Goal: Information Seeking & Learning: Learn about a topic

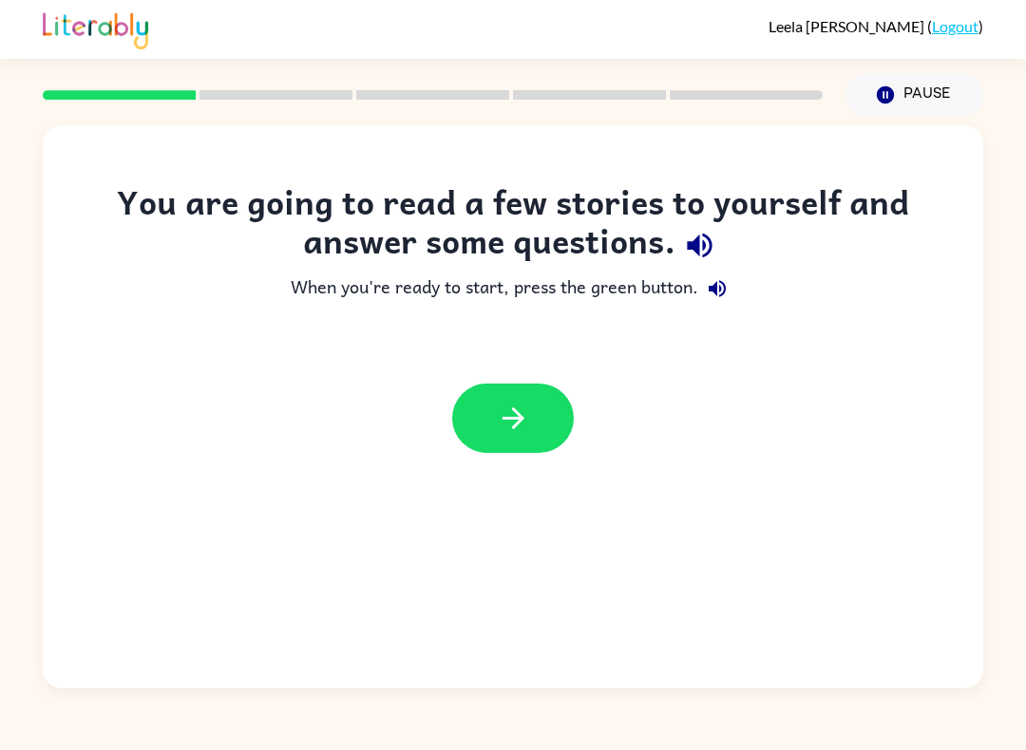
click at [524, 418] on icon "button" at bounding box center [513, 418] width 33 height 33
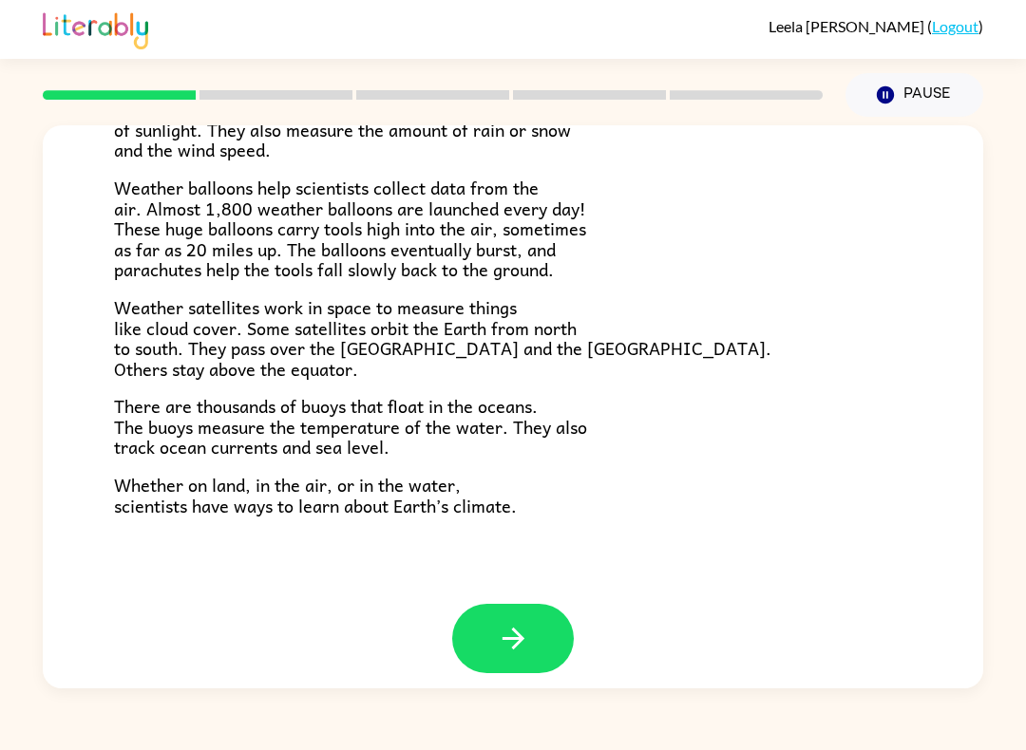
scroll to position [493, 0]
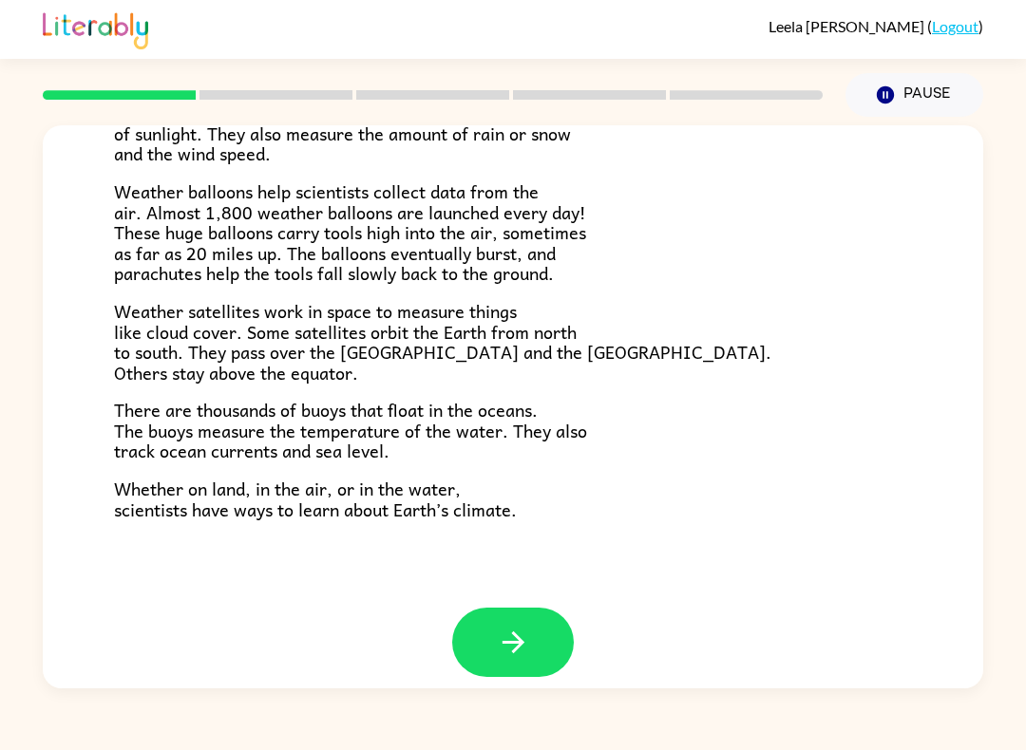
click at [535, 621] on button "button" at bounding box center [513, 642] width 122 height 69
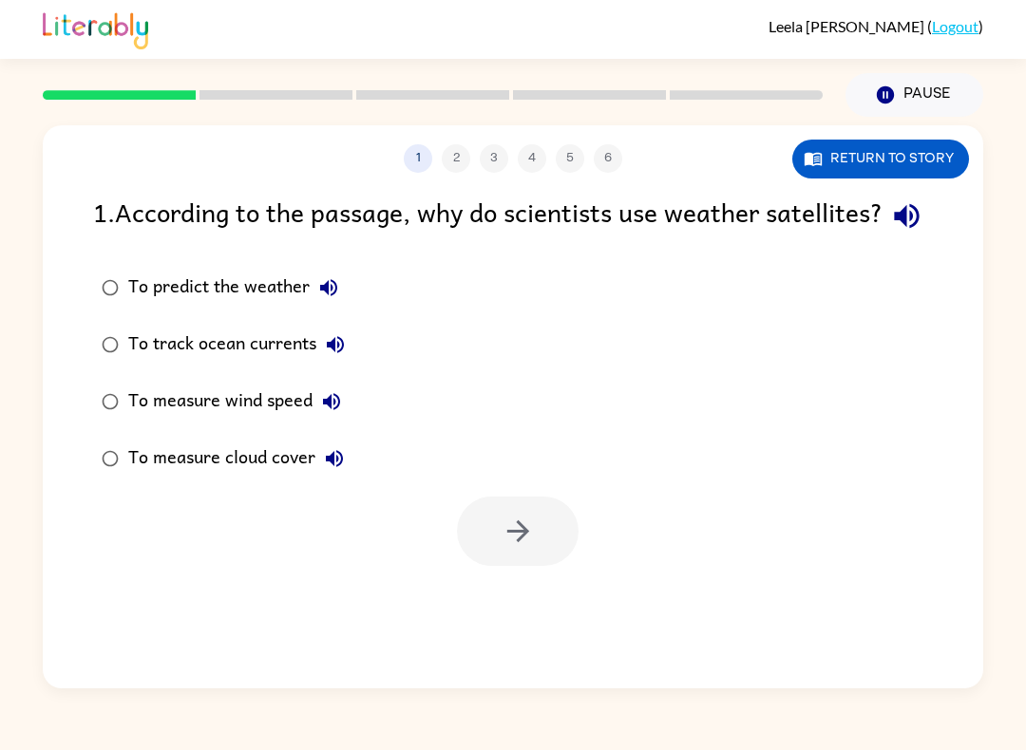
click at [140, 307] on div "To predict the weather" at bounding box center [237, 288] width 219 height 38
click at [502, 548] on icon "button" at bounding box center [518, 531] width 33 height 33
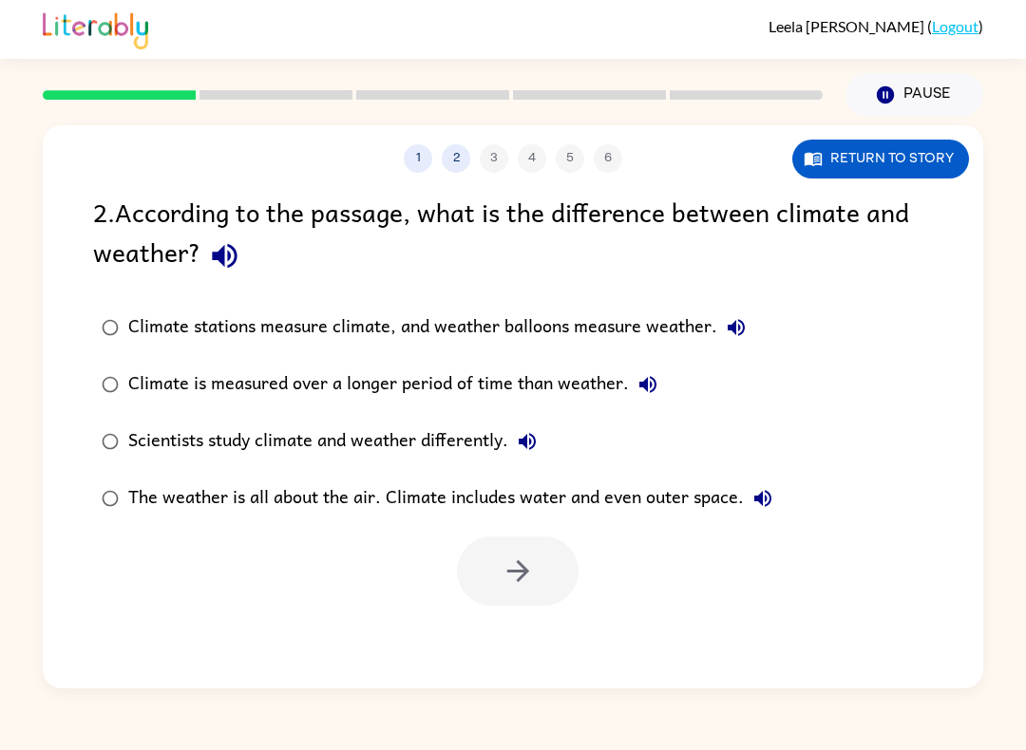
click at [906, 178] on button "Return to story" at bounding box center [880, 159] width 177 height 39
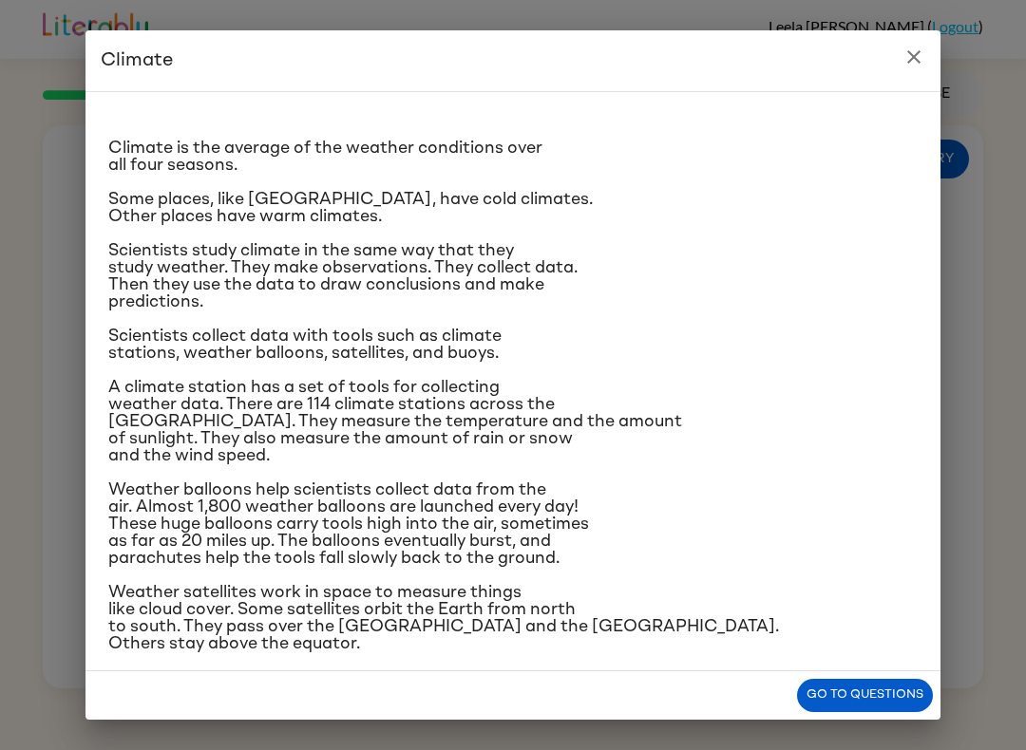
scroll to position [16, 0]
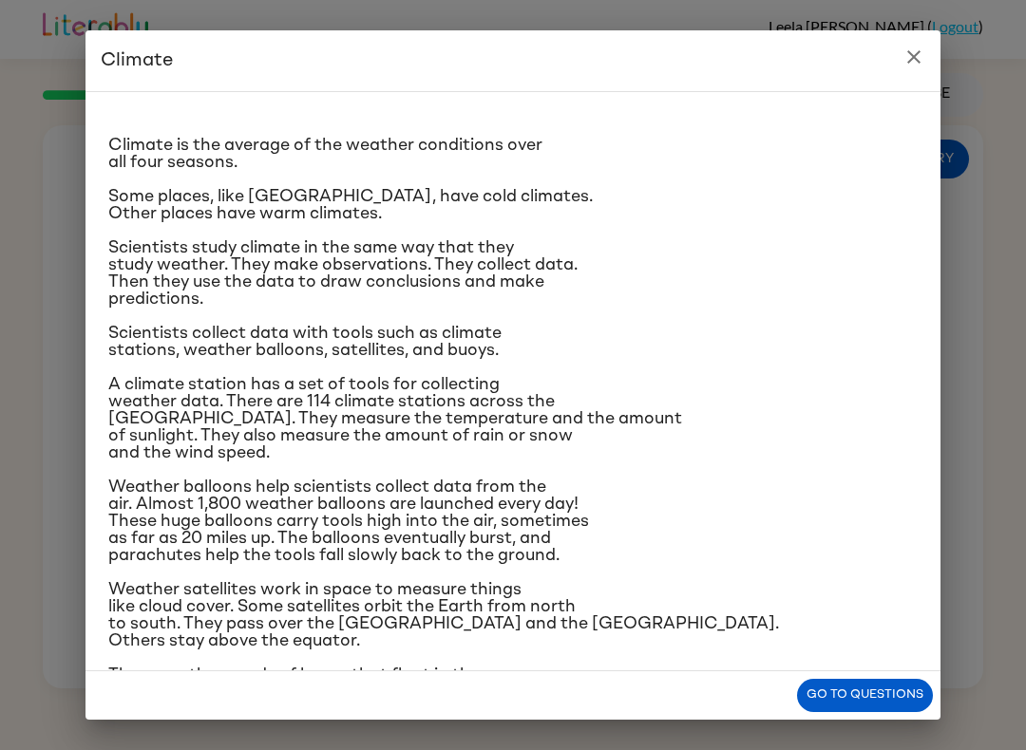
click at [928, 46] on button "close" at bounding box center [914, 57] width 38 height 38
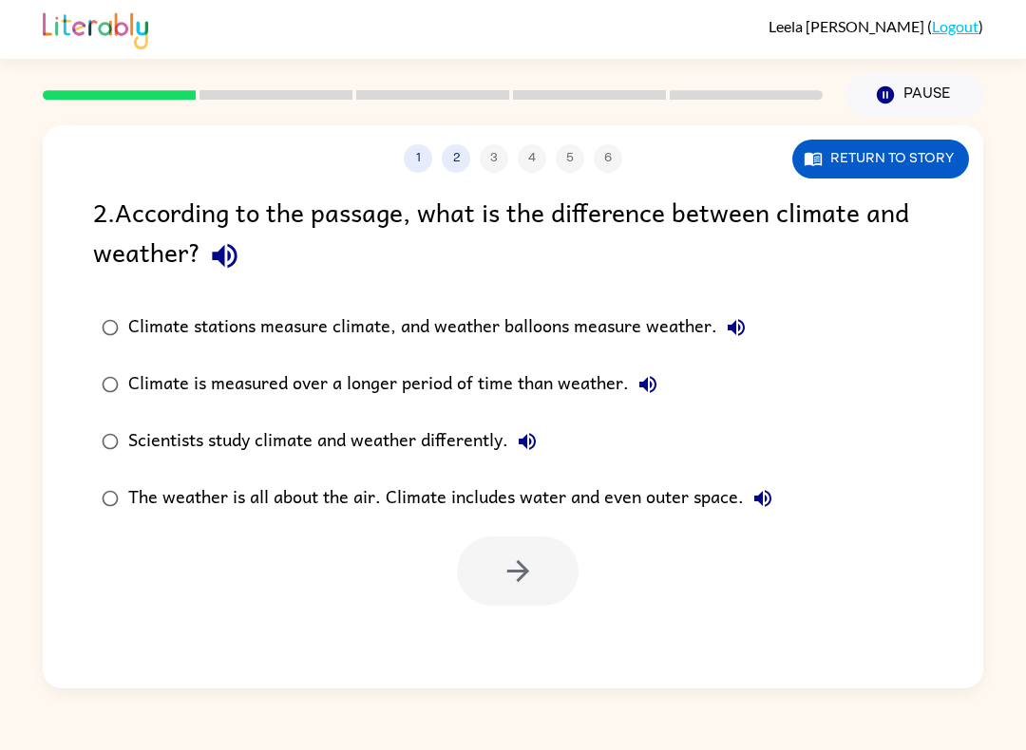
click at [898, 157] on button "Return to story" at bounding box center [880, 159] width 177 height 39
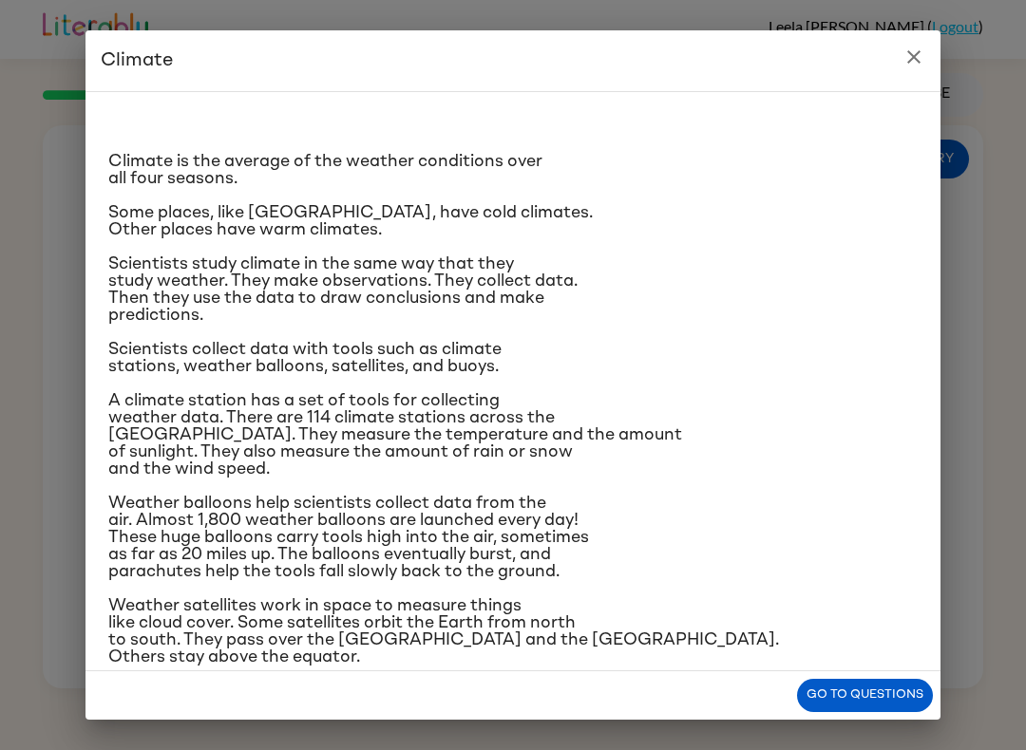
click at [929, 43] on h2 "Climate" at bounding box center [512, 60] width 855 height 61
click at [914, 64] on icon "close" at bounding box center [913, 57] width 23 height 23
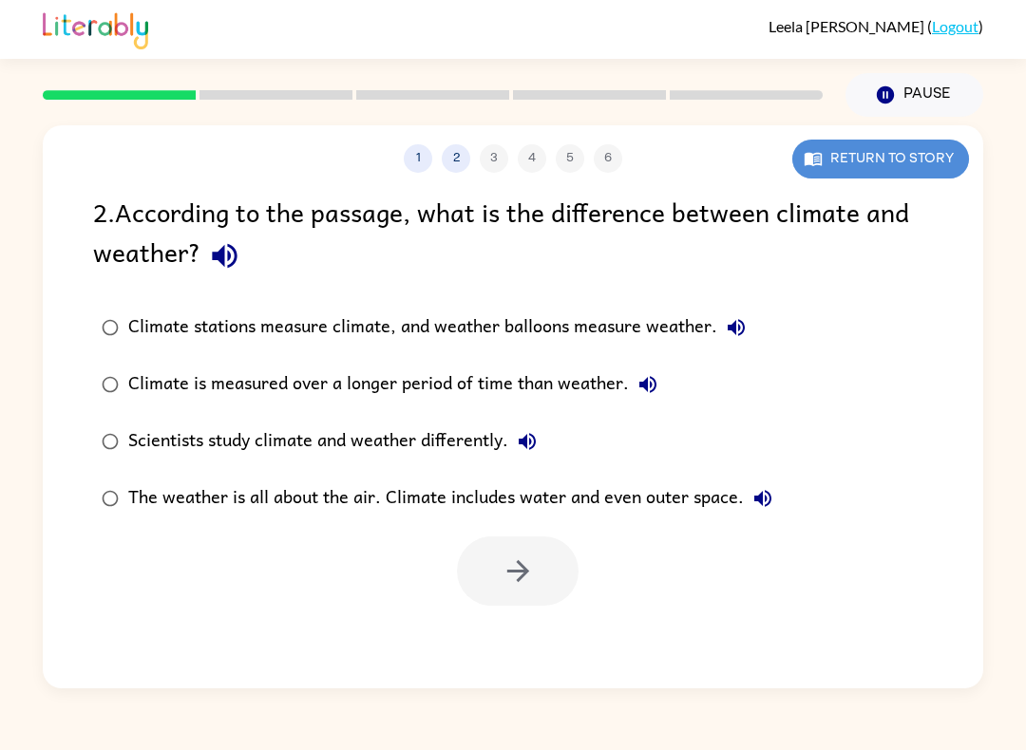
click at [933, 163] on button "Return to story" at bounding box center [880, 159] width 177 height 39
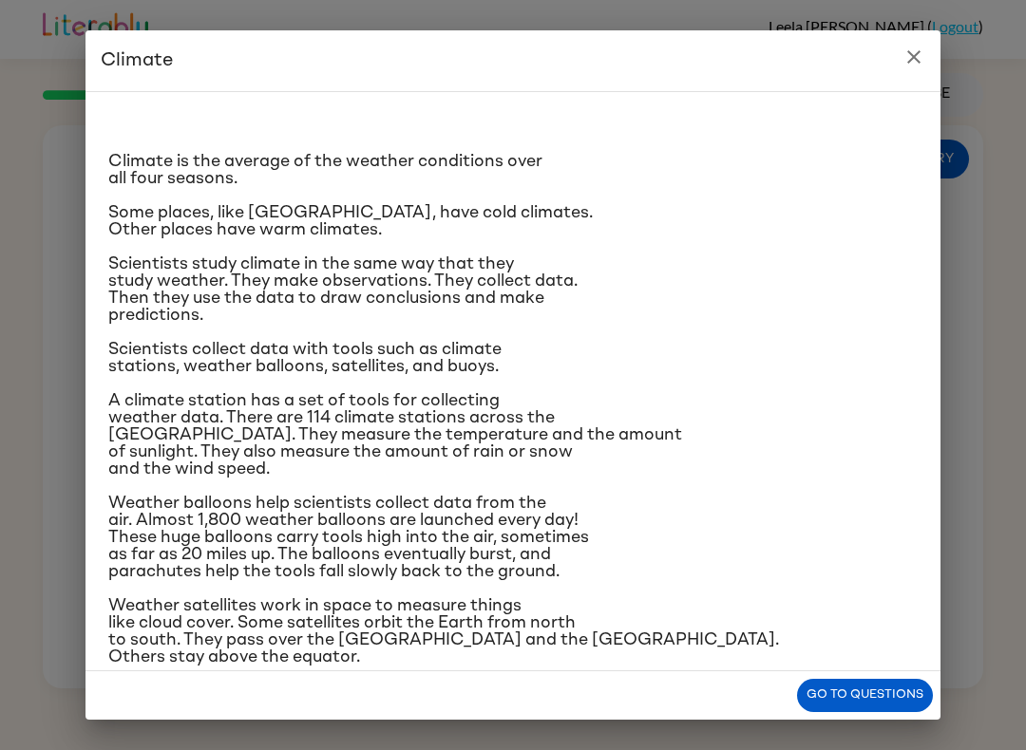
scroll to position [-12, 0]
click at [930, 54] on button "close" at bounding box center [914, 57] width 38 height 38
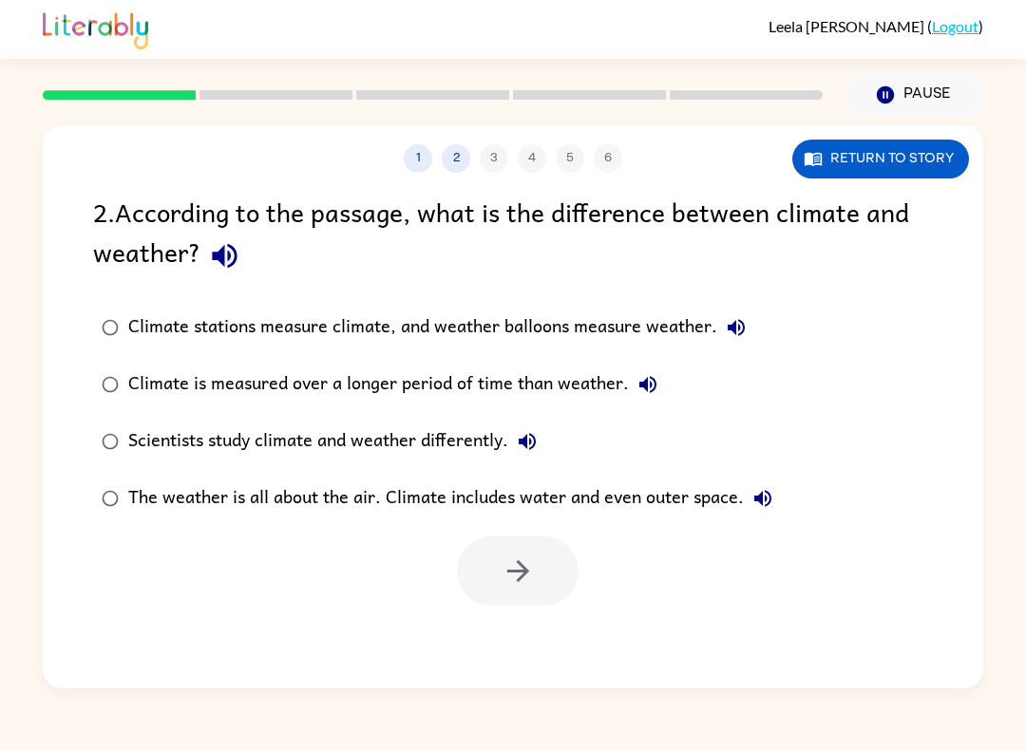
click at [522, 433] on icon "button" at bounding box center [527, 441] width 23 height 23
click at [502, 457] on div "Scientists study climate and weather differently." at bounding box center [337, 442] width 418 height 38
click at [534, 427] on button "Scientists study climate and weather differently." at bounding box center [527, 442] width 38 height 38
click at [504, 551] on button "button" at bounding box center [518, 571] width 122 height 69
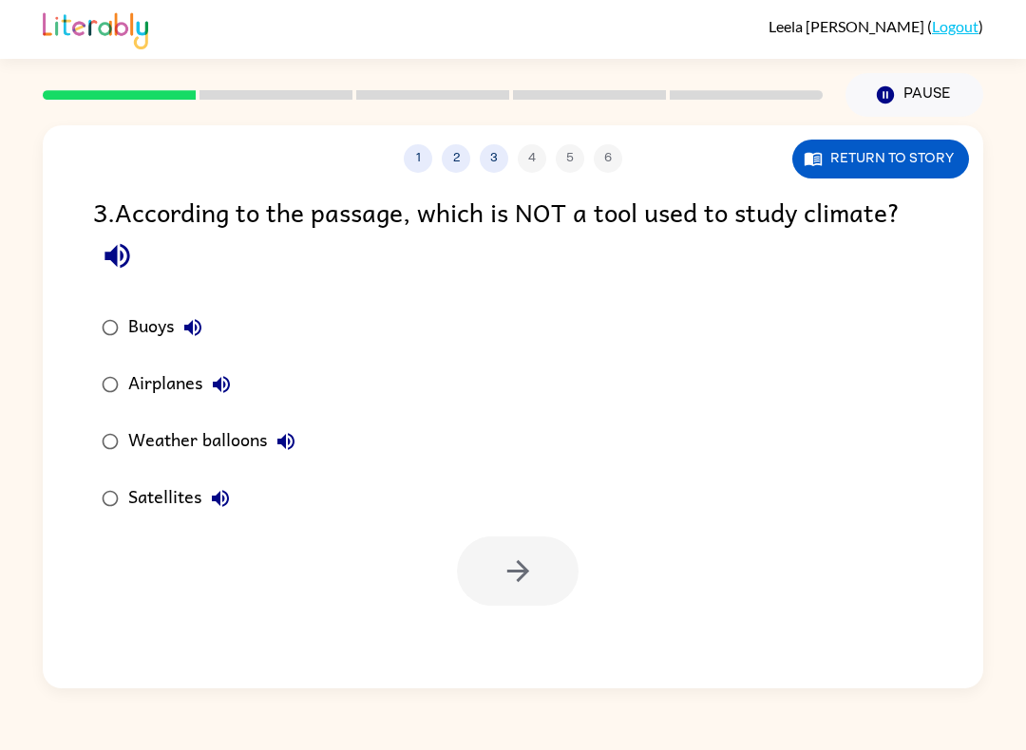
click at [162, 383] on div "Airplanes" at bounding box center [184, 385] width 112 height 38
click at [517, 547] on button "button" at bounding box center [518, 571] width 122 height 69
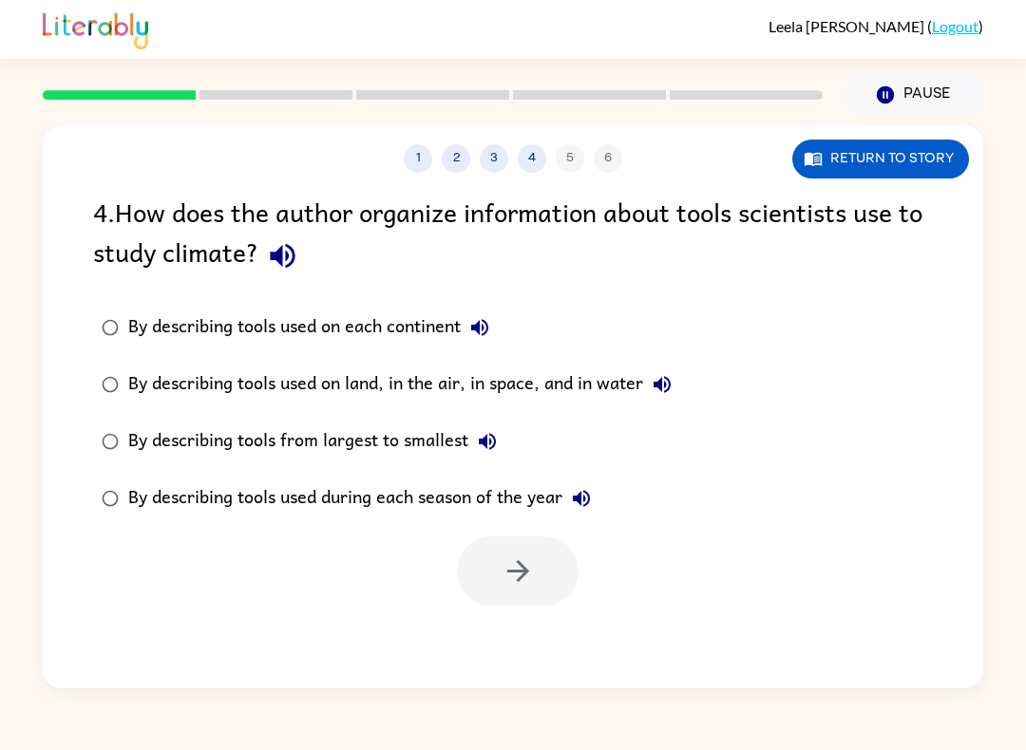
click at [308, 400] on div "By describing tools used on land, in the air, in space, and in water" at bounding box center [404, 385] width 553 height 38
click at [512, 596] on button "button" at bounding box center [518, 571] width 122 height 69
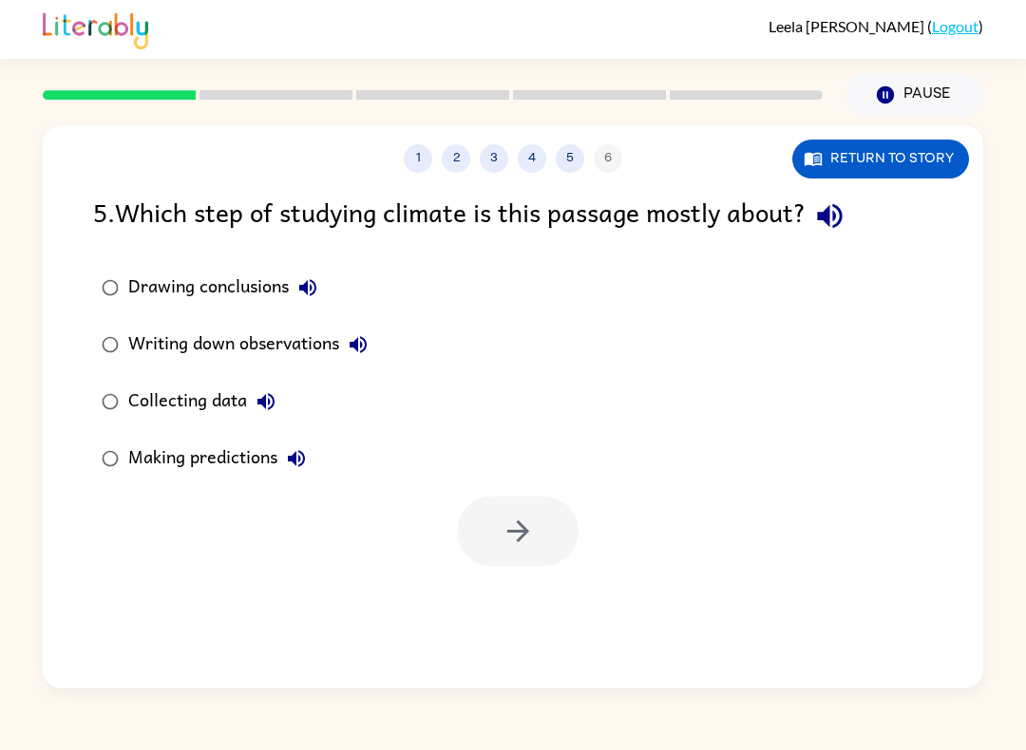
click at [85, 379] on label "Collecting data" at bounding box center [235, 401] width 304 height 57
click at [514, 546] on icon "button" at bounding box center [518, 531] width 33 height 33
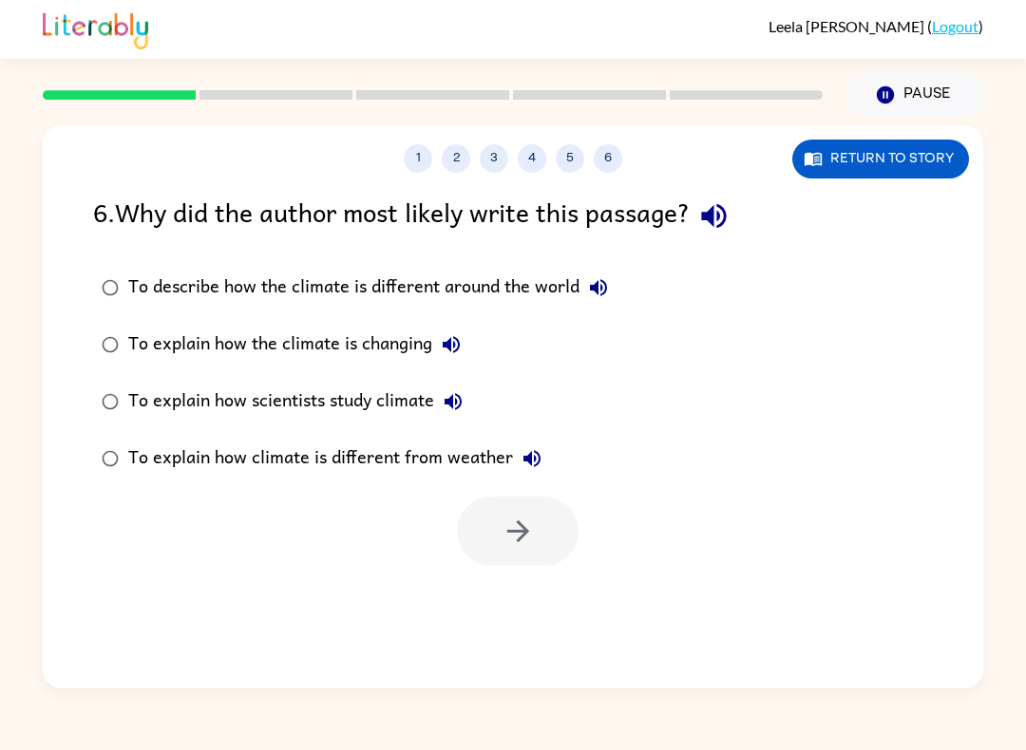
click at [291, 400] on div "To explain how scientists study climate" at bounding box center [300, 402] width 344 height 38
click at [517, 550] on button "button" at bounding box center [518, 531] width 122 height 69
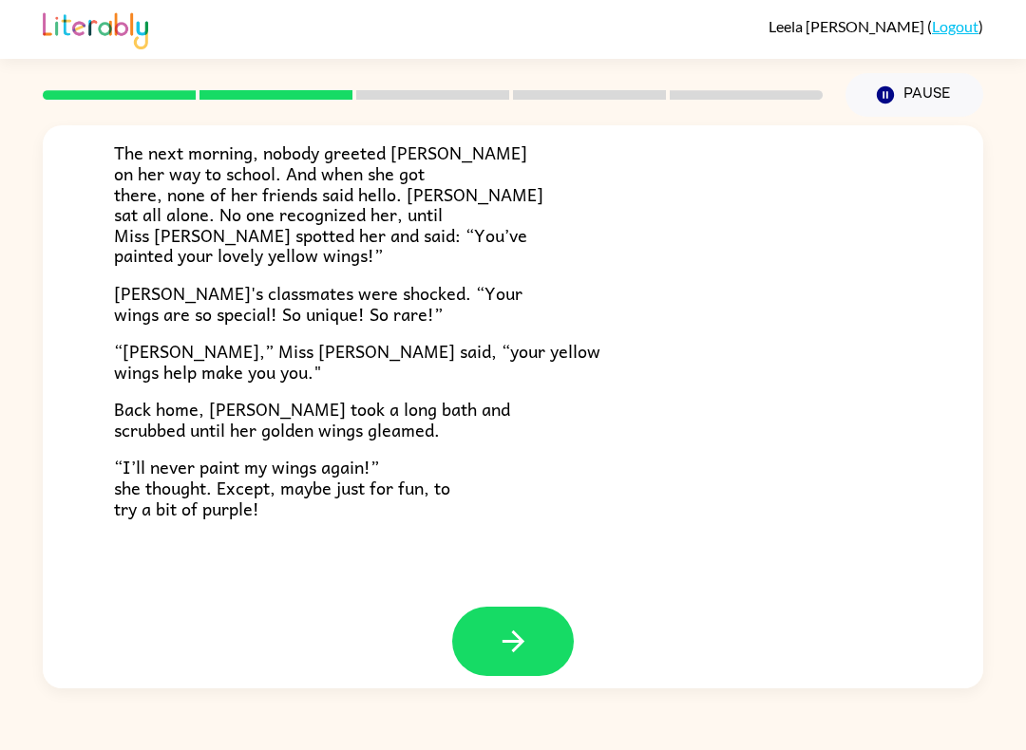
scroll to position [493, 0]
click at [548, 646] on button "button" at bounding box center [513, 642] width 122 height 69
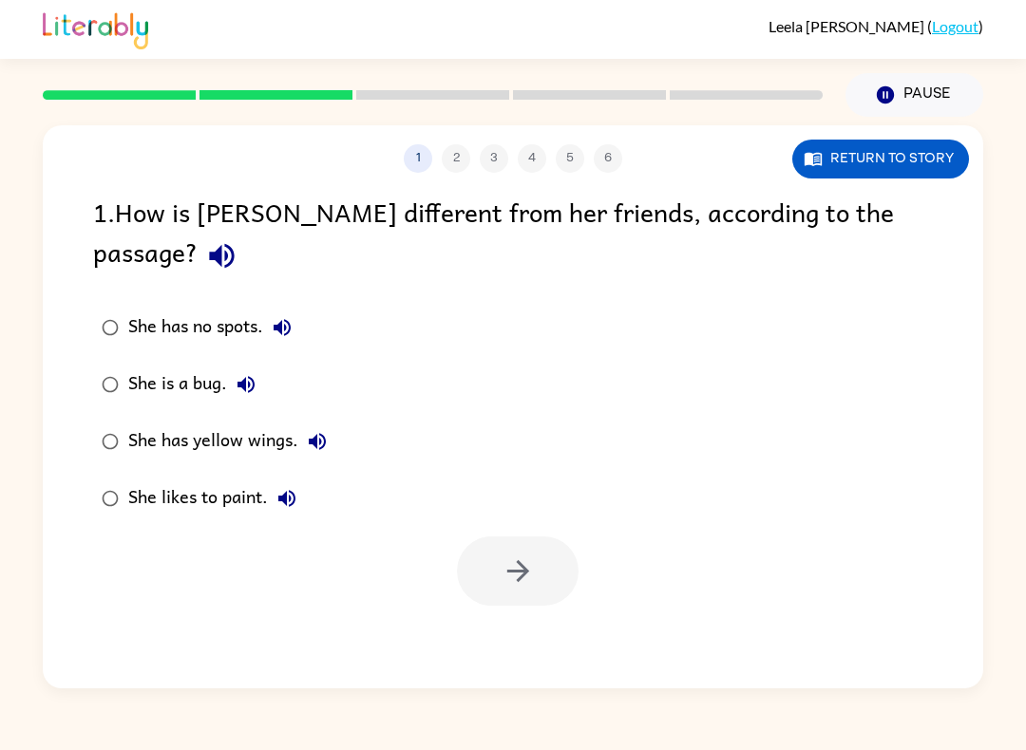
scroll to position [0, 0]
click at [551, 562] on button "button" at bounding box center [518, 571] width 122 height 69
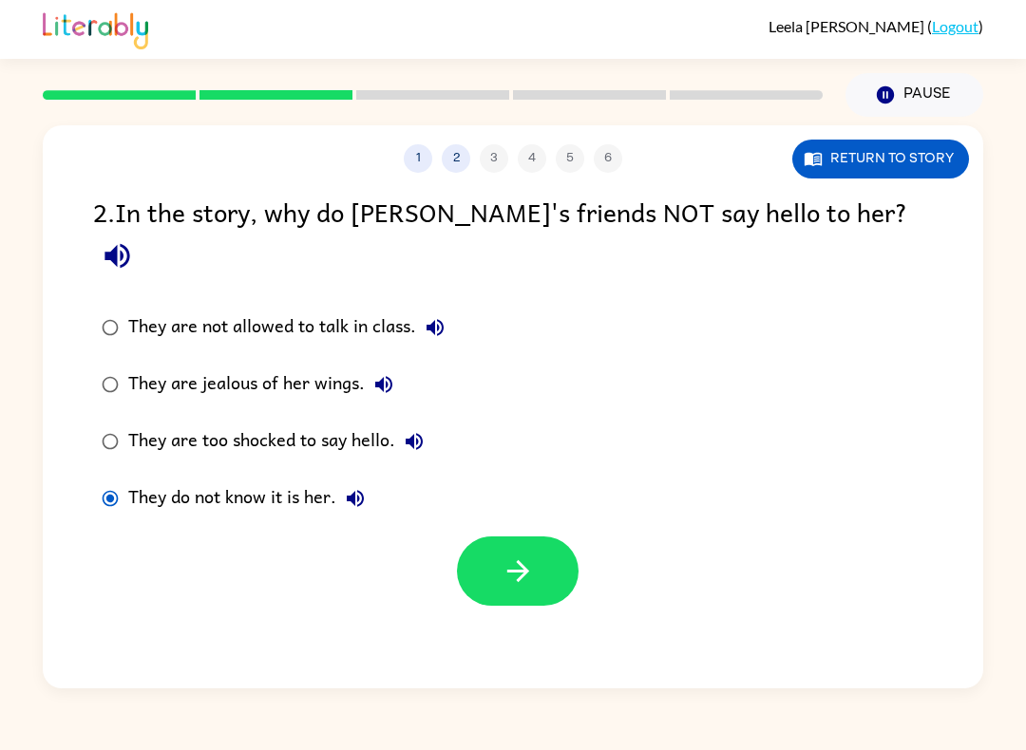
click at [544, 544] on button "button" at bounding box center [518, 571] width 122 height 69
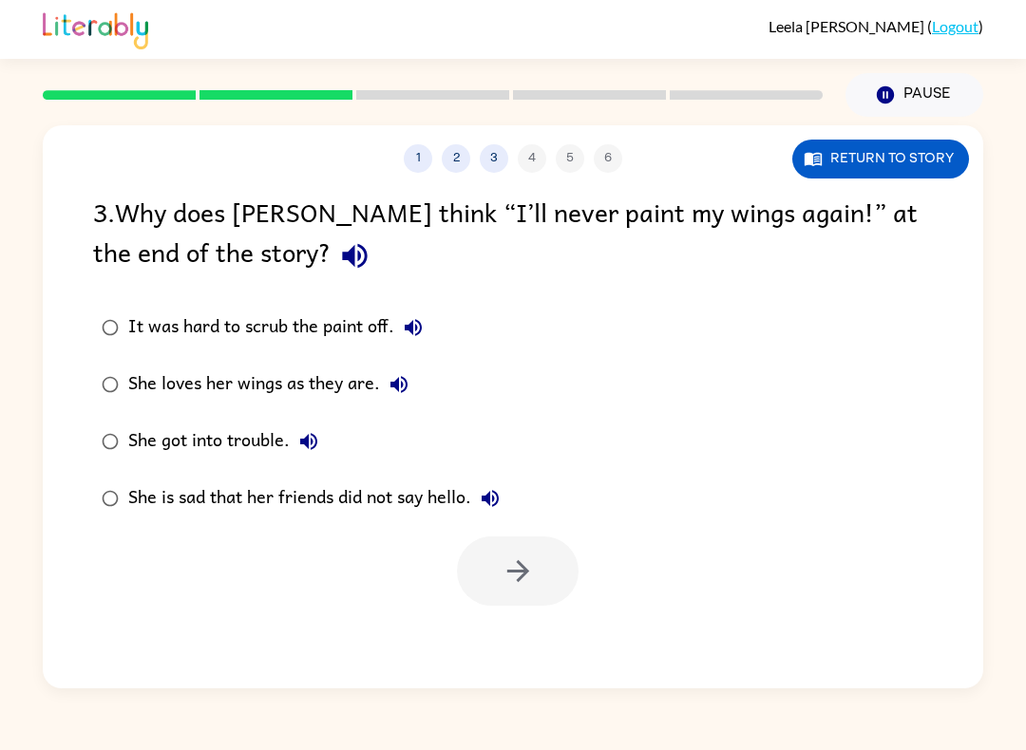
click at [215, 384] on div "She loves her wings as they are." at bounding box center [273, 385] width 290 height 38
click at [542, 567] on button "button" at bounding box center [518, 571] width 122 height 69
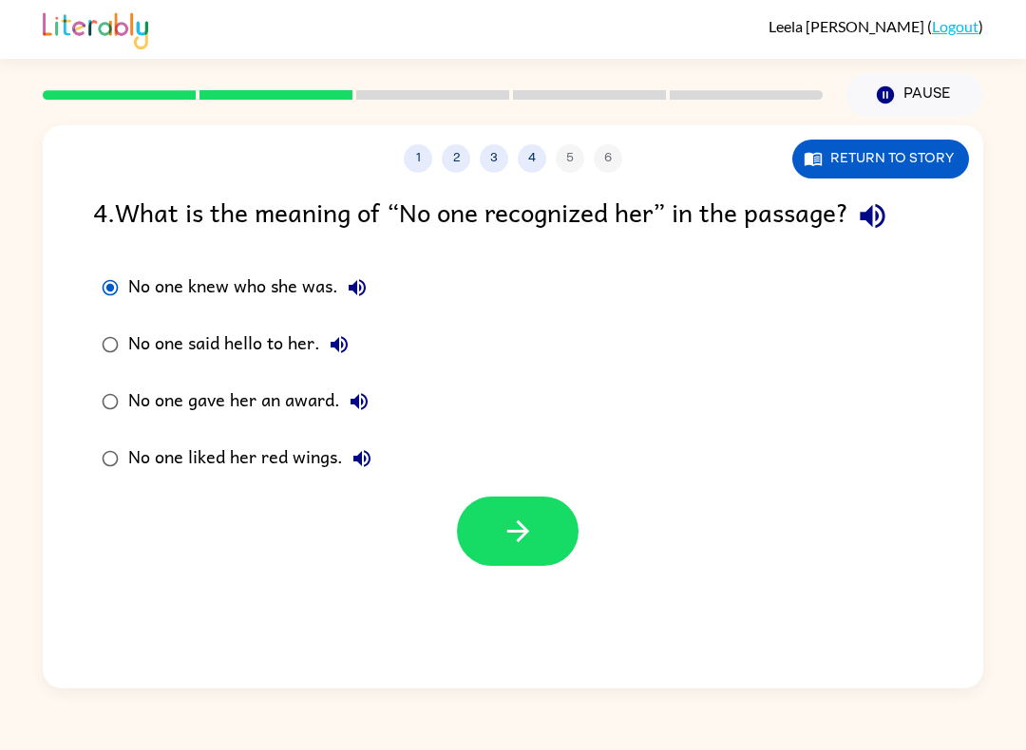
click at [537, 538] on button "button" at bounding box center [518, 531] width 122 height 69
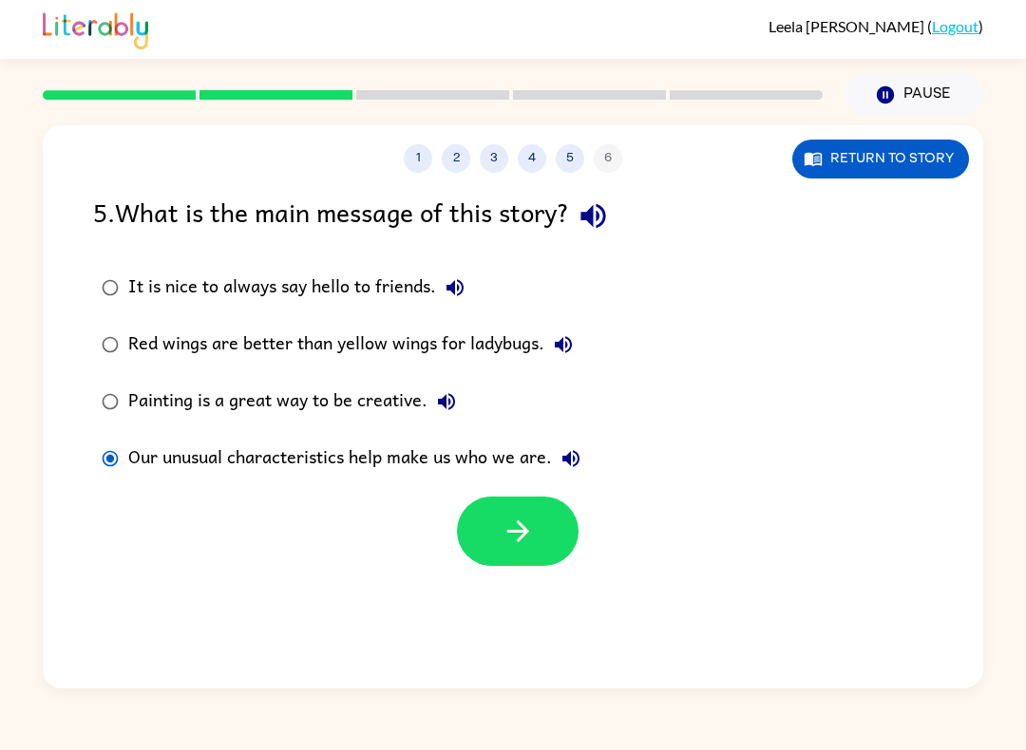
click at [533, 523] on icon "button" at bounding box center [518, 531] width 33 height 33
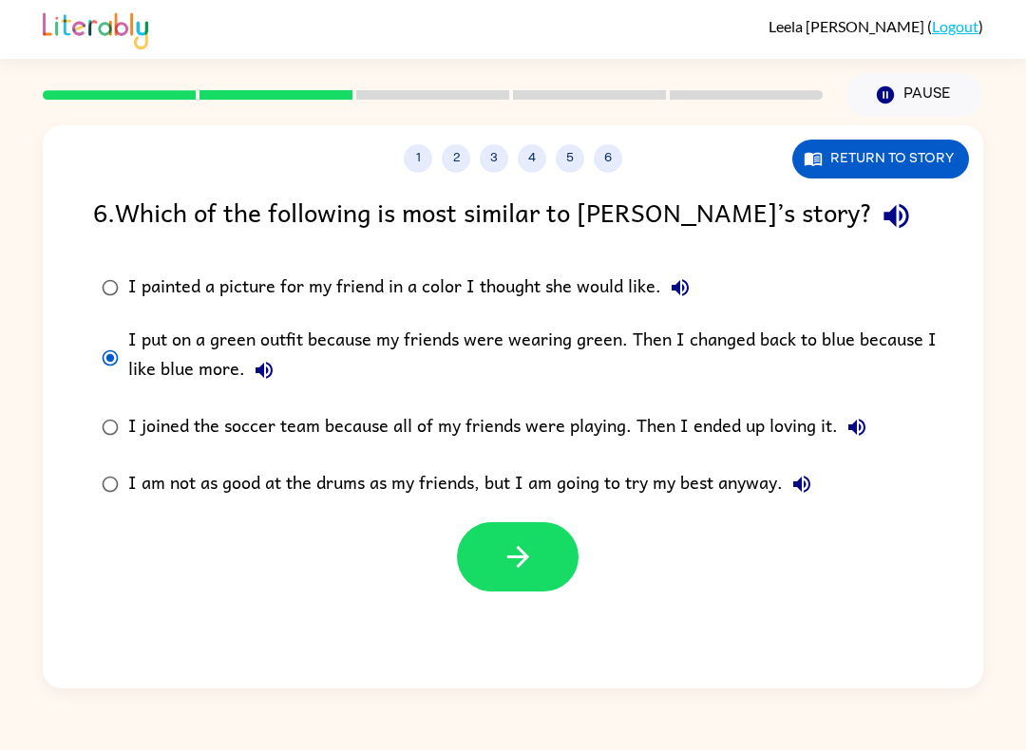
click at [499, 561] on button "button" at bounding box center [518, 556] width 122 height 69
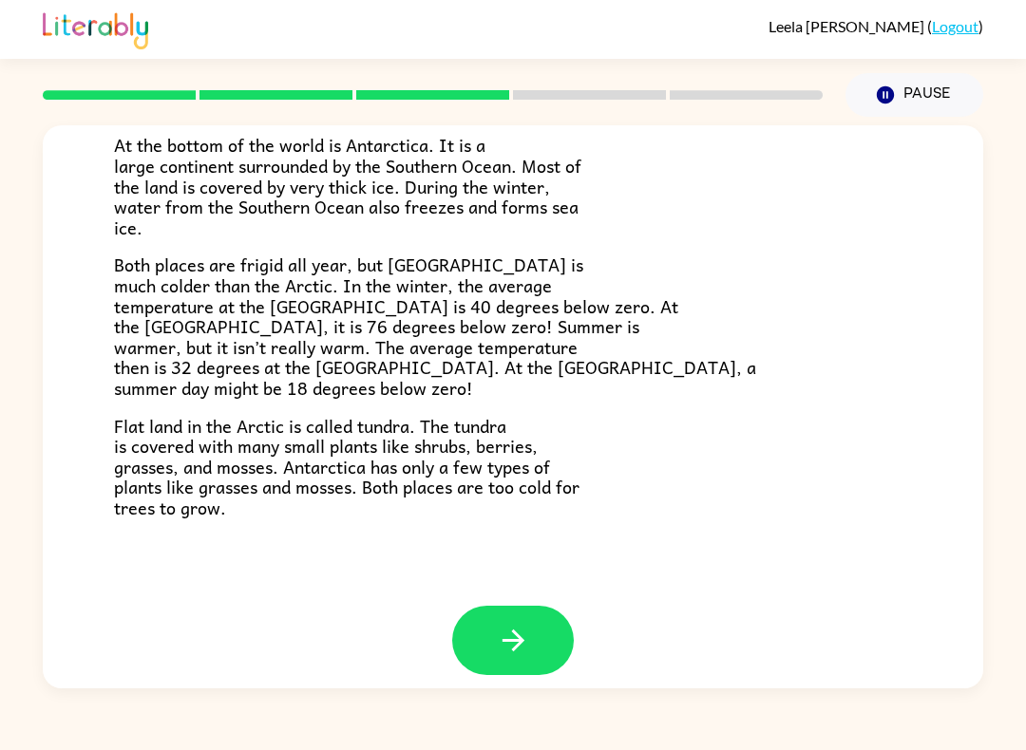
scroll to position [365, 0]
click at [560, 636] on button "button" at bounding box center [513, 640] width 122 height 69
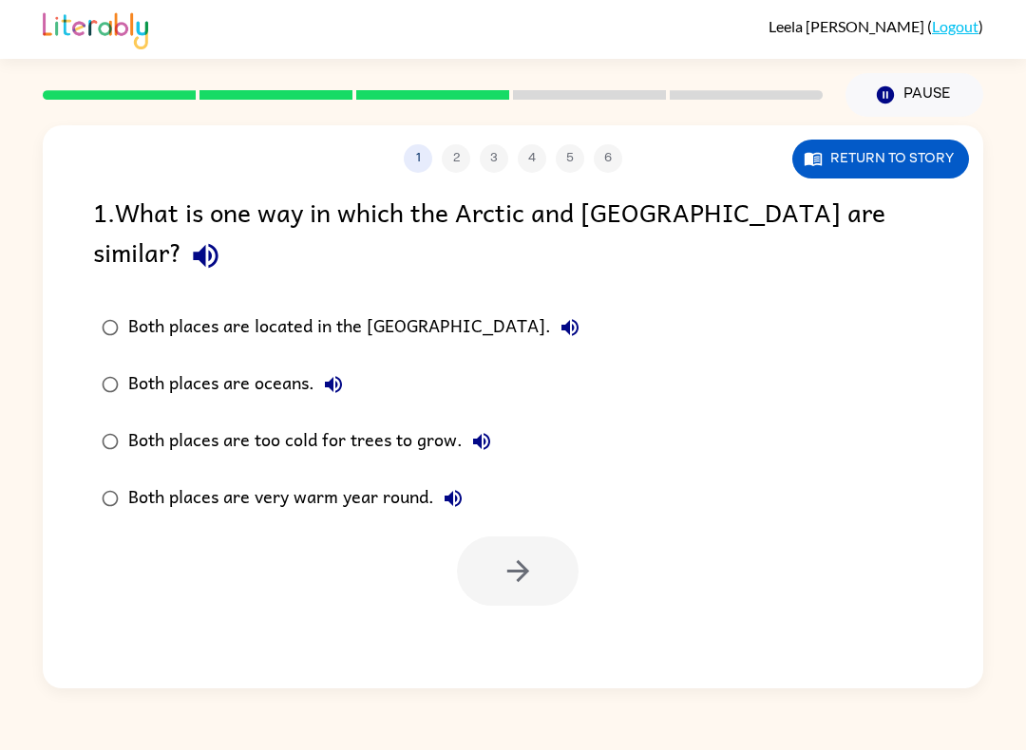
scroll to position [0, 0]
click at [520, 555] on icon "button" at bounding box center [518, 571] width 33 height 33
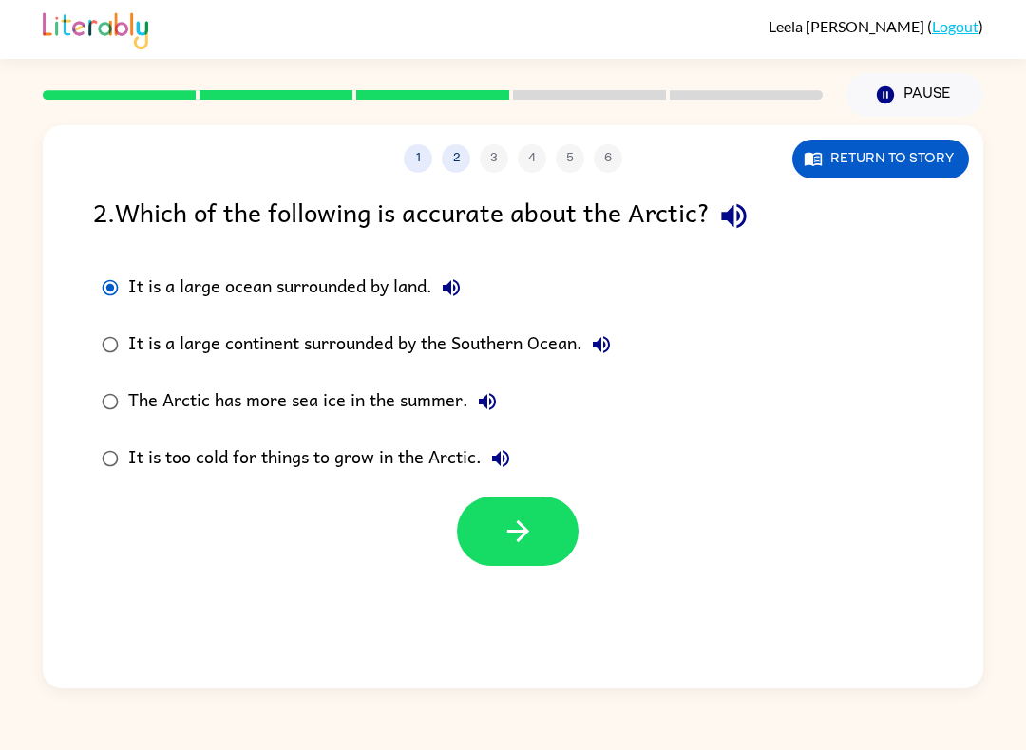
click at [521, 547] on icon "button" at bounding box center [518, 531] width 33 height 33
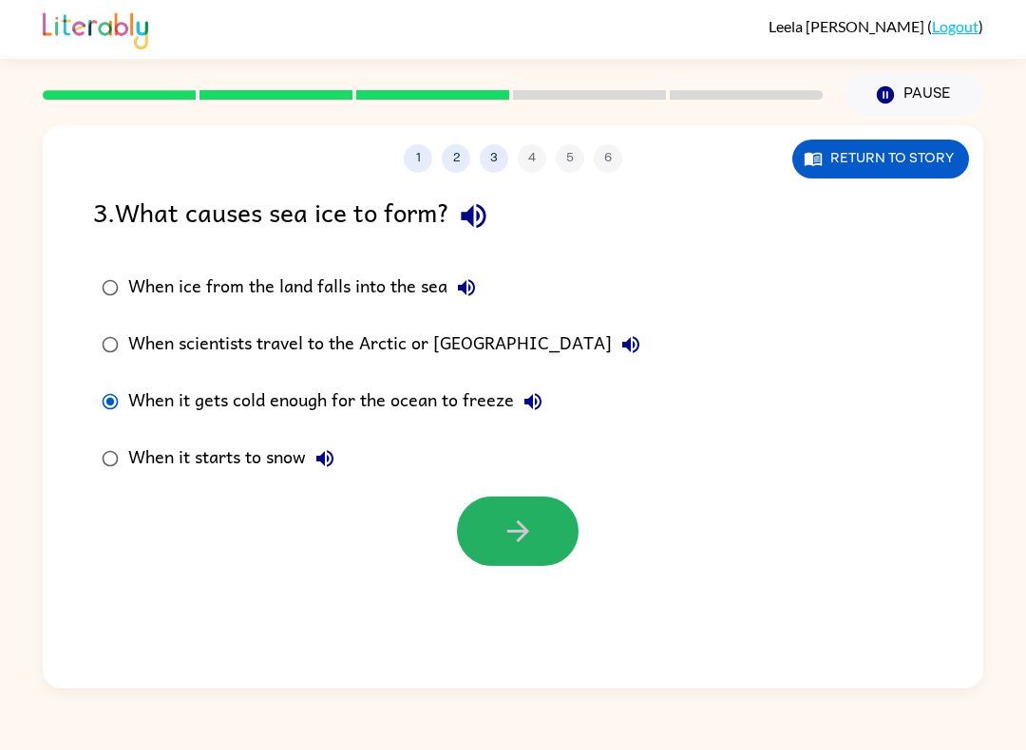
click at [533, 530] on icon "button" at bounding box center [518, 531] width 33 height 33
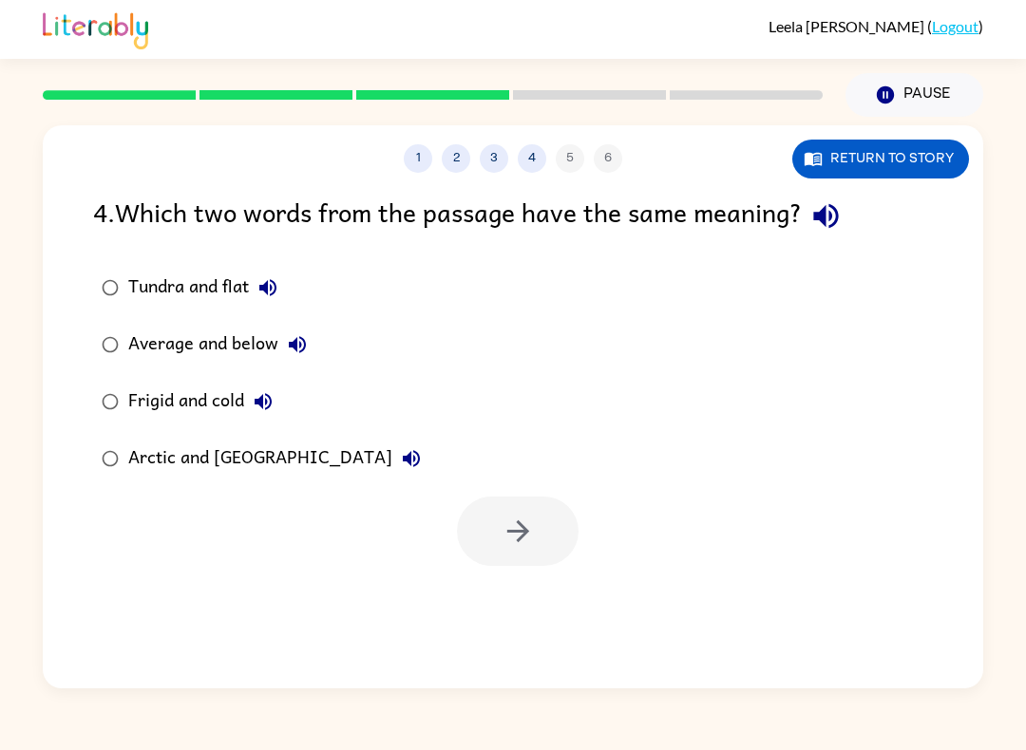
click at [108, 263] on label "Tundra and flat" at bounding box center [261, 287] width 357 height 57
click at [506, 526] on icon "button" at bounding box center [518, 531] width 33 height 33
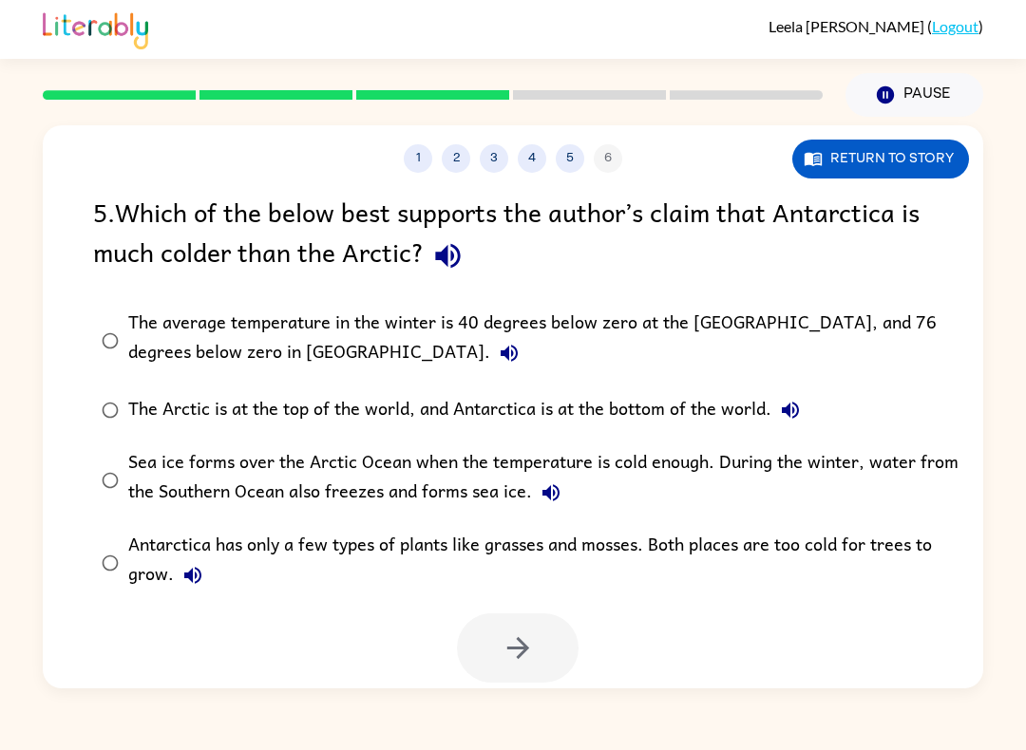
click at [281, 408] on div "The Arctic is at the top of the world, and Antarctica is at the bottom of the w…" at bounding box center [468, 410] width 681 height 38
click at [540, 682] on button "button" at bounding box center [518, 648] width 122 height 69
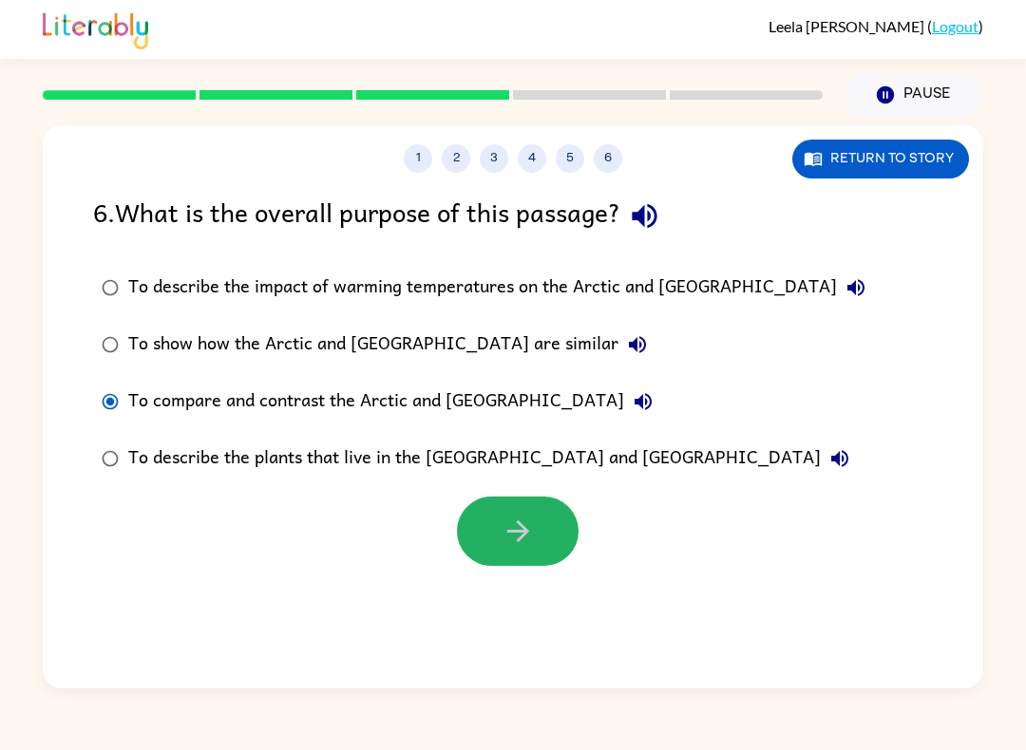
click at [513, 534] on icon "button" at bounding box center [518, 531] width 33 height 33
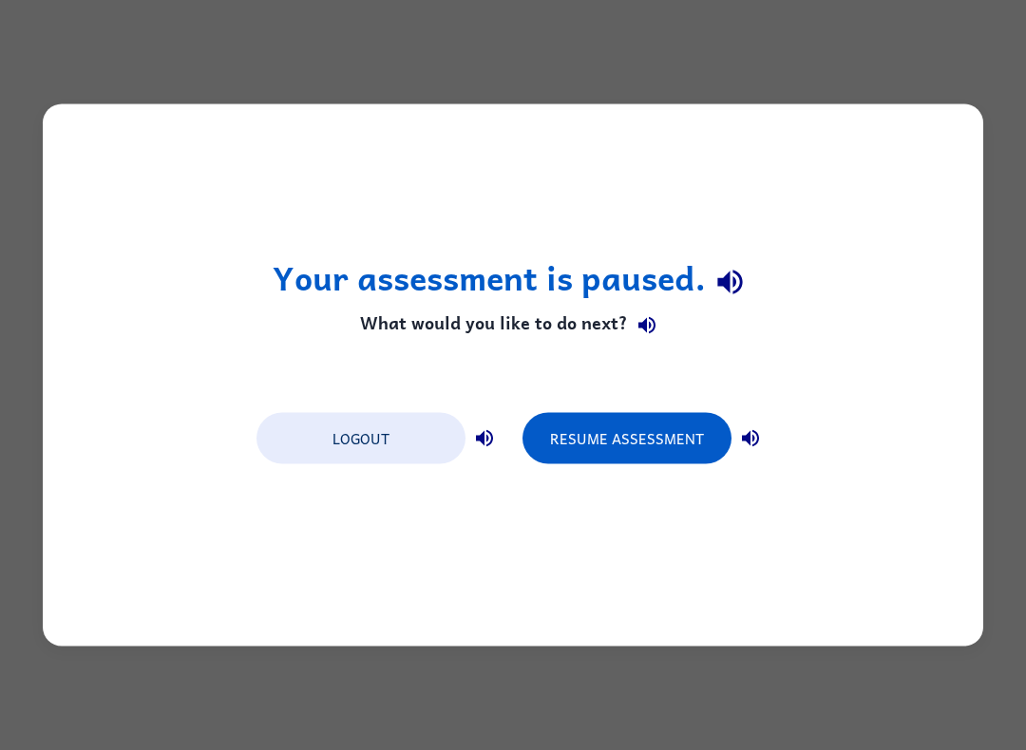
click at [693, 463] on button "Resume Assessment" at bounding box center [626, 438] width 209 height 51
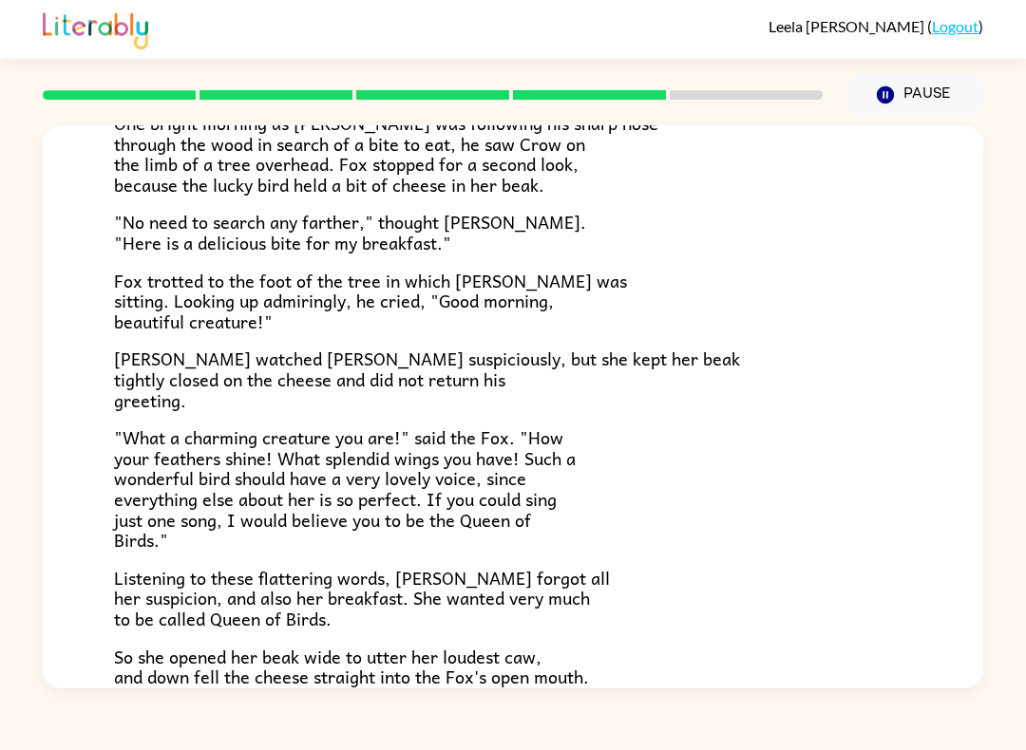
scroll to position [175, 0]
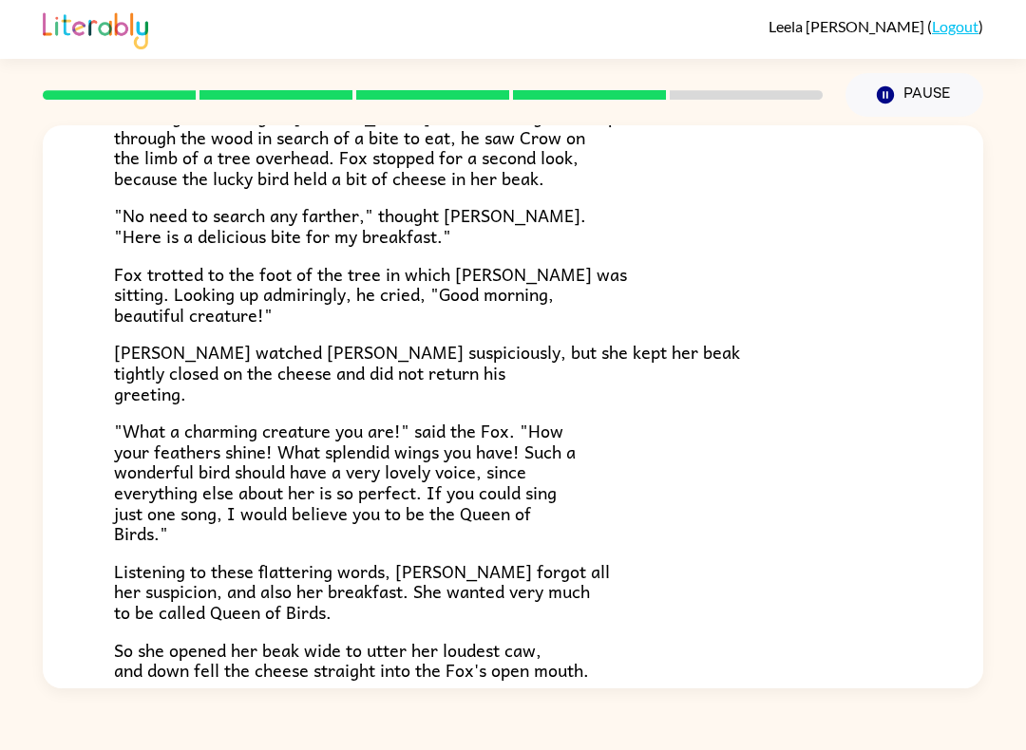
click at [945, 454] on div "The Fox and the Crow One bright morning as Fox was following his sharp nose thr…" at bounding box center [513, 360] width 940 height 818
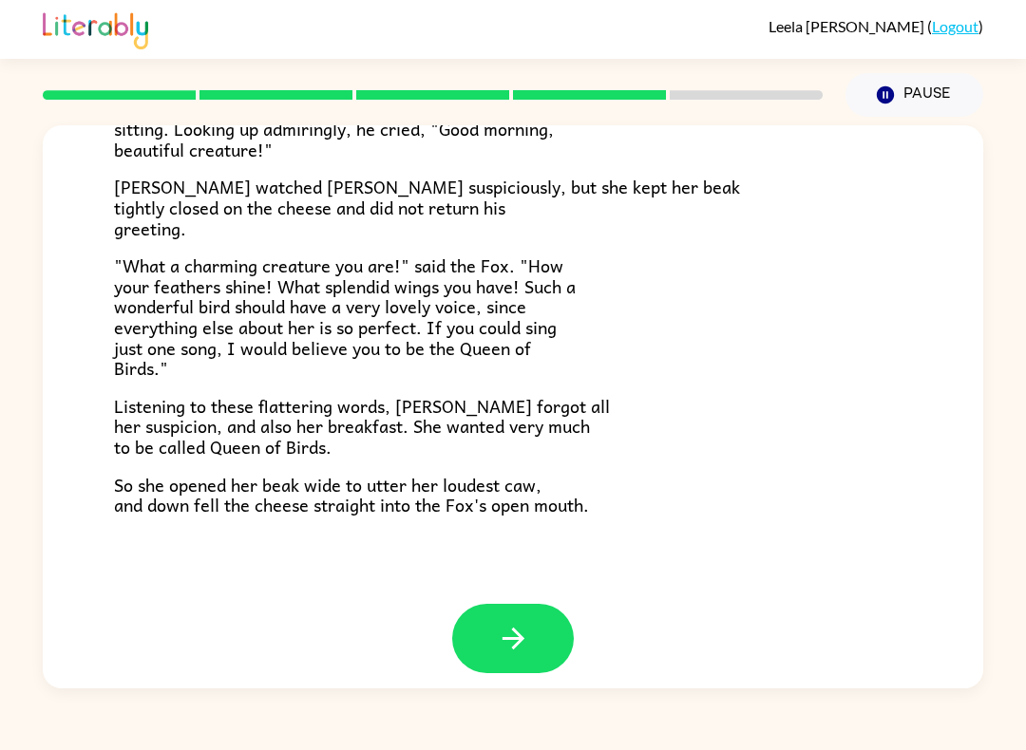
scroll to position [339, 0]
click at [515, 633] on icon "button" at bounding box center [513, 640] width 22 height 22
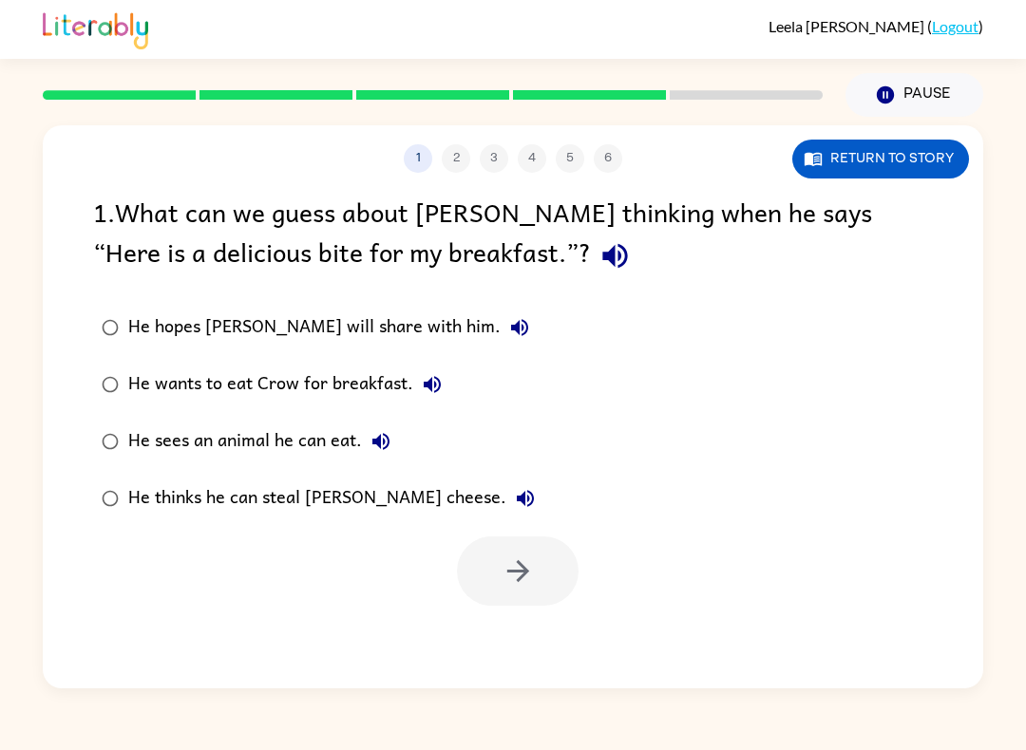
click at [143, 524] on label "He thinks he can steal Crow’s cheese." at bounding box center [318, 498] width 471 height 57
click at [520, 582] on icon "button" at bounding box center [517, 571] width 22 height 22
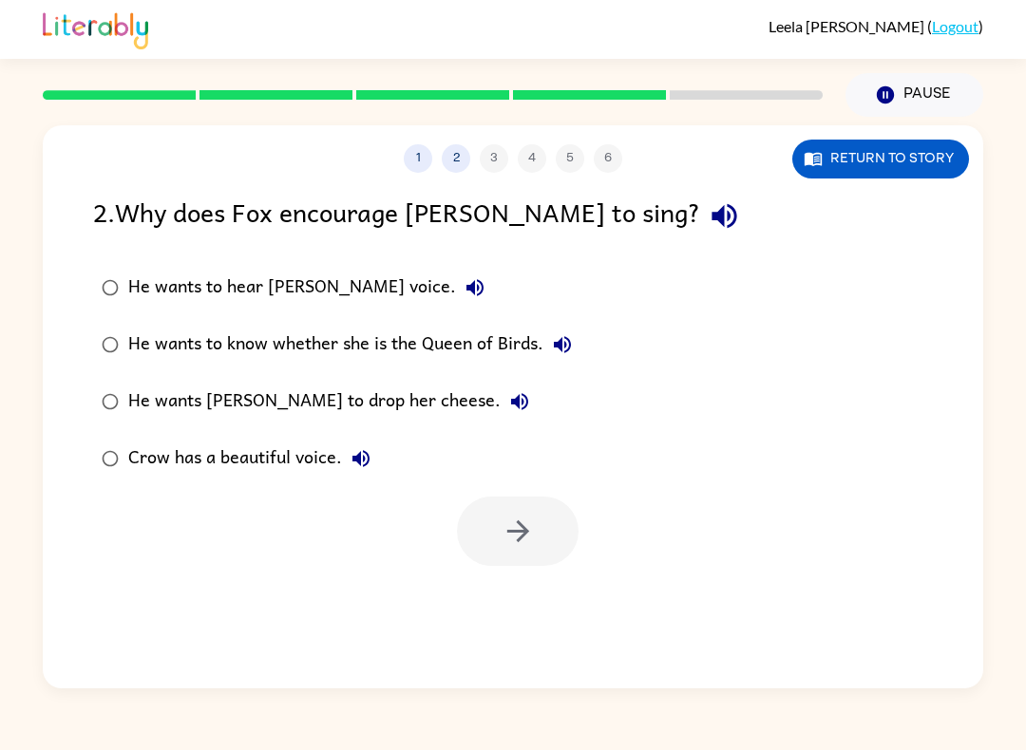
click at [269, 399] on div "He wants Crow to drop her cheese." at bounding box center [333, 402] width 410 height 38
click at [519, 528] on icon "button" at bounding box center [518, 531] width 33 height 33
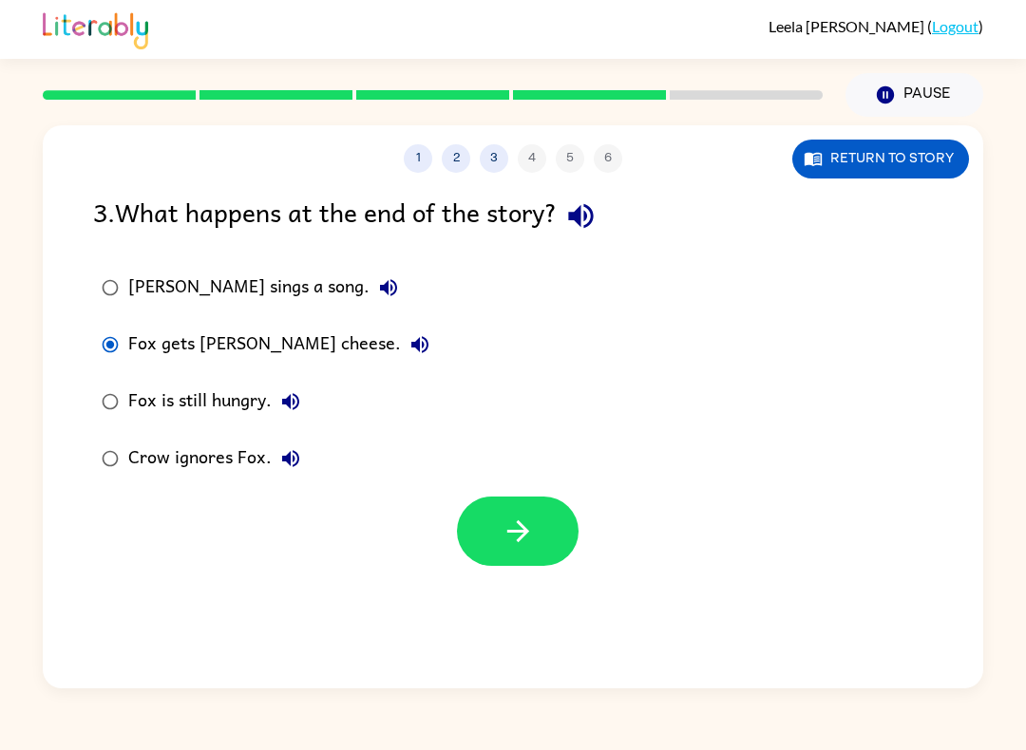
click at [502, 540] on icon "button" at bounding box center [518, 531] width 33 height 33
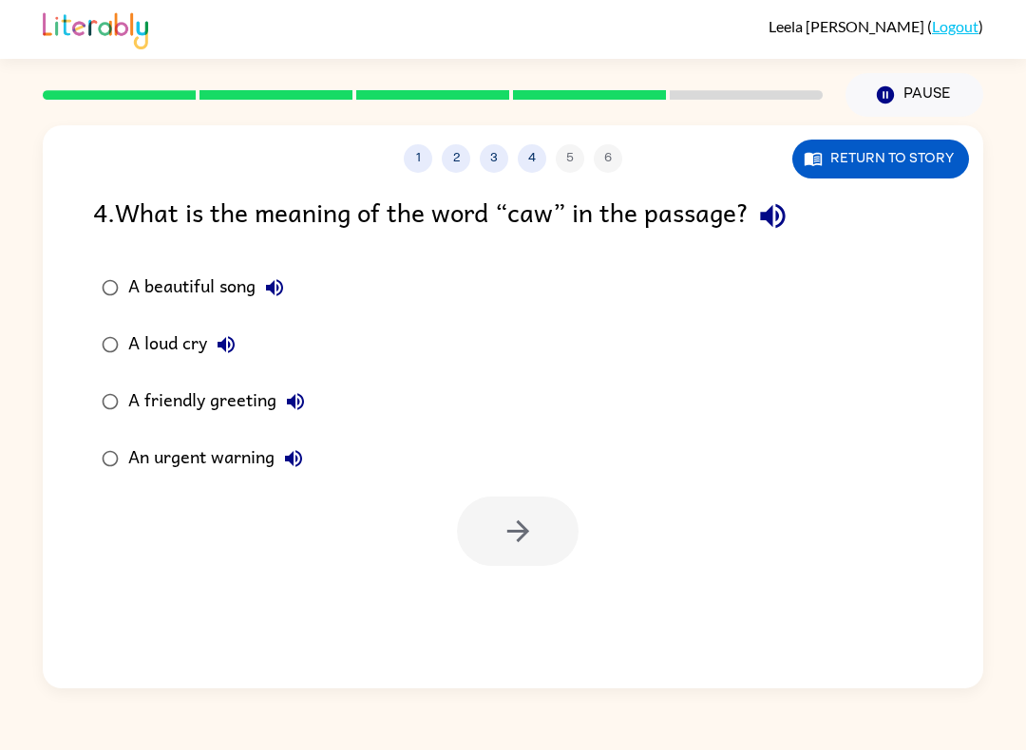
click at [105, 311] on label "A beautiful song" at bounding box center [203, 287] width 241 height 57
click at [517, 521] on icon "button" at bounding box center [518, 531] width 33 height 33
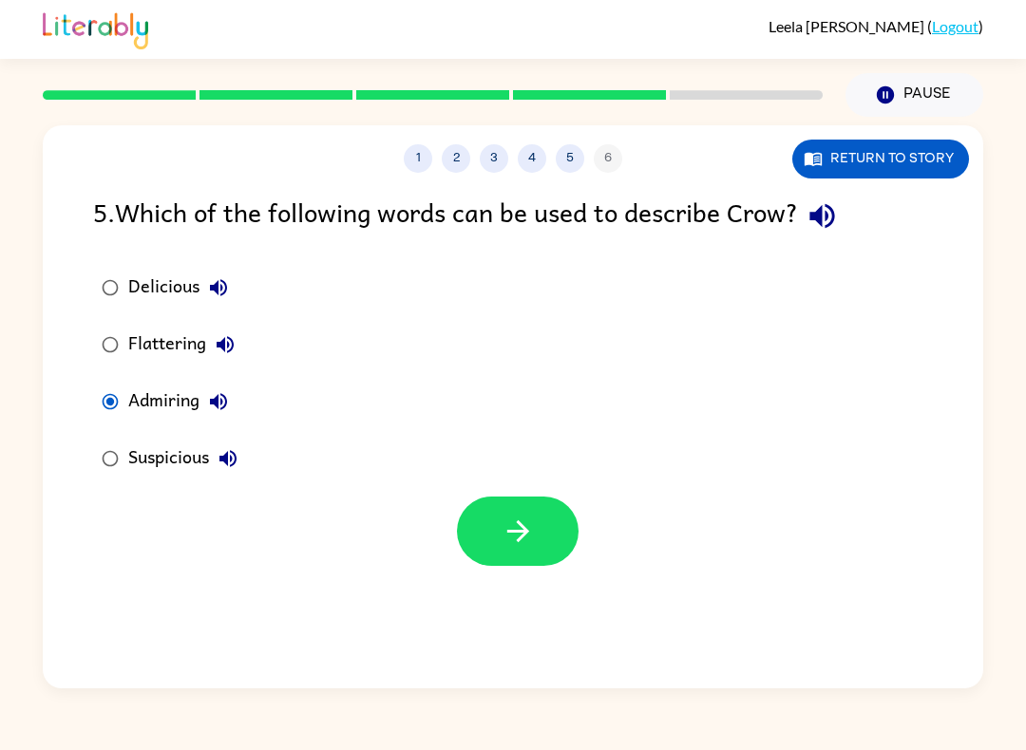
click at [545, 504] on button "button" at bounding box center [518, 531] width 122 height 69
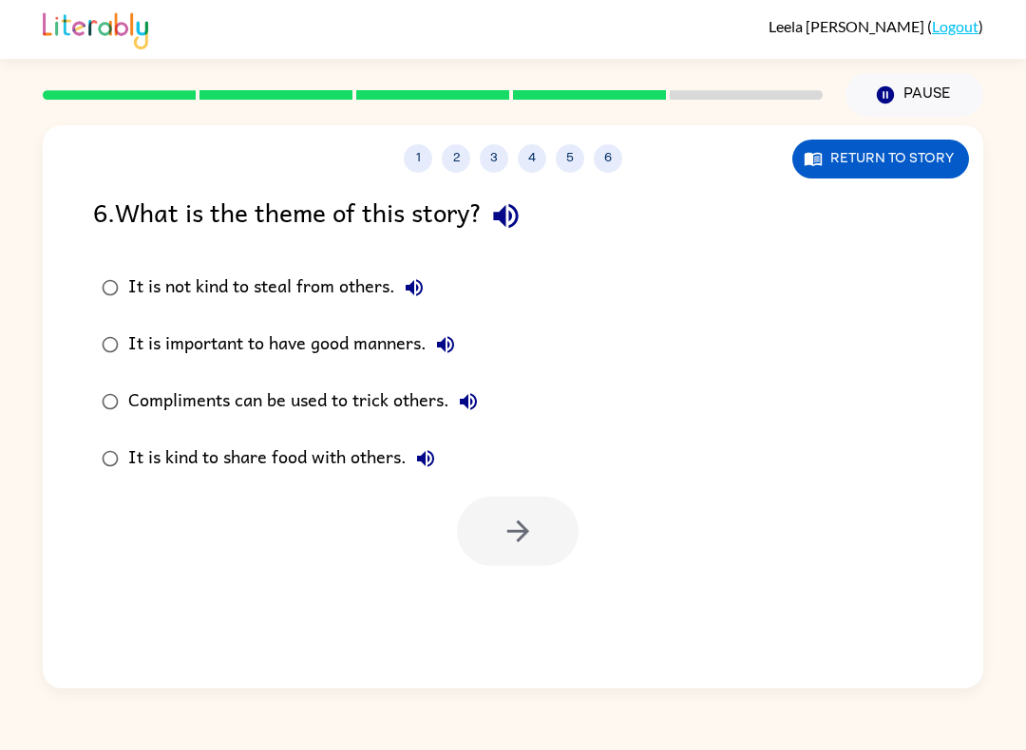
click at [148, 384] on div "Compliments can be used to trick others." at bounding box center [307, 402] width 359 height 38
click at [546, 562] on button "button" at bounding box center [518, 531] width 122 height 69
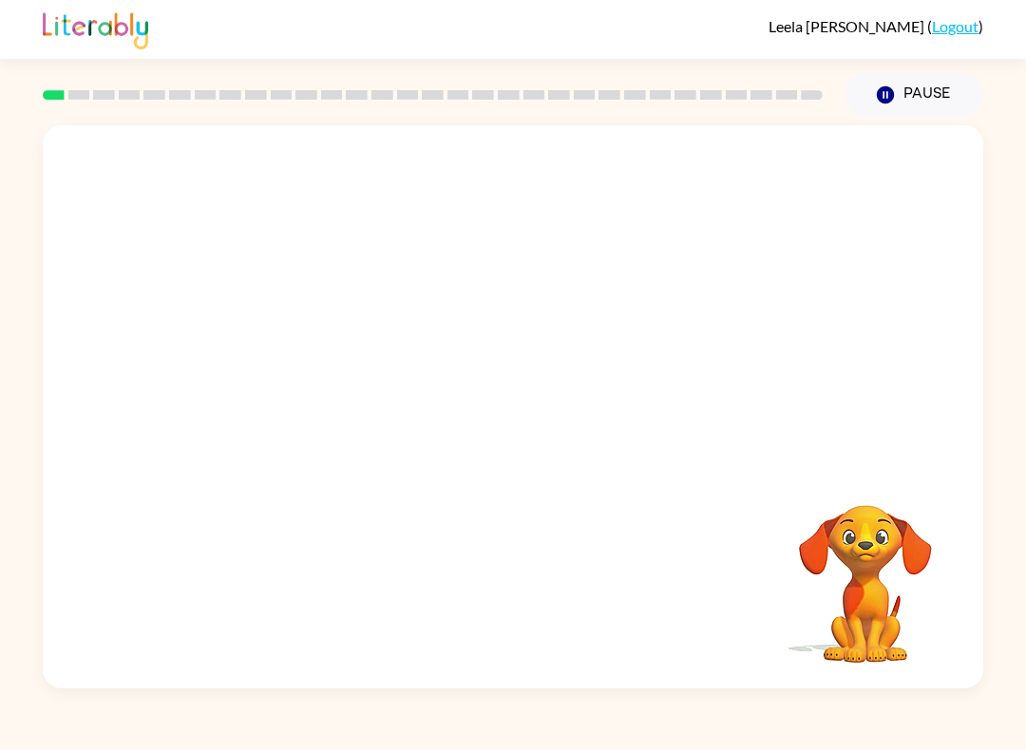
click at [281, 362] on video "Your browser must support playing .mp4 files to use Literably. Please try using…" at bounding box center [513, 295] width 940 height 340
click at [941, 83] on button "Pause Pause" at bounding box center [914, 95] width 138 height 44
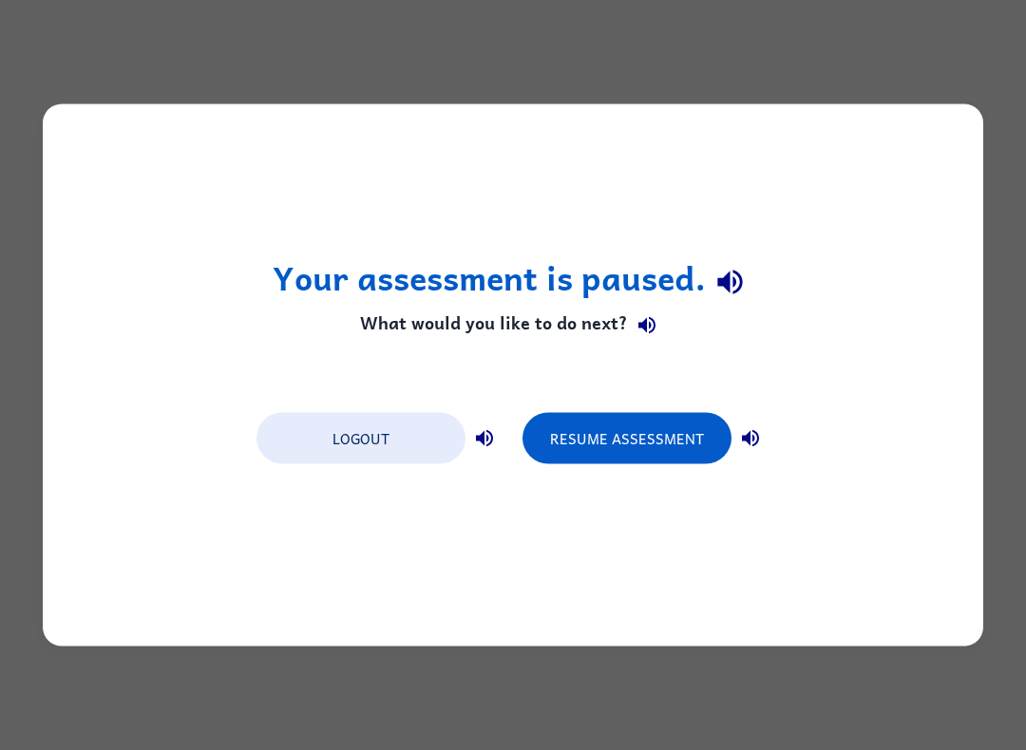
click at [687, 421] on button "Resume Assessment" at bounding box center [626, 438] width 209 height 51
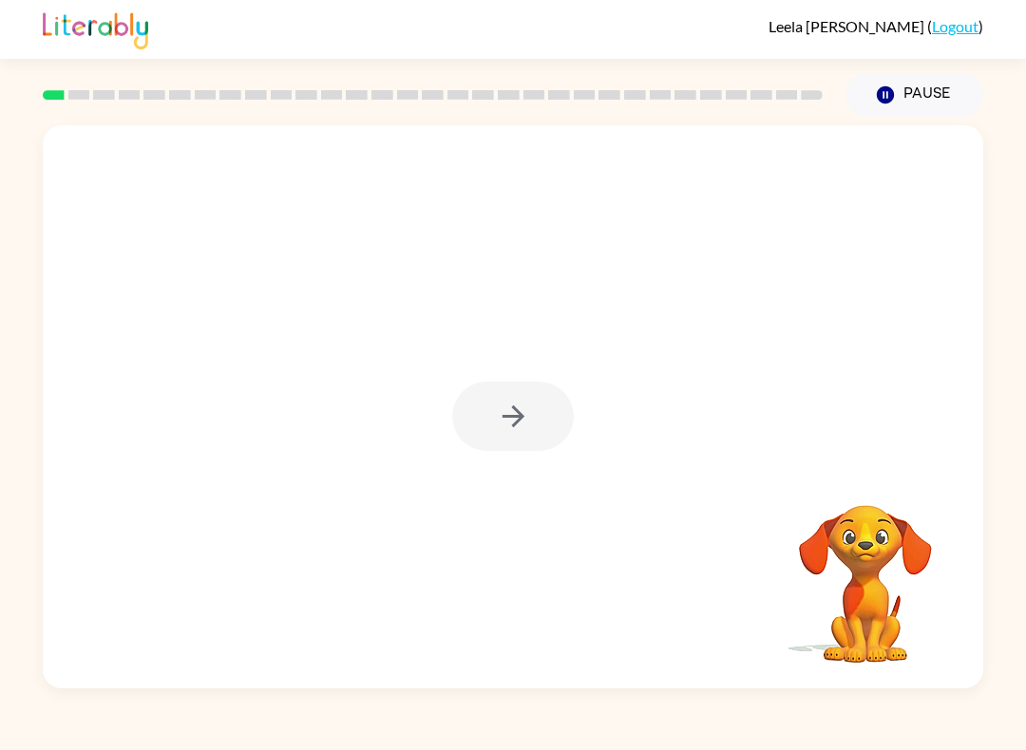
click at [510, 376] on div at bounding box center [513, 406] width 940 height 563
click at [516, 403] on icon "button" at bounding box center [513, 416] width 33 height 33
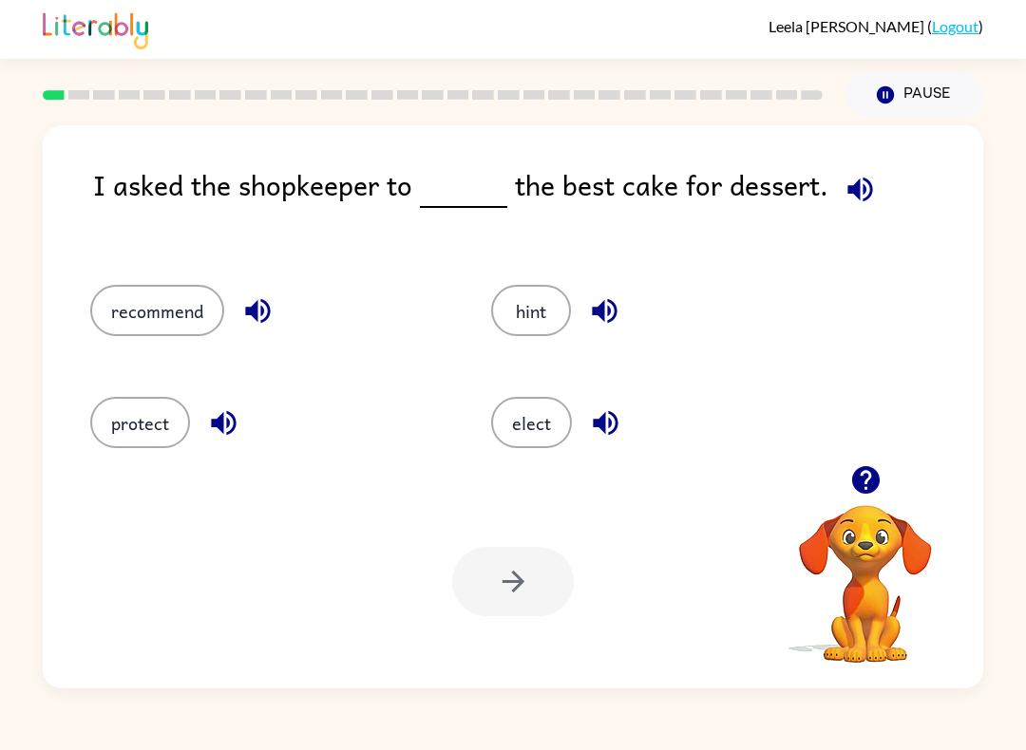
click at [190, 309] on button "recommend" at bounding box center [157, 310] width 134 height 51
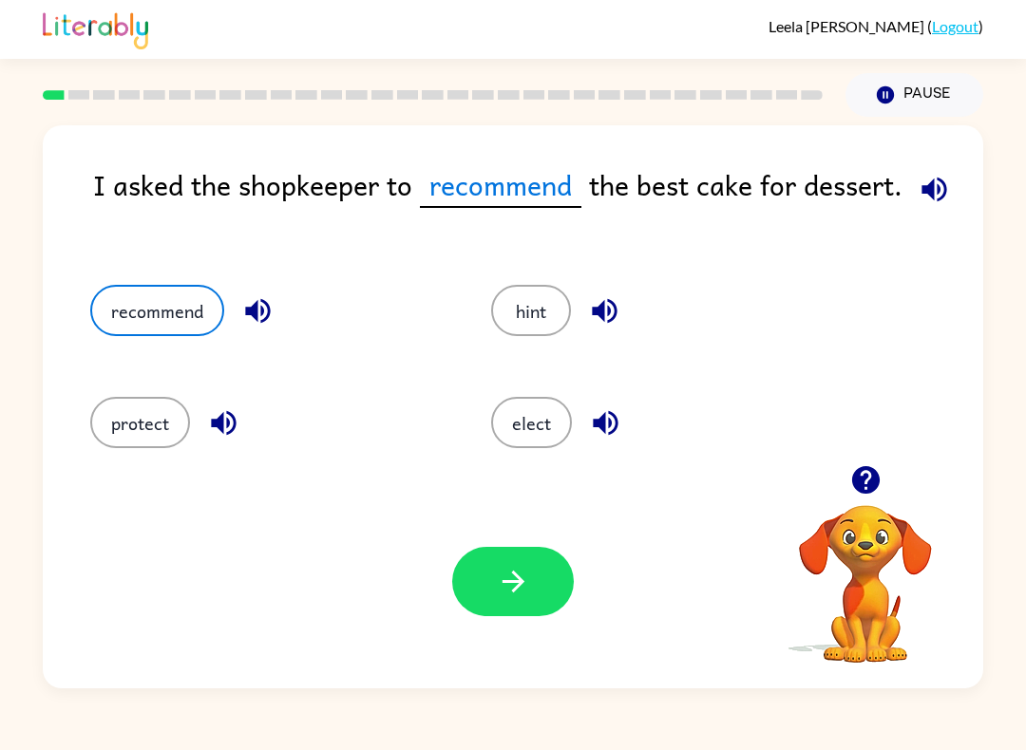
click at [524, 590] on icon "button" at bounding box center [513, 581] width 33 height 33
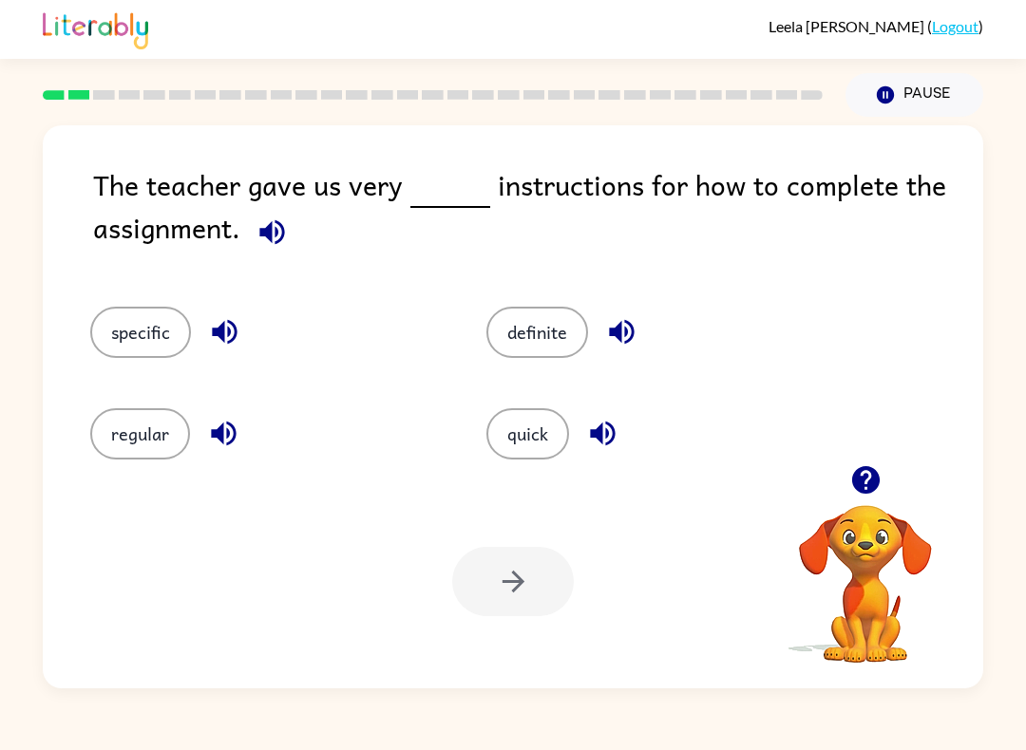
click at [140, 427] on button "regular" at bounding box center [140, 433] width 100 height 51
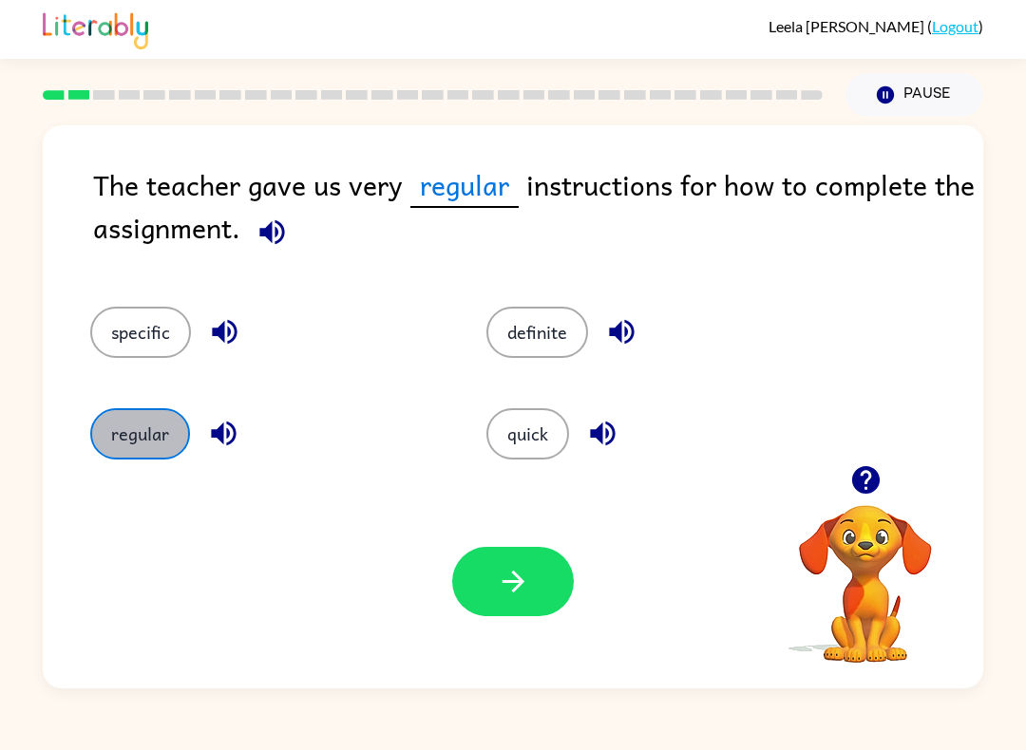
click at [127, 435] on button "regular" at bounding box center [140, 433] width 100 height 51
click at [134, 325] on button "specific" at bounding box center [140, 332] width 101 height 51
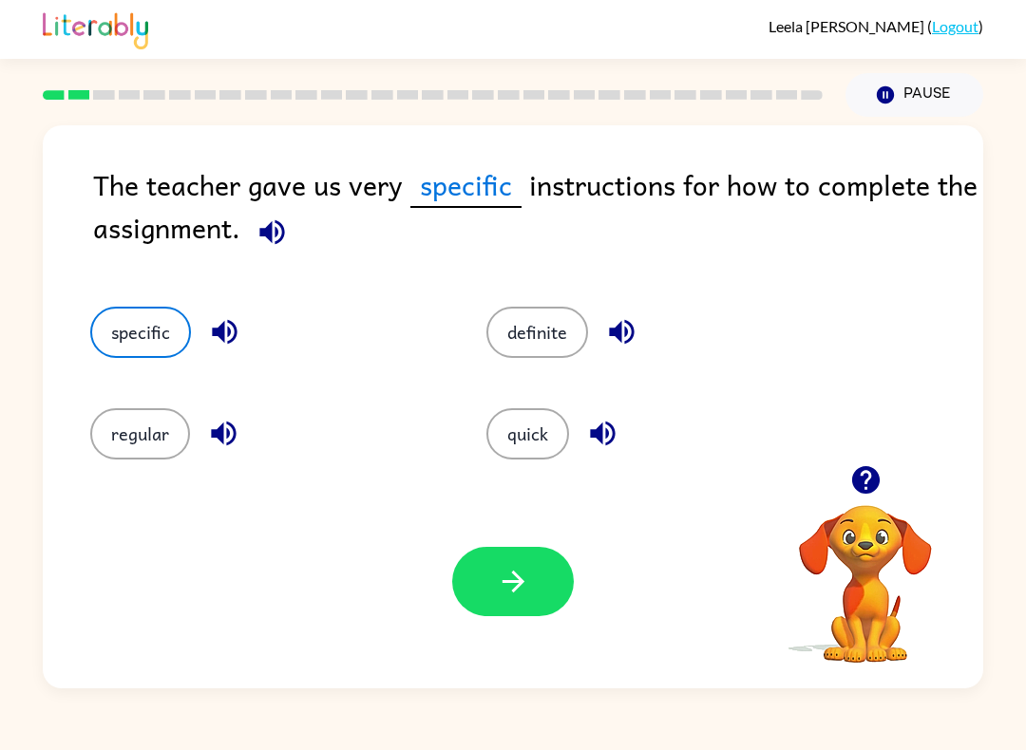
click at [529, 584] on icon "button" at bounding box center [513, 581] width 33 height 33
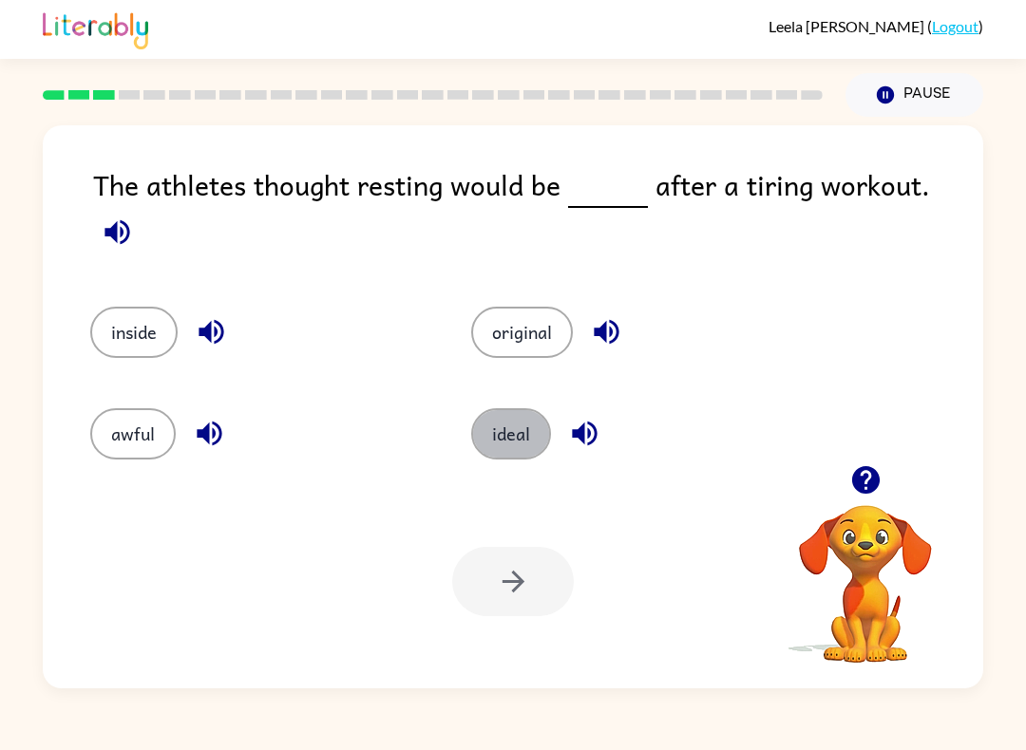
click at [510, 428] on button "ideal" at bounding box center [511, 433] width 80 height 51
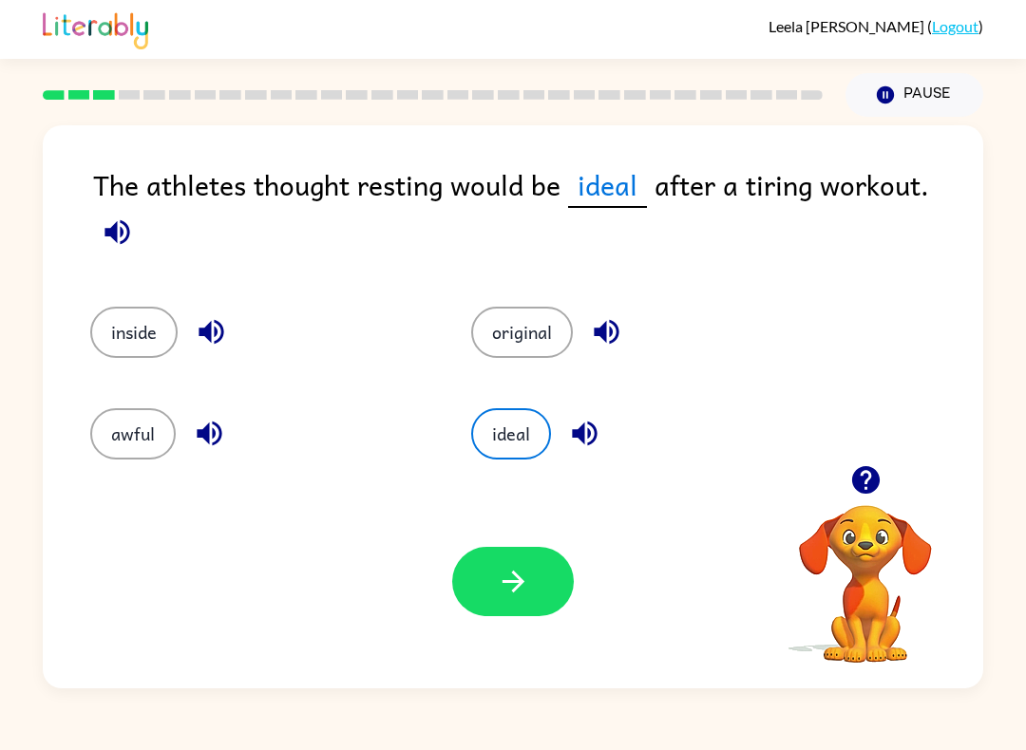
click at [506, 598] on icon "button" at bounding box center [513, 581] width 33 height 33
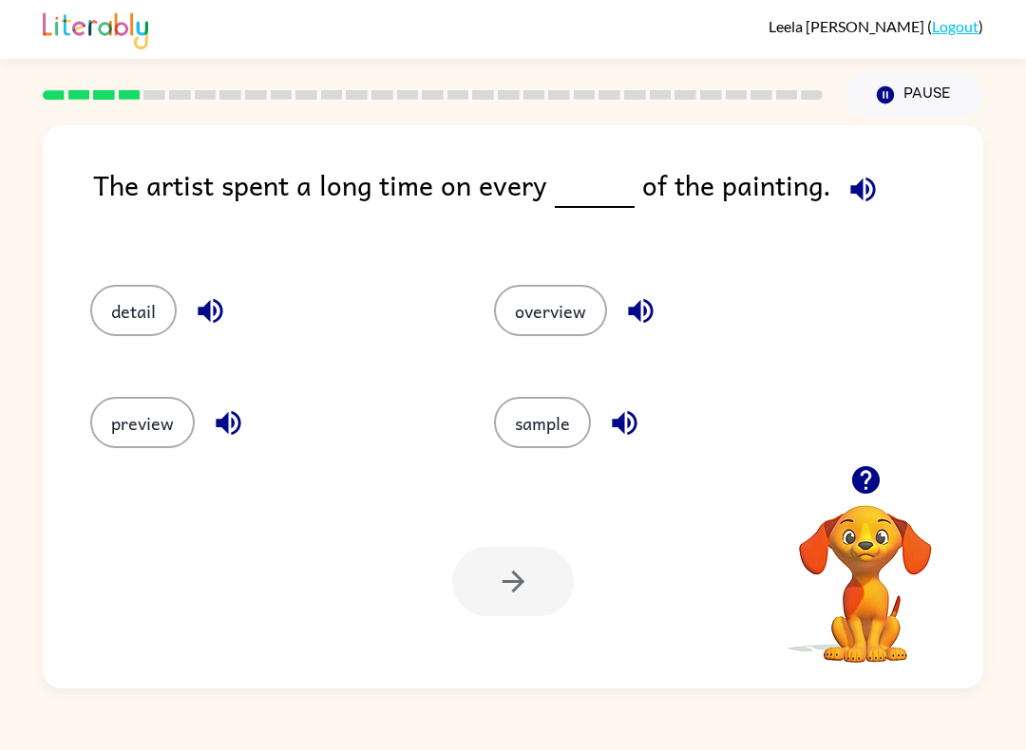
click at [159, 309] on button "detail" at bounding box center [133, 310] width 86 height 51
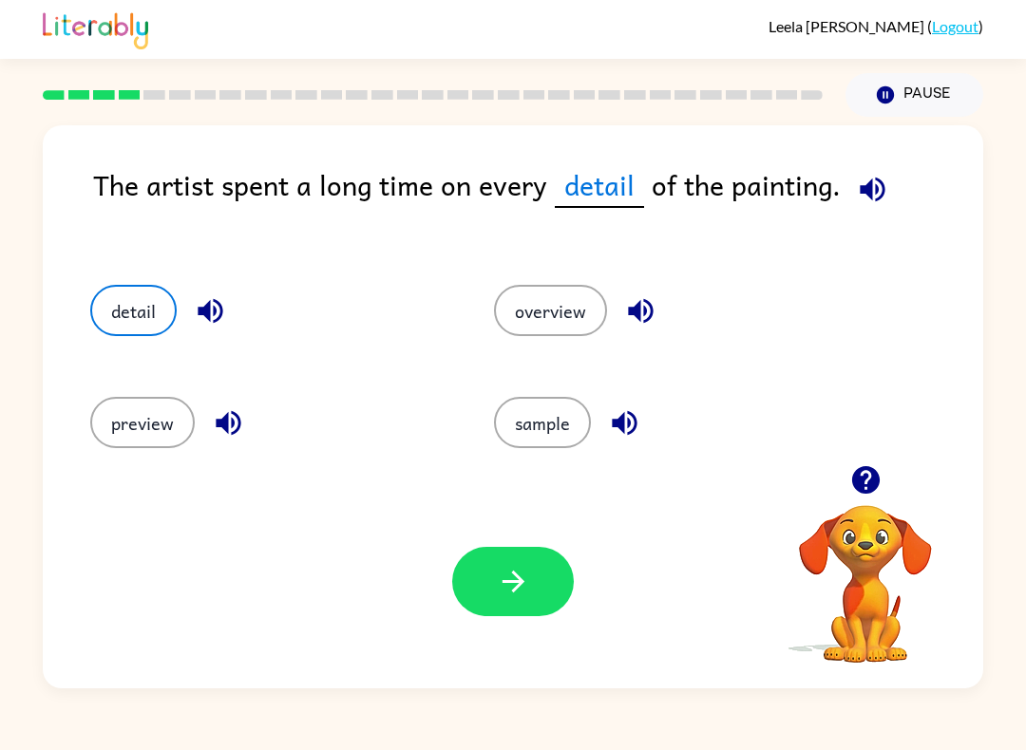
click at [507, 595] on icon "button" at bounding box center [513, 581] width 33 height 33
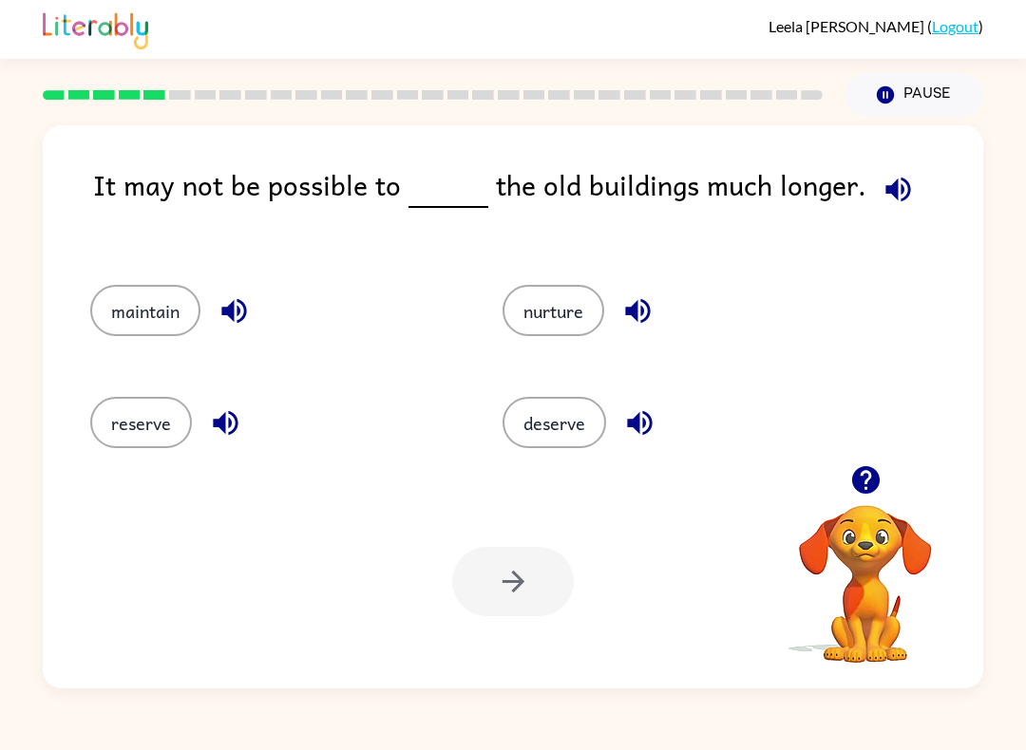
click at [132, 323] on button "maintain" at bounding box center [145, 310] width 110 height 51
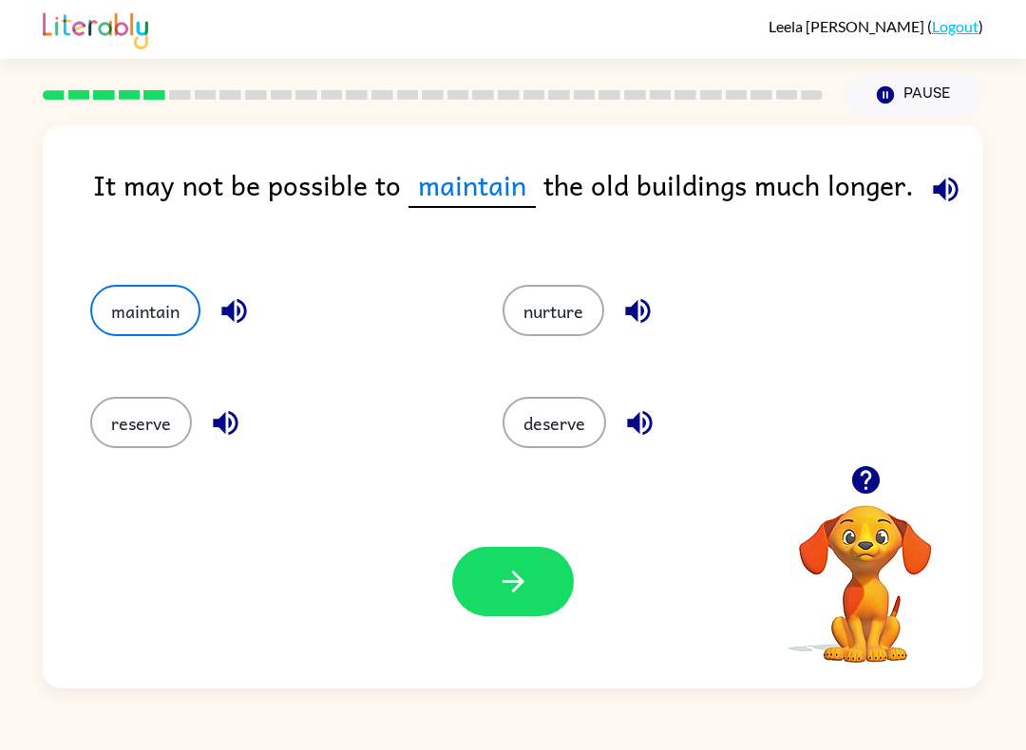
click at [519, 581] on icon "button" at bounding box center [513, 581] width 33 height 33
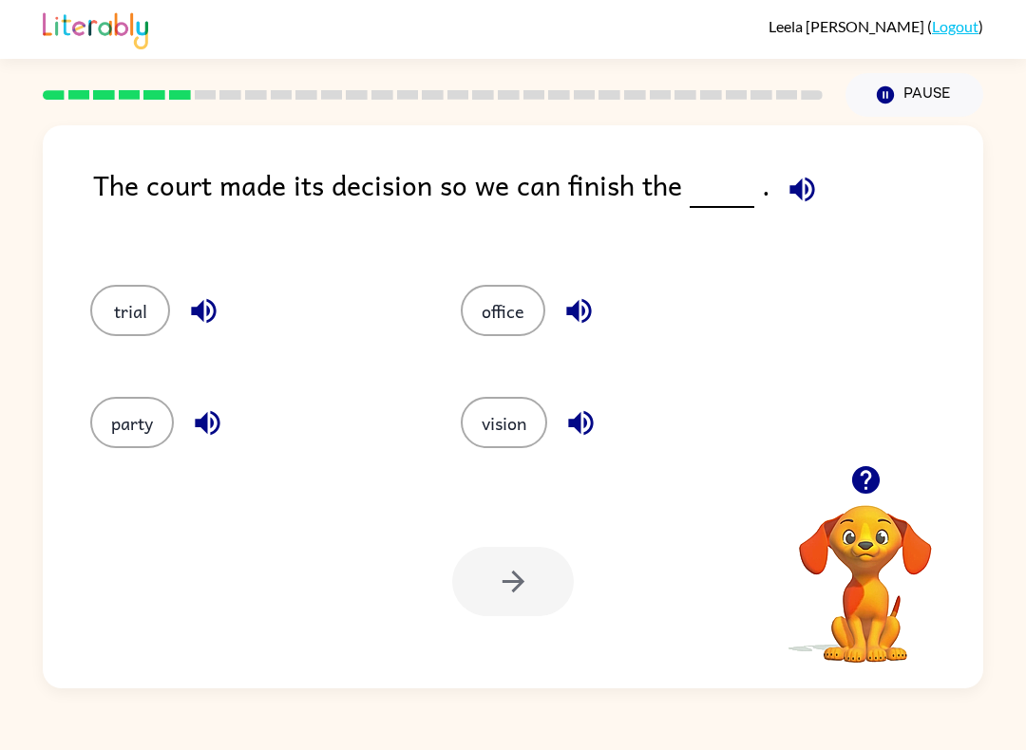
click at [105, 335] on button "trial" at bounding box center [130, 310] width 80 height 51
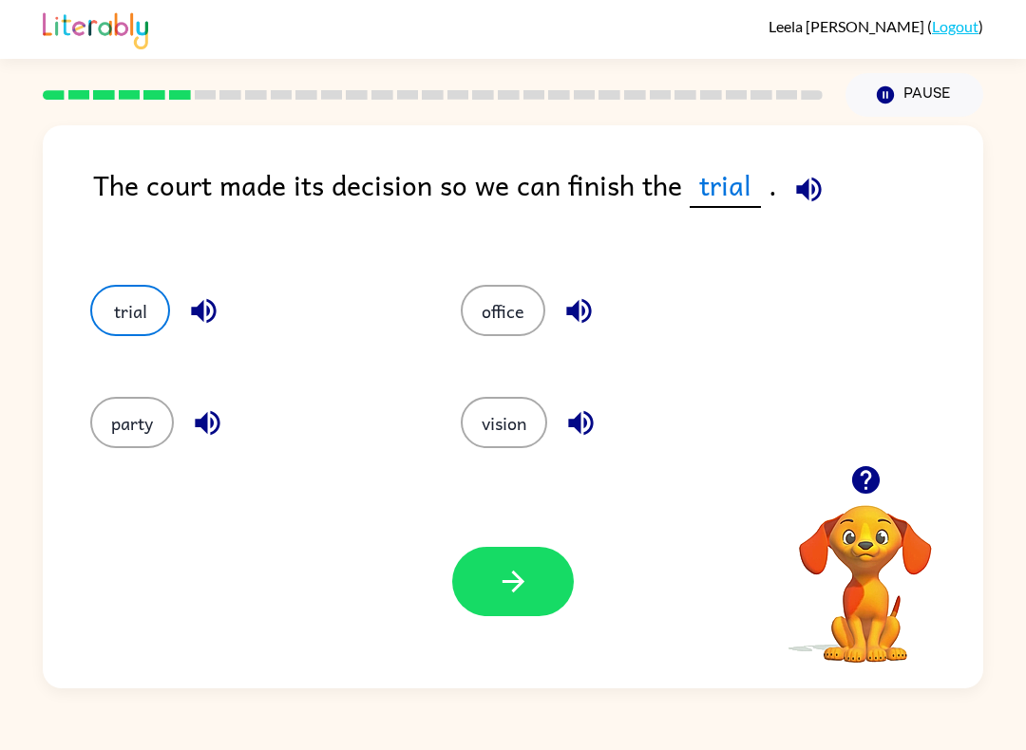
click at [495, 594] on button "button" at bounding box center [513, 581] width 122 height 69
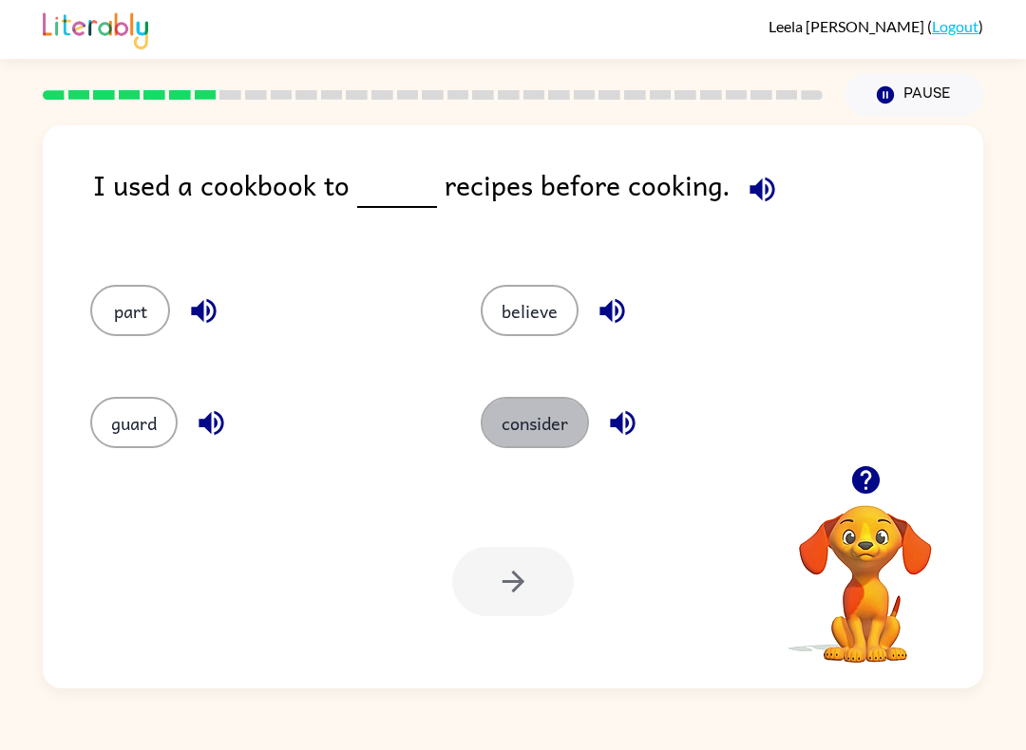
click at [541, 433] on button "consider" at bounding box center [535, 422] width 108 height 51
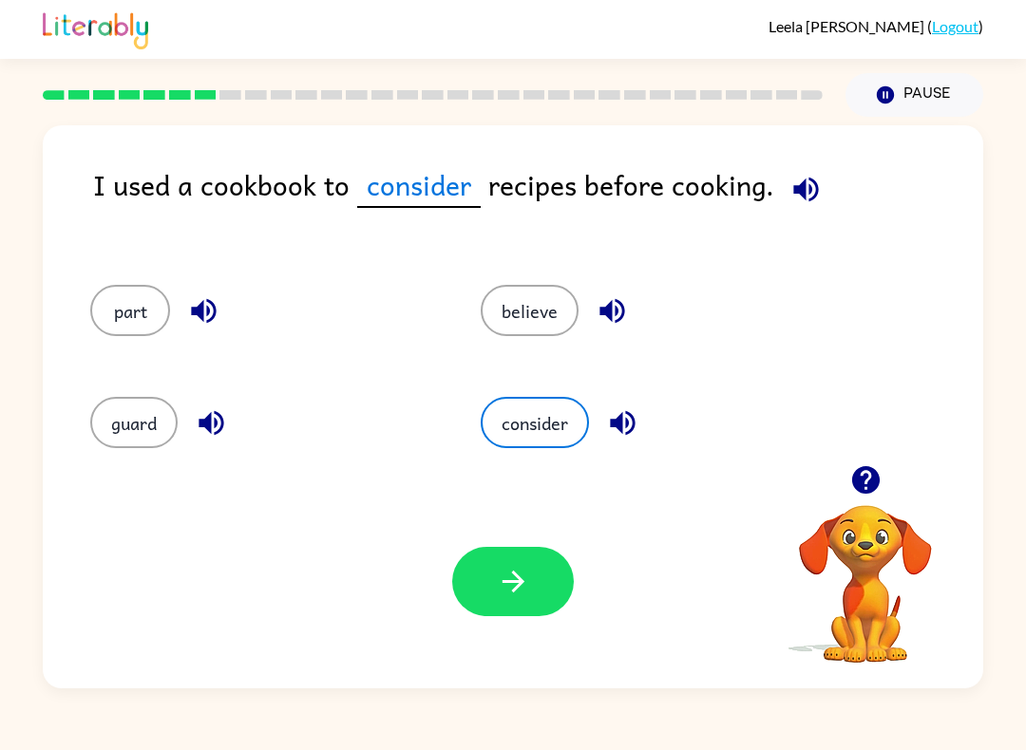
click at [517, 600] on button "button" at bounding box center [513, 581] width 122 height 69
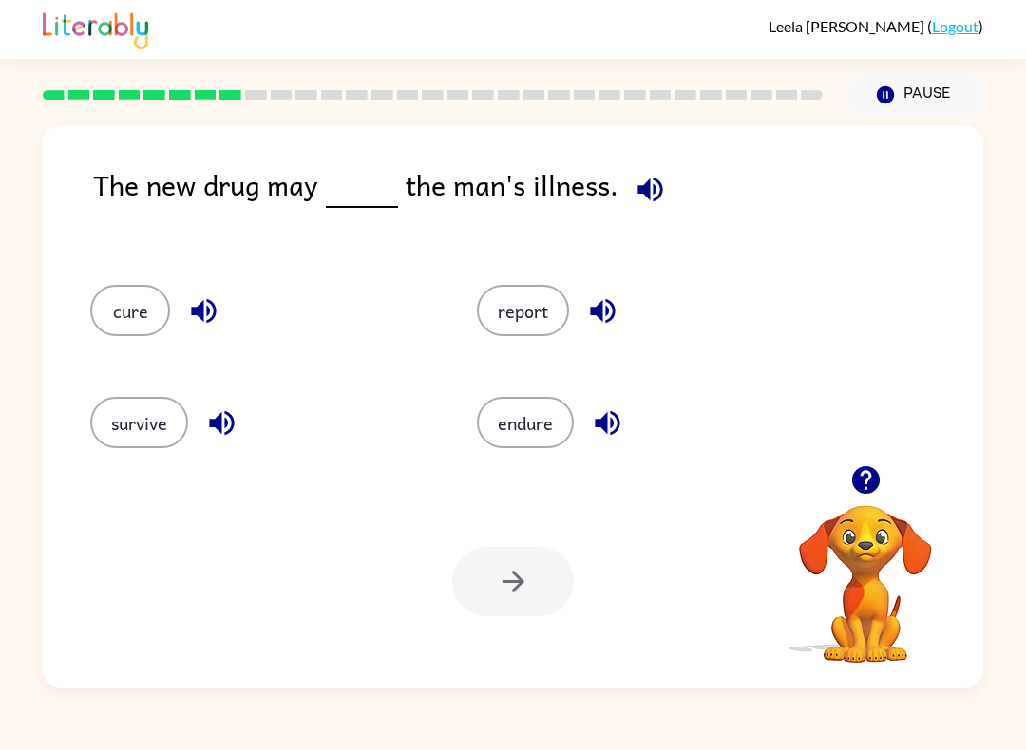
click at [97, 345] on div "cure" at bounding box center [247, 305] width 387 height 112
click at [105, 327] on button "cure" at bounding box center [130, 310] width 80 height 51
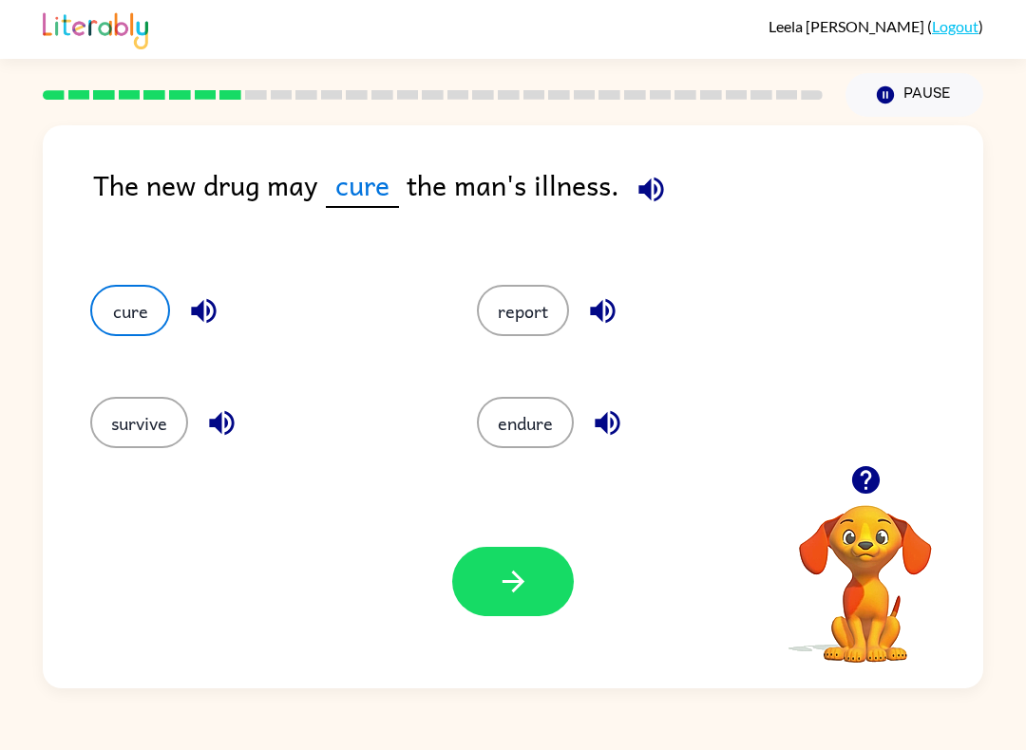
click at [542, 597] on button "button" at bounding box center [513, 581] width 122 height 69
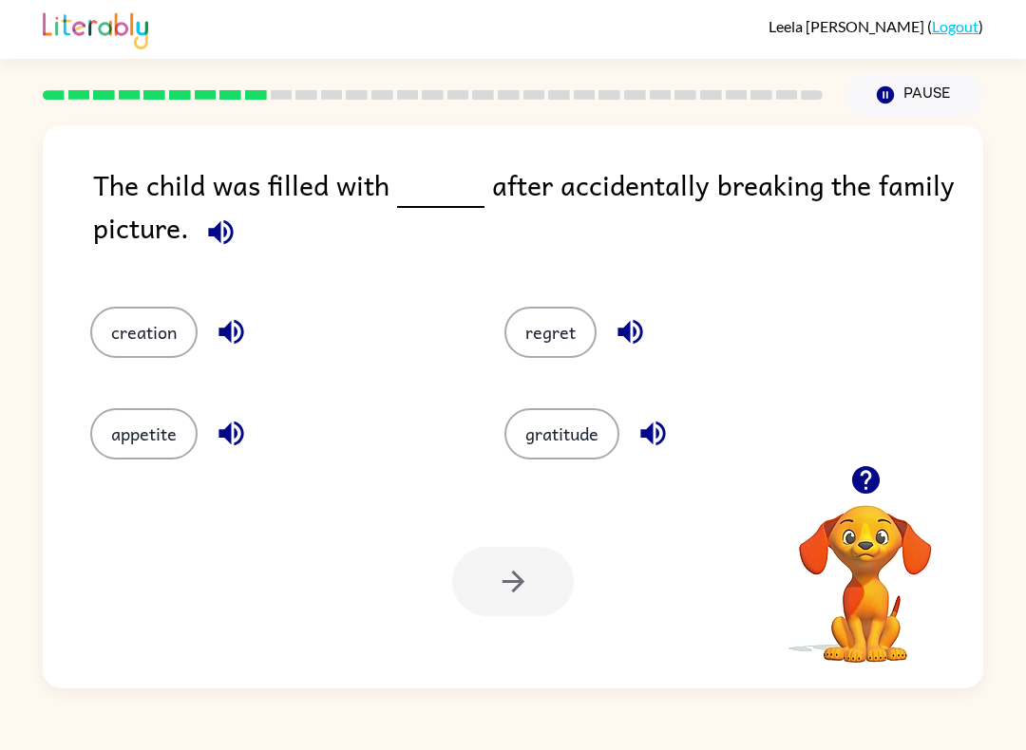
click at [555, 358] on button "regret" at bounding box center [550, 332] width 92 height 51
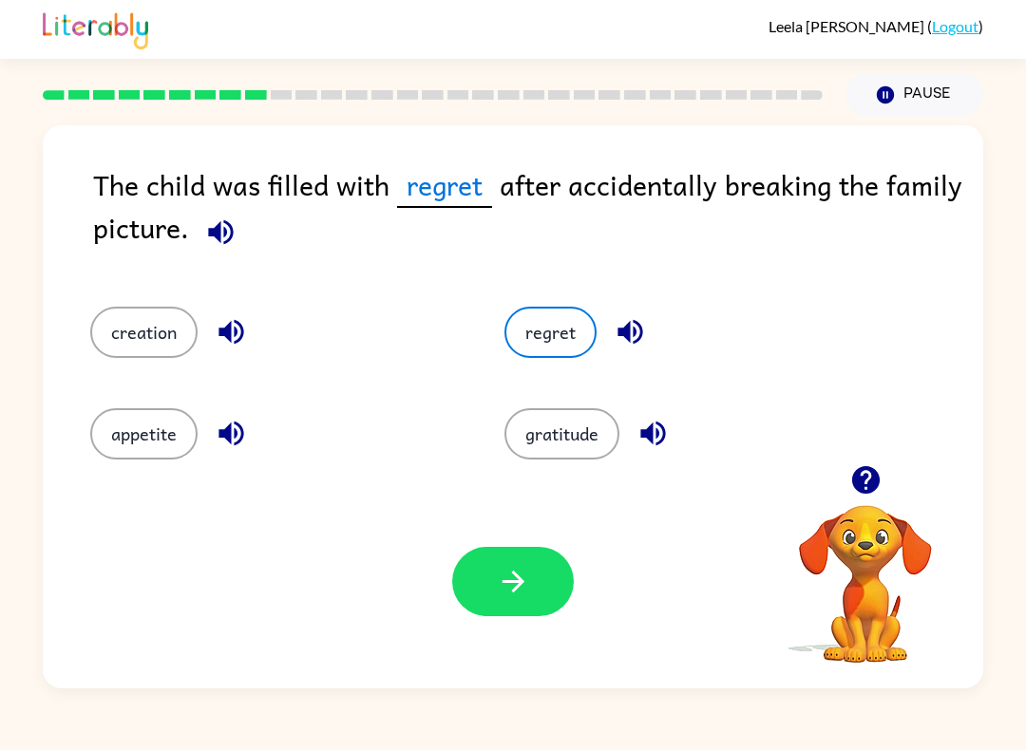
click at [528, 569] on icon "button" at bounding box center [513, 581] width 33 height 33
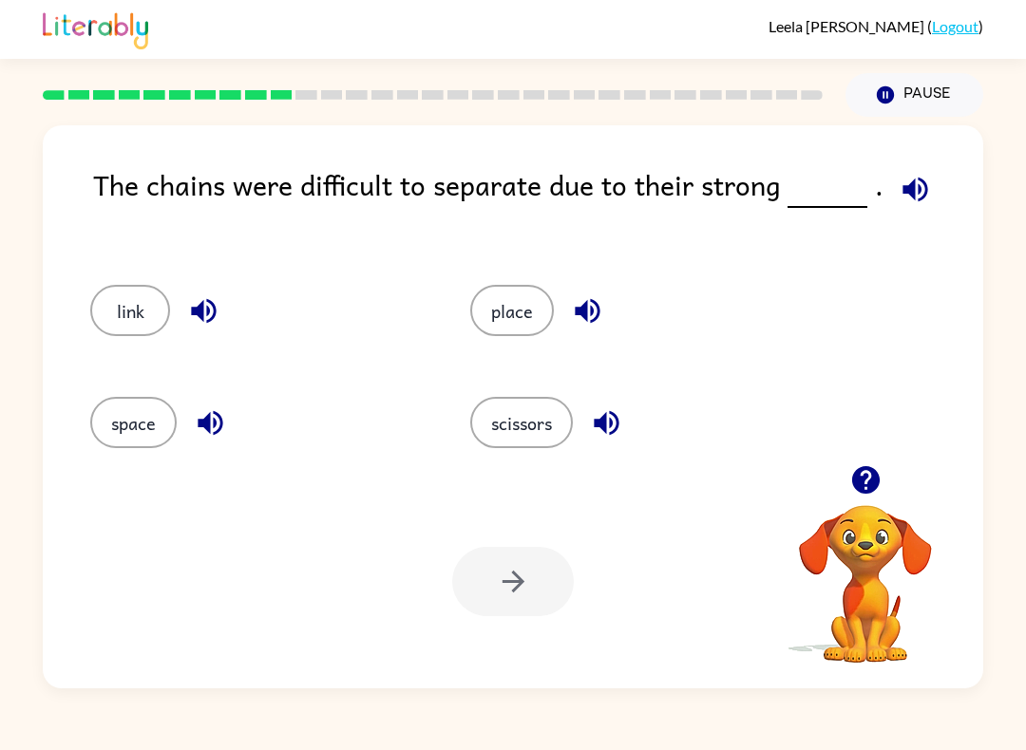
click at [121, 286] on button "link" at bounding box center [130, 310] width 80 height 51
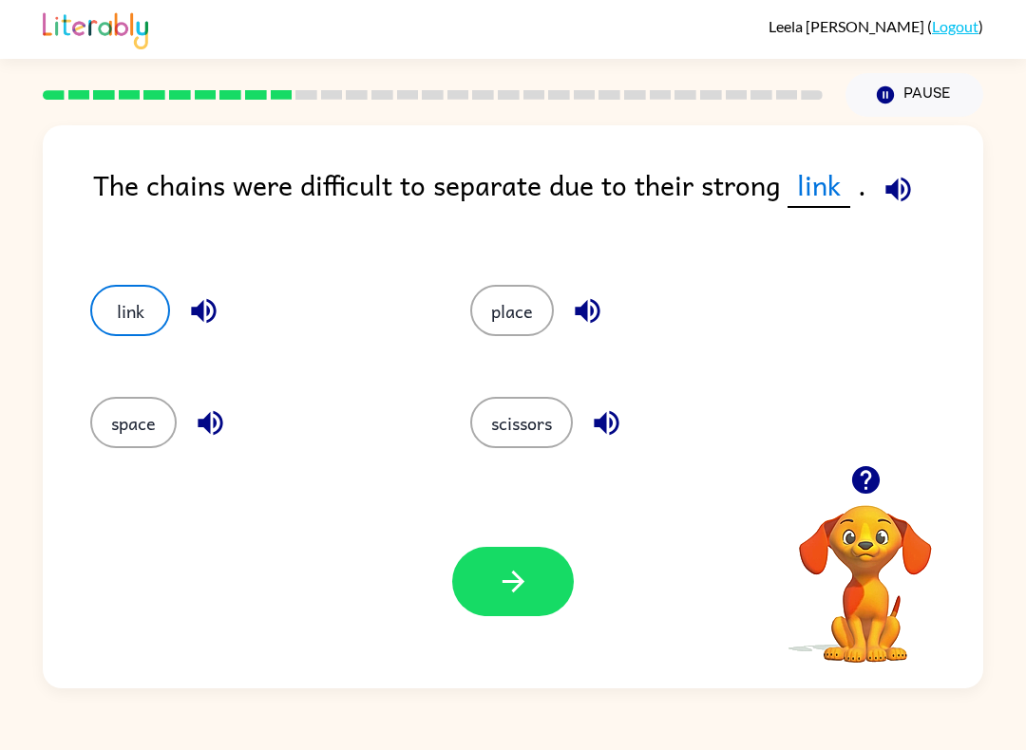
click at [520, 591] on icon "button" at bounding box center [513, 581] width 33 height 33
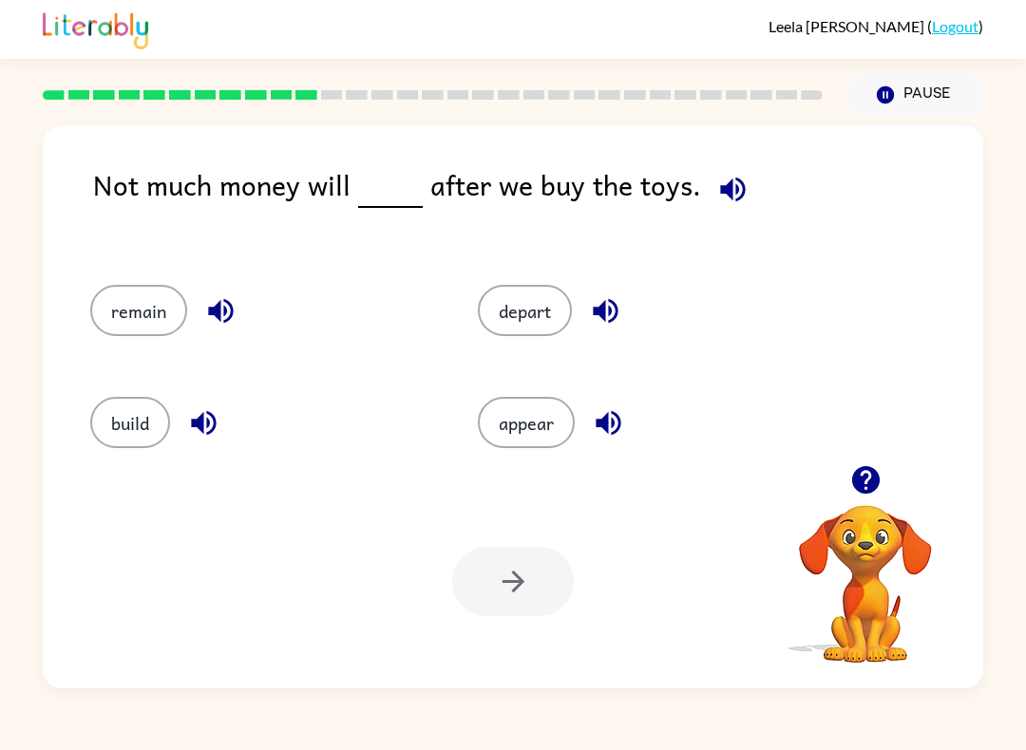
click at [132, 298] on button "remain" at bounding box center [138, 310] width 97 height 51
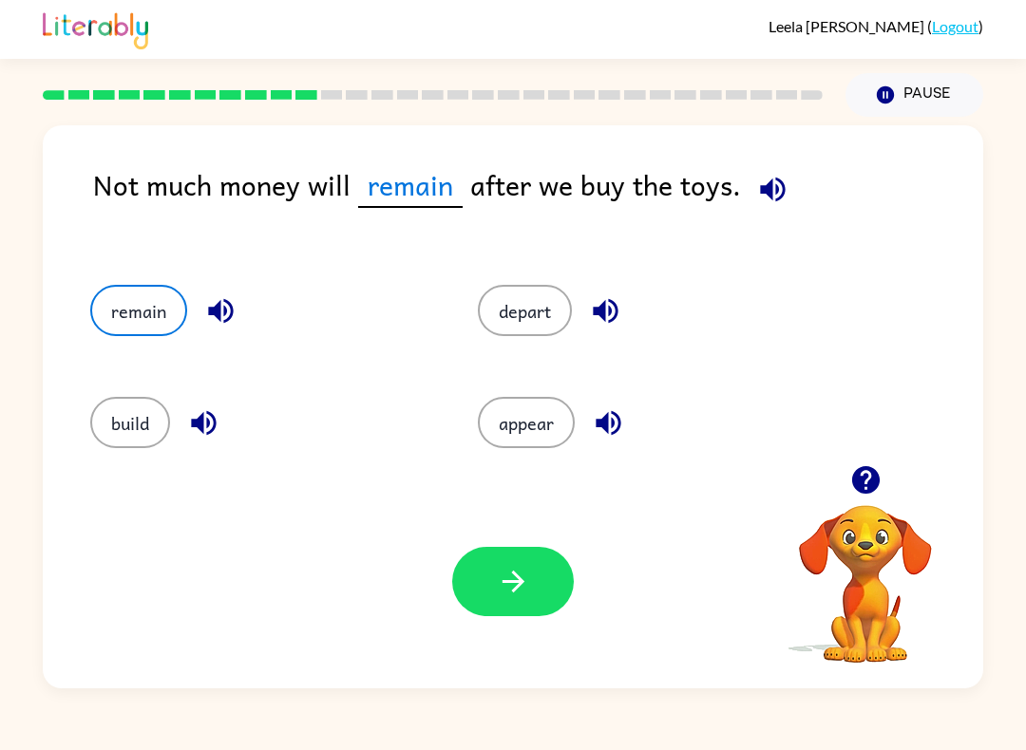
click at [787, 189] on button "button" at bounding box center [772, 189] width 48 height 48
click at [517, 605] on button "button" at bounding box center [513, 581] width 122 height 69
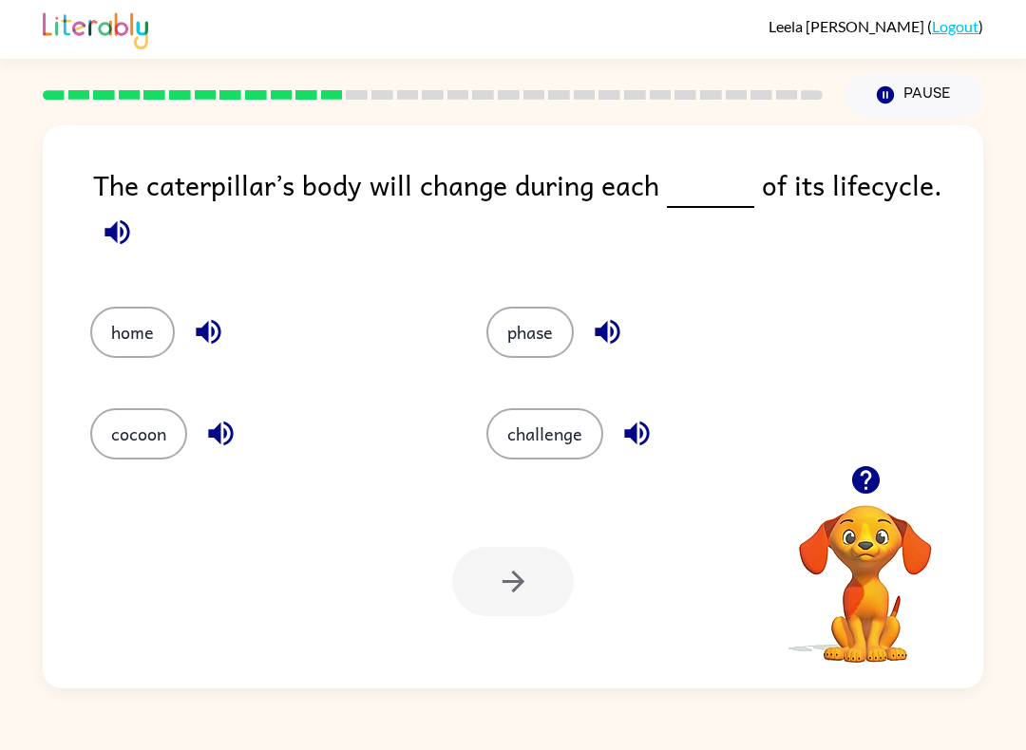
click at [533, 339] on button "phase" at bounding box center [529, 332] width 87 height 51
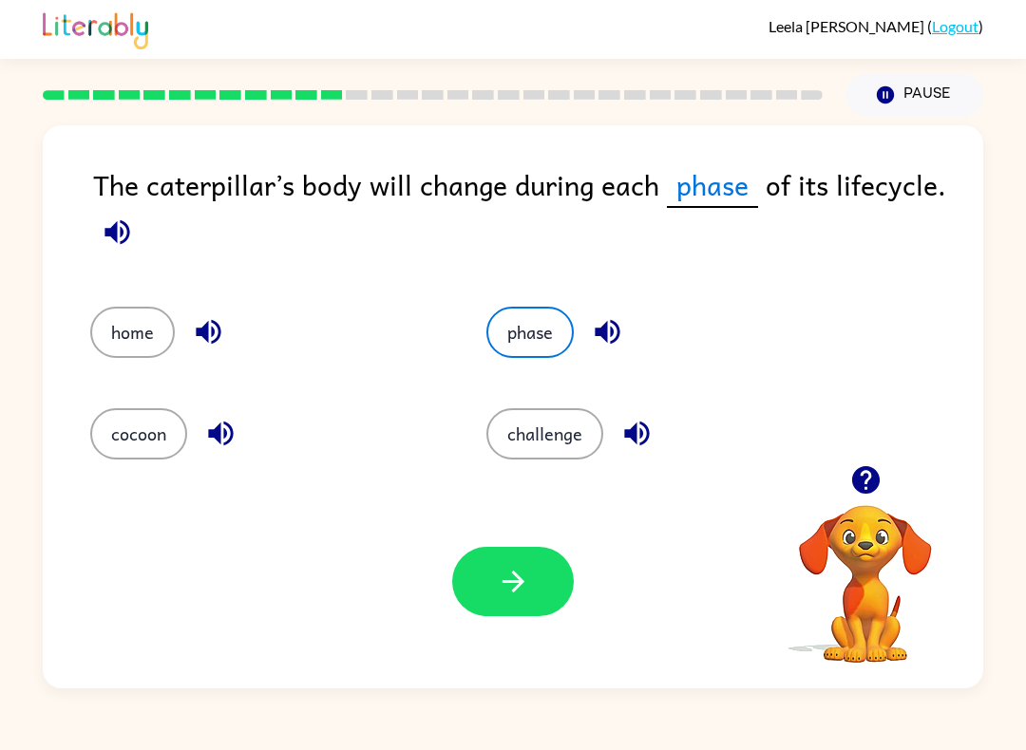
click at [554, 587] on button "button" at bounding box center [513, 581] width 122 height 69
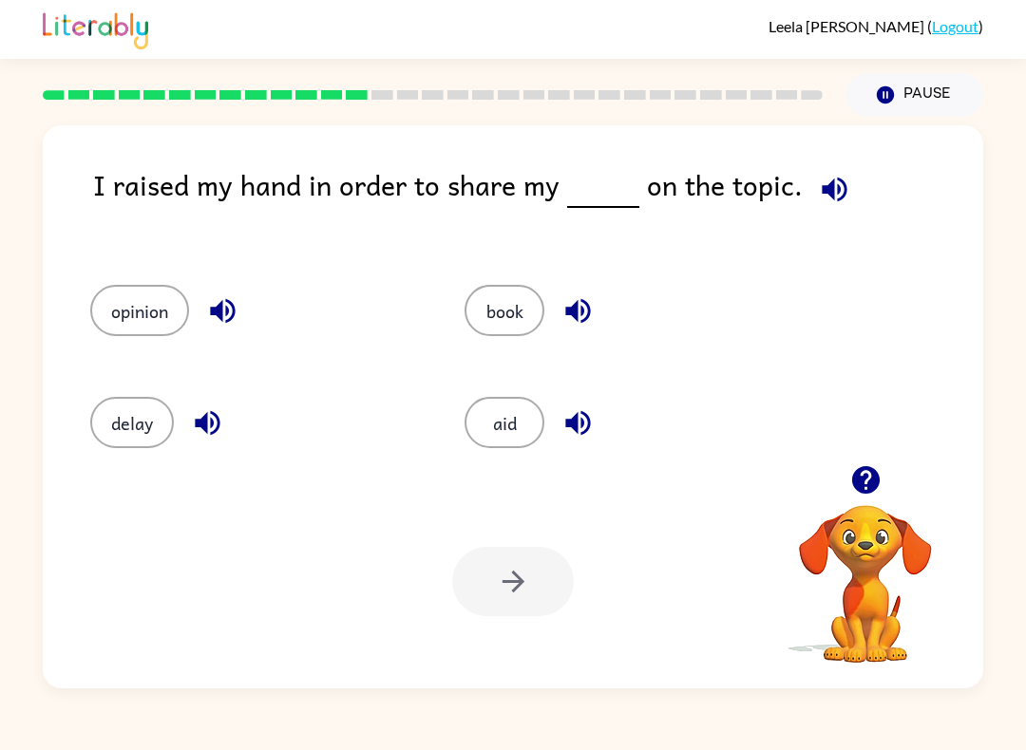
click at [133, 286] on button "opinion" at bounding box center [139, 310] width 99 height 51
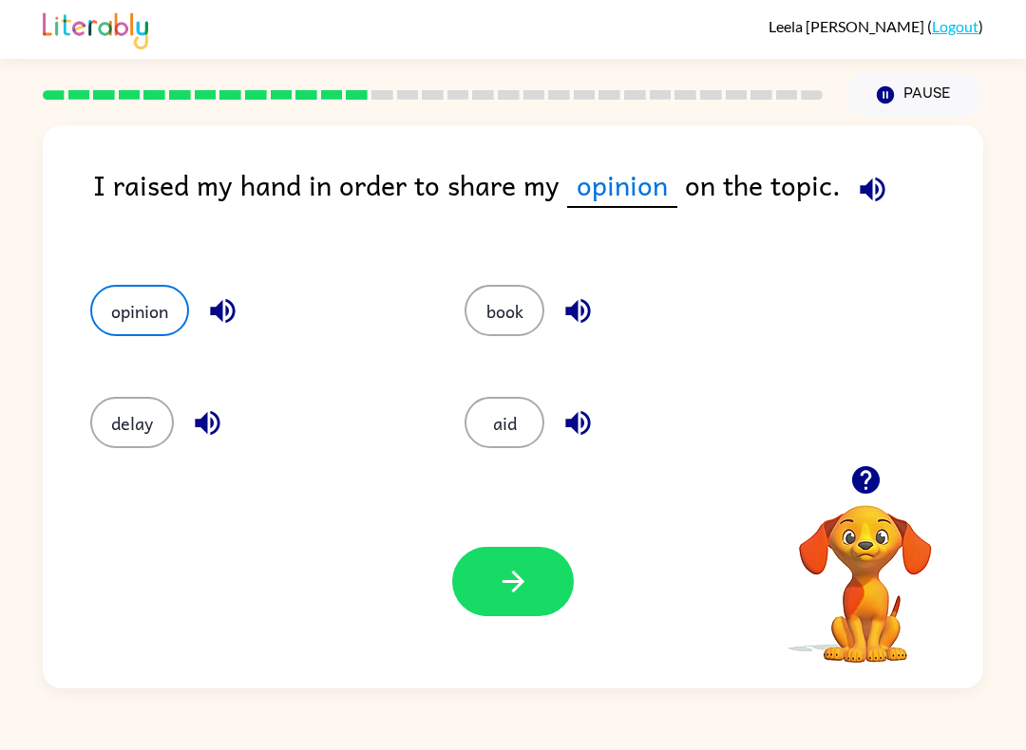
click at [528, 584] on icon "button" at bounding box center [513, 581] width 33 height 33
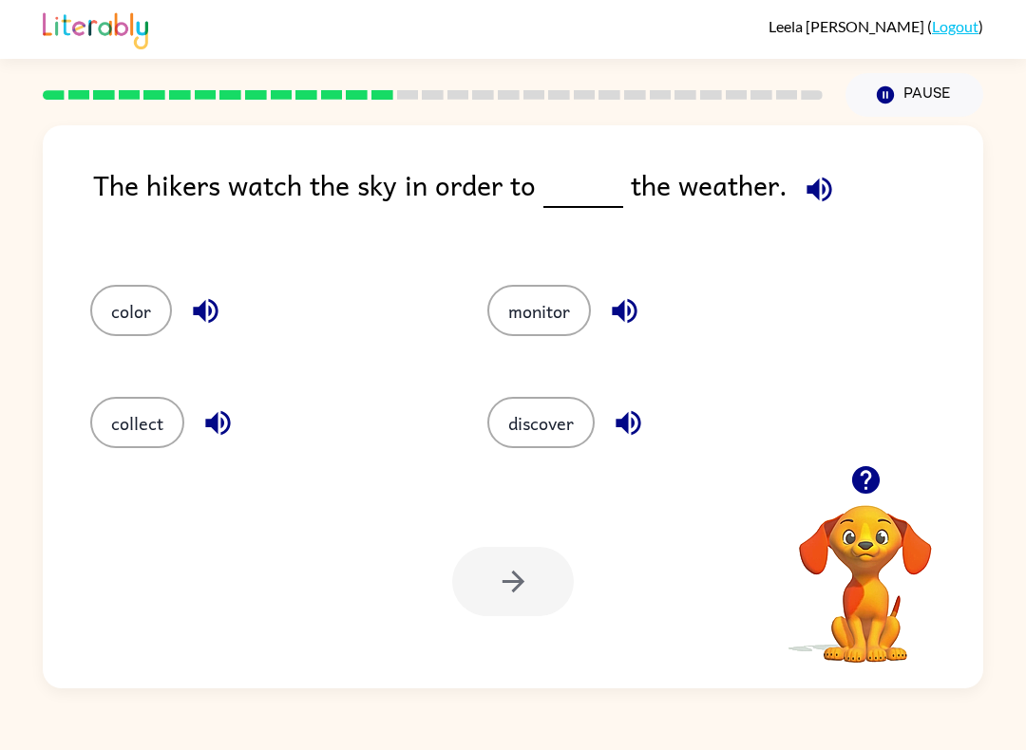
click at [540, 313] on button "monitor" at bounding box center [539, 310] width 104 height 51
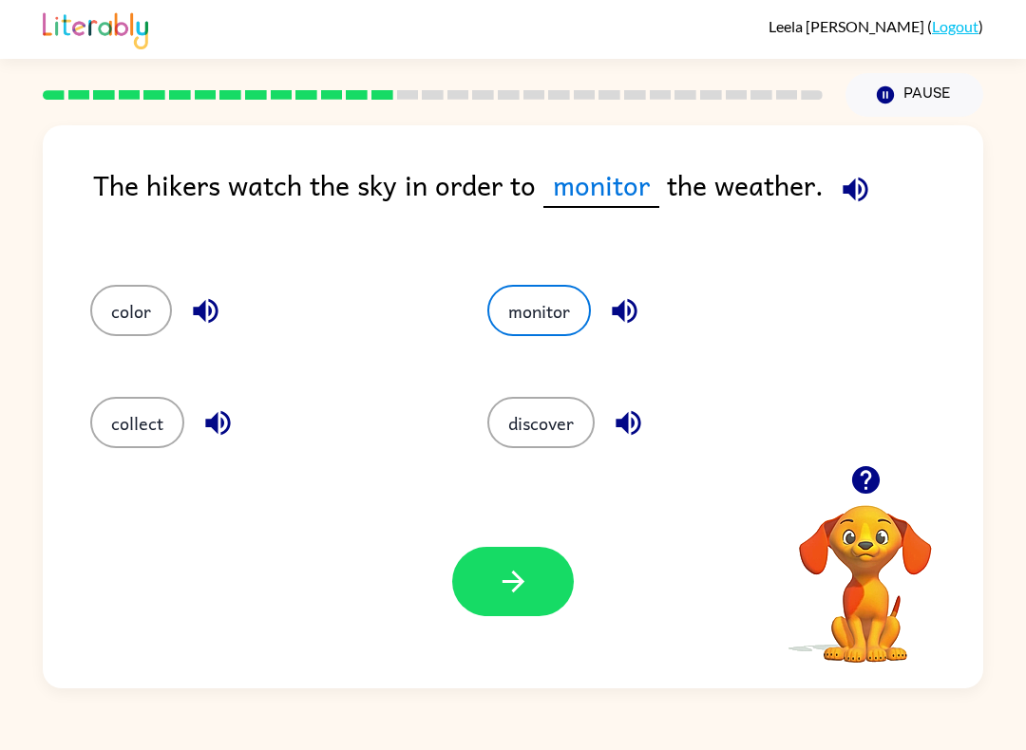
click at [511, 614] on button "button" at bounding box center [513, 581] width 122 height 69
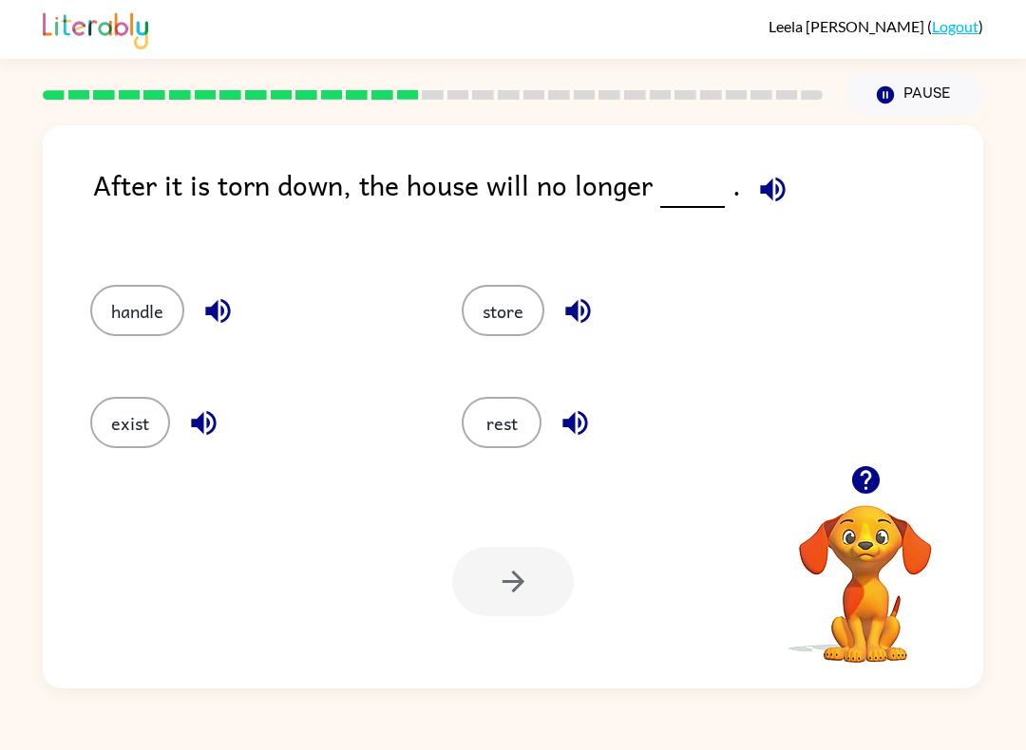
click at [120, 407] on button "exist" at bounding box center [130, 422] width 80 height 51
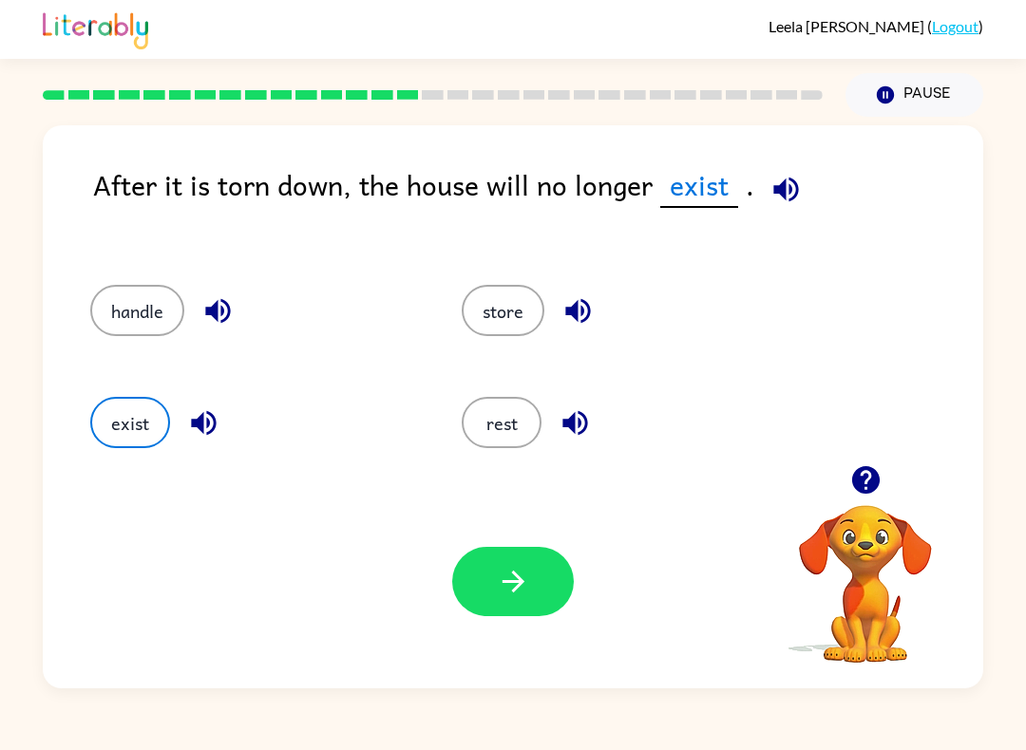
click at [520, 615] on button "button" at bounding box center [513, 581] width 122 height 69
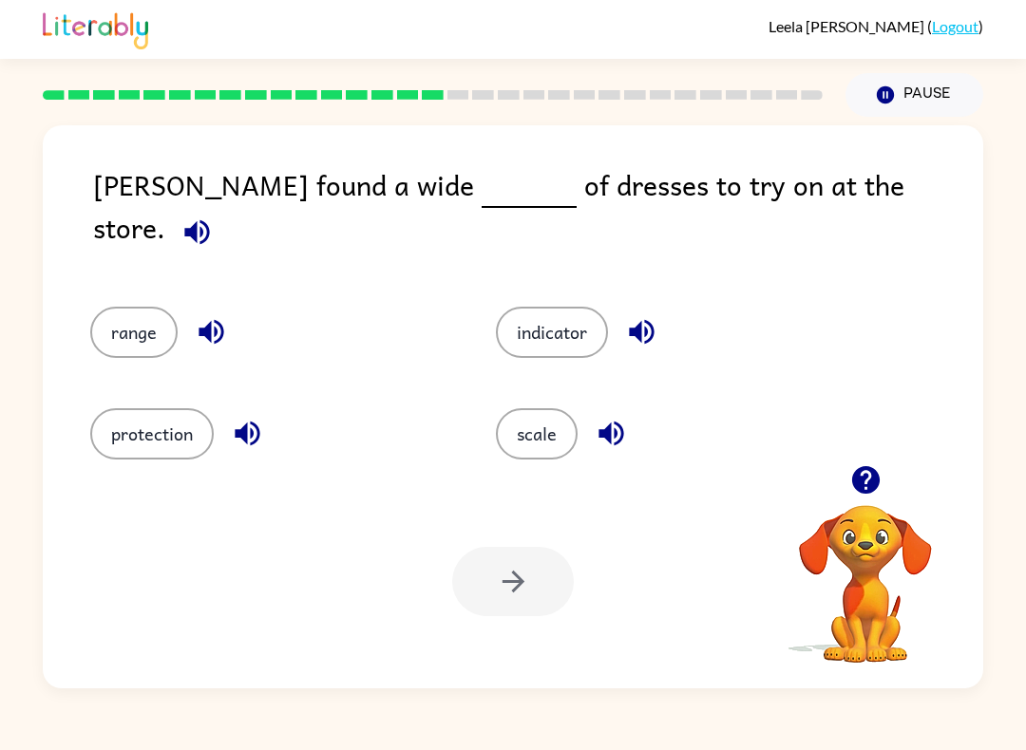
click at [119, 307] on button "range" at bounding box center [133, 332] width 87 height 51
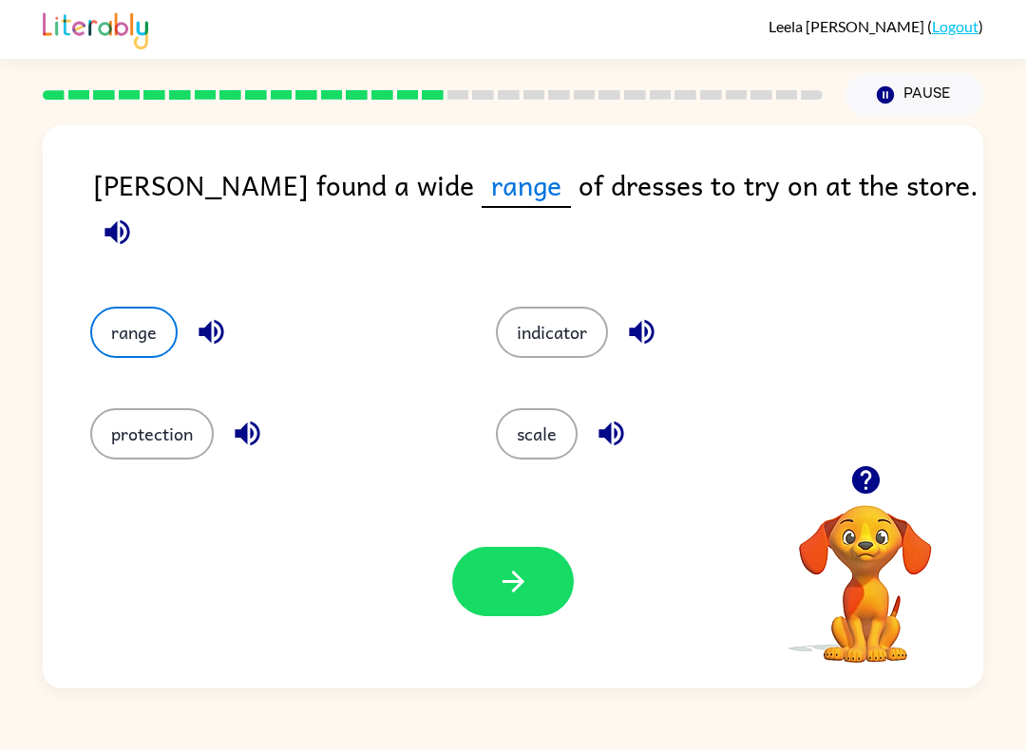
click at [521, 589] on icon "button" at bounding box center [513, 581] width 33 height 33
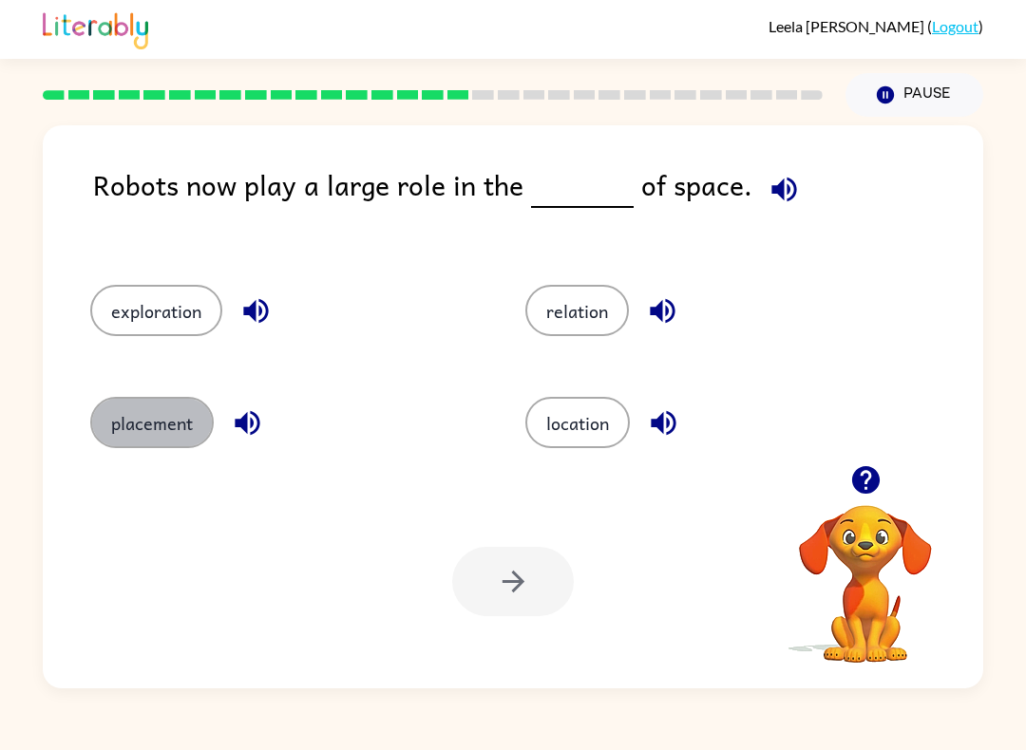
click at [116, 406] on button "placement" at bounding box center [151, 422] width 123 height 51
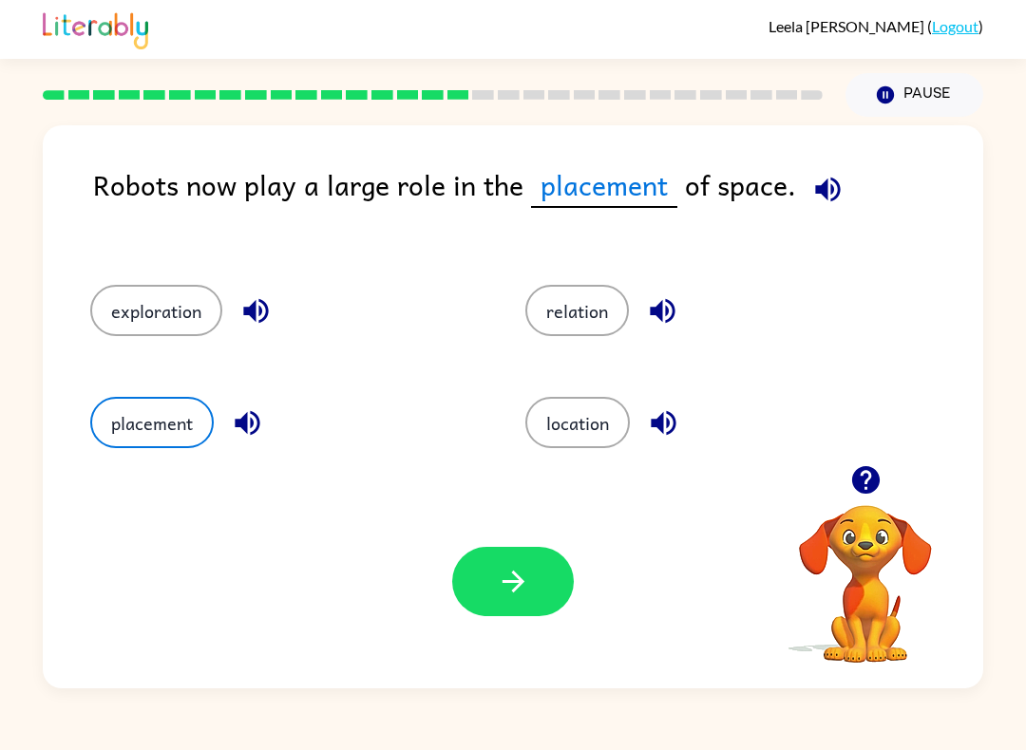
click at [505, 559] on button "button" at bounding box center [513, 581] width 122 height 69
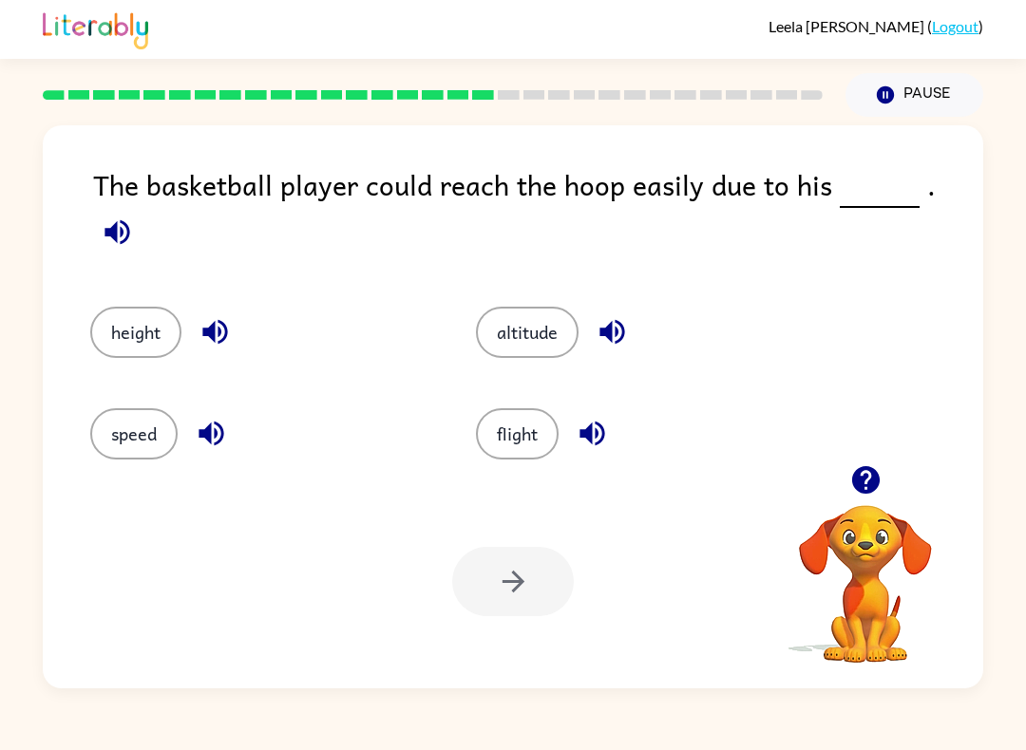
click at [100, 332] on button "height" at bounding box center [135, 332] width 91 height 51
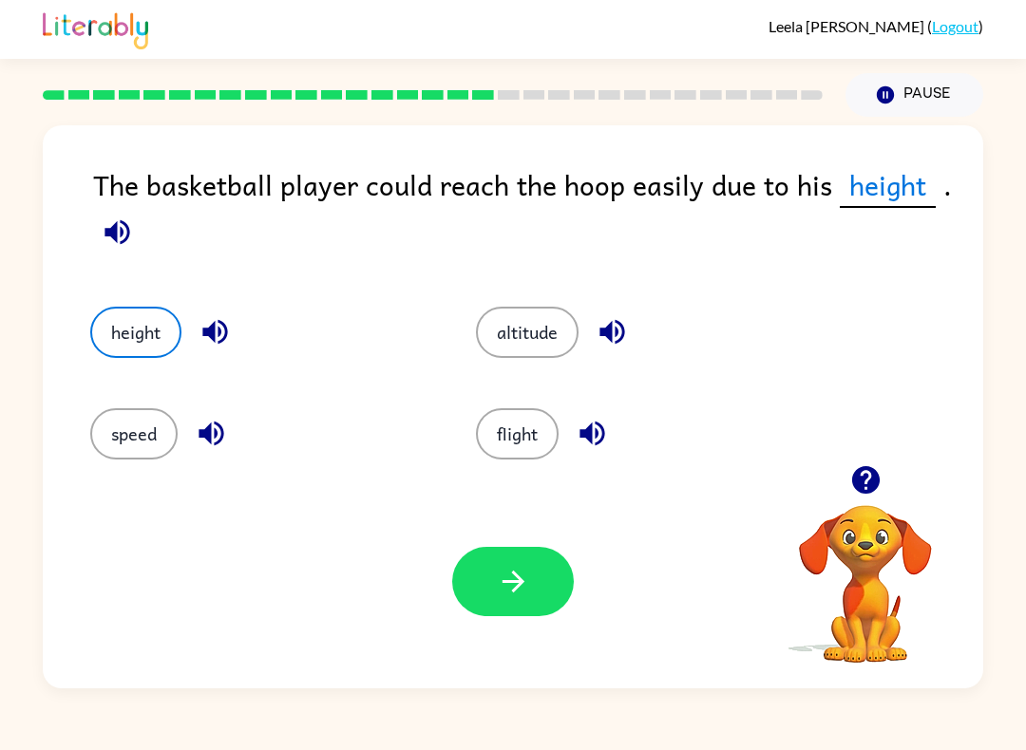
click at [522, 591] on icon "button" at bounding box center [513, 581] width 33 height 33
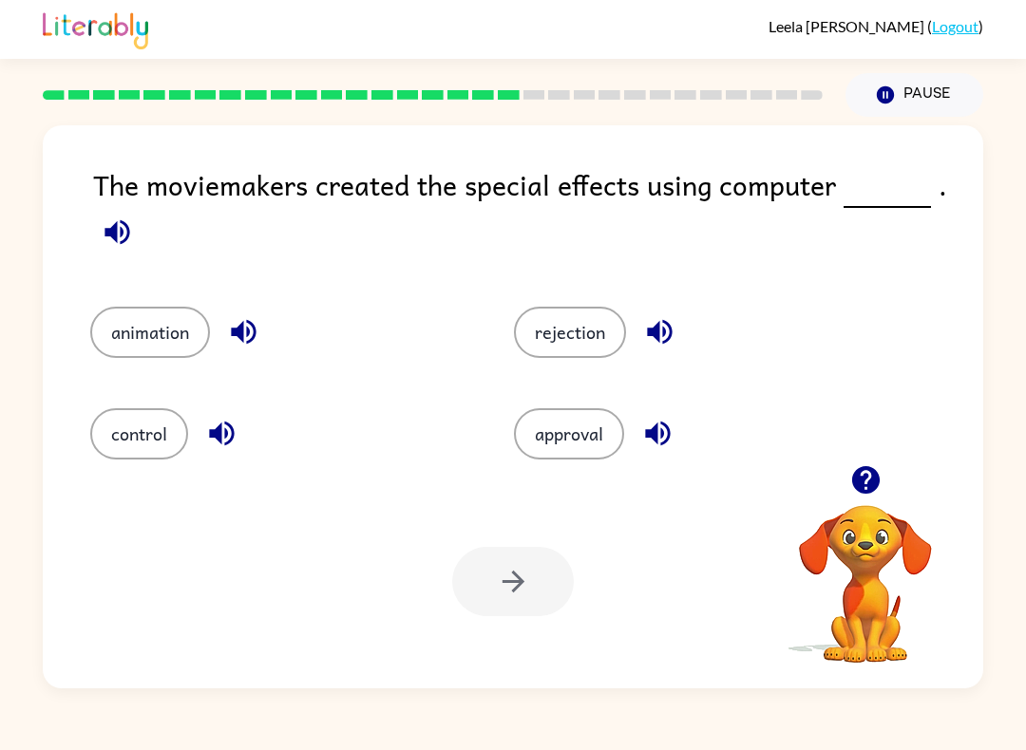
click at [141, 328] on button "animation" at bounding box center [150, 332] width 120 height 51
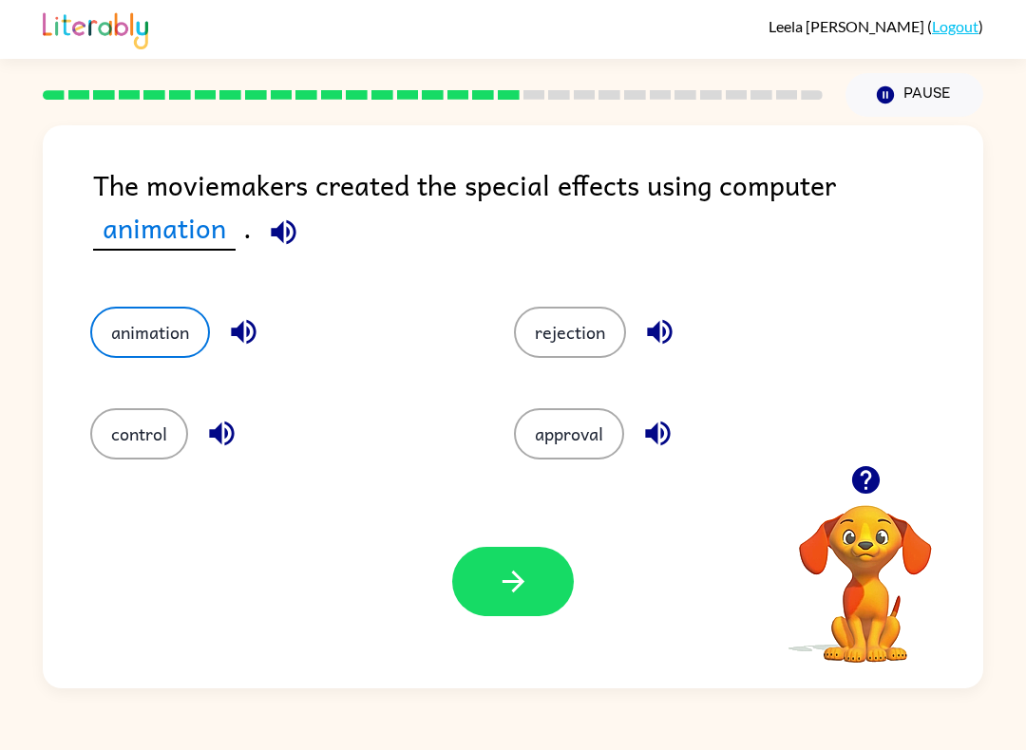
click at [503, 601] on button "button" at bounding box center [513, 581] width 122 height 69
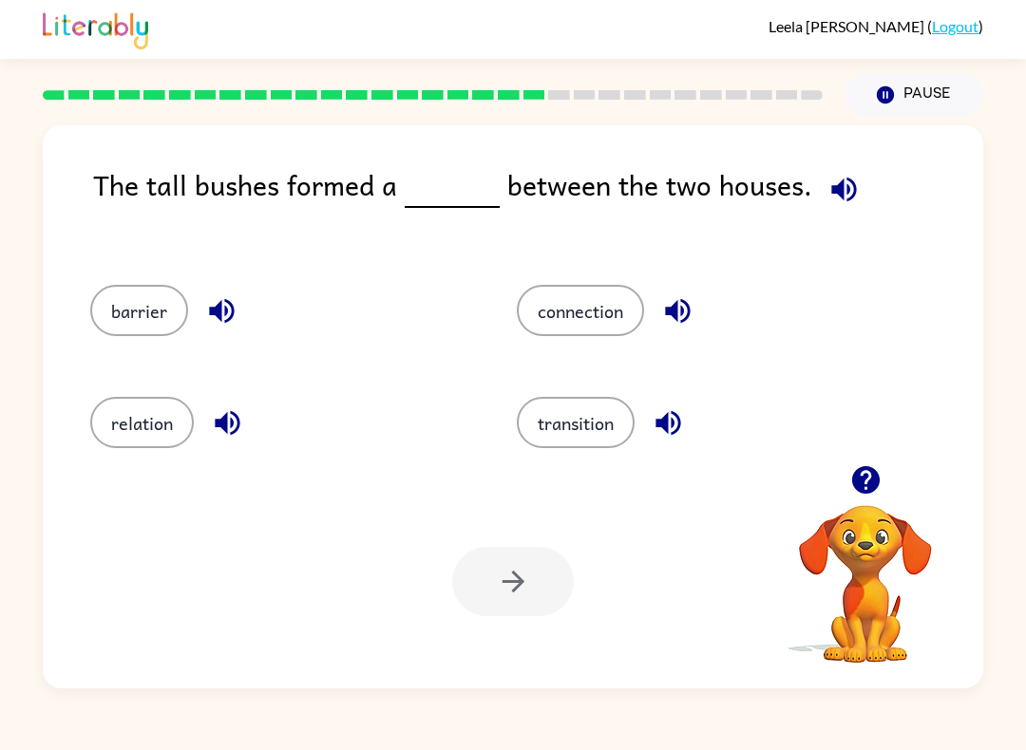
click at [167, 400] on button "relation" at bounding box center [142, 422] width 104 height 51
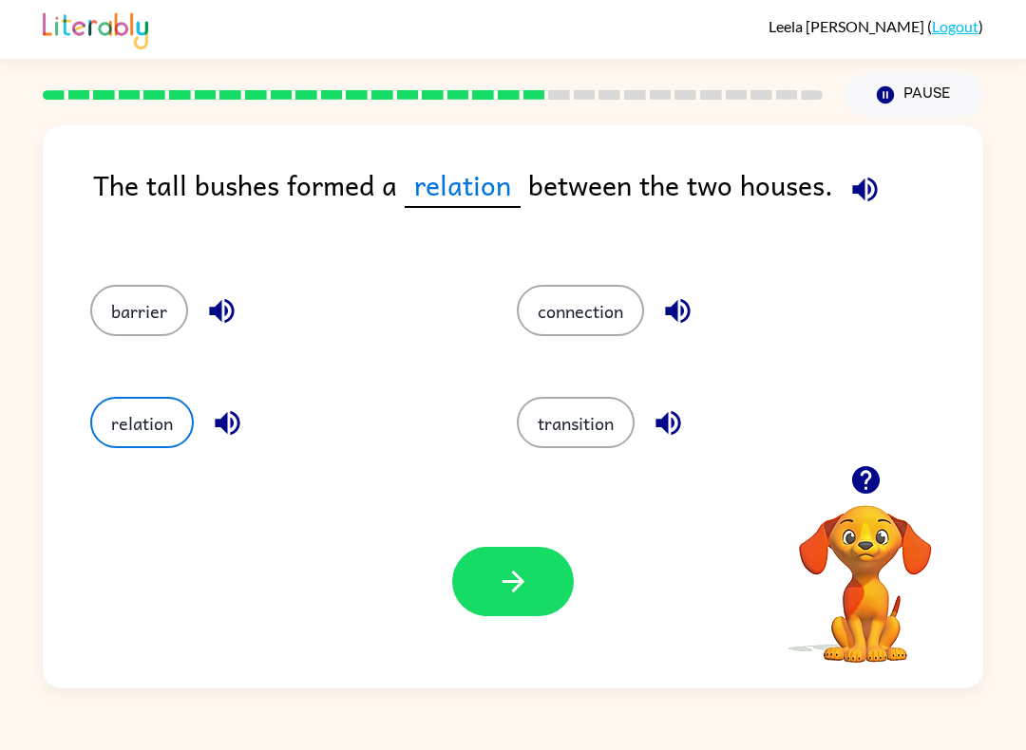
click at [512, 615] on button "button" at bounding box center [513, 581] width 122 height 69
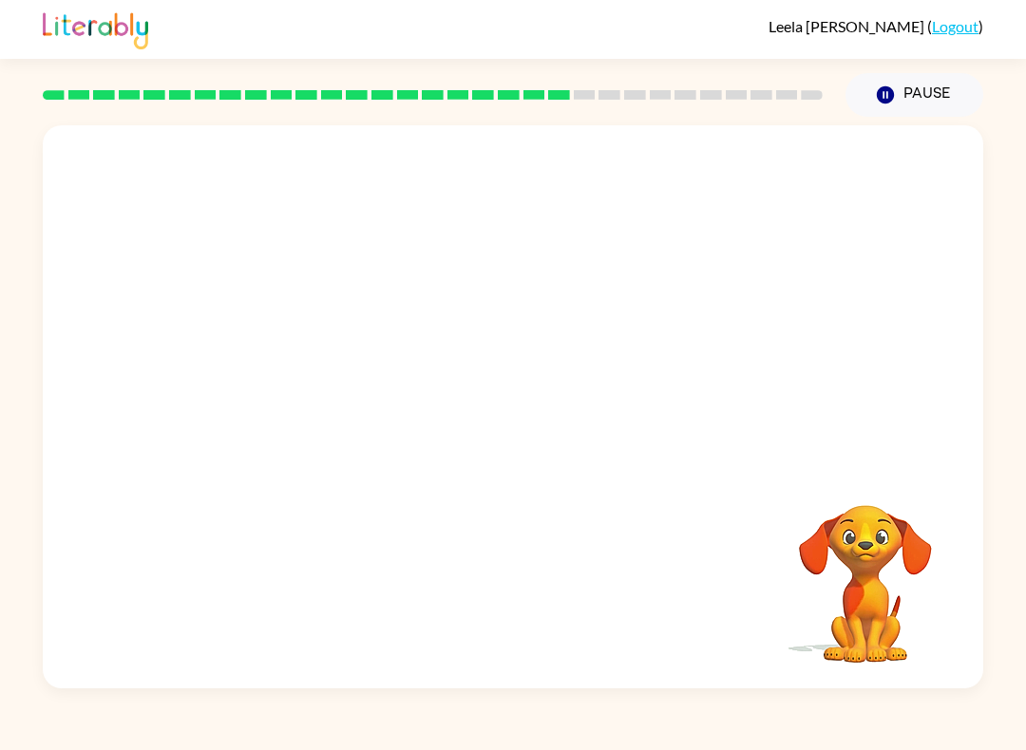
click at [877, 550] on video "Your browser must support playing .mp4 files to use Literably. Please try using…" at bounding box center [865, 571] width 190 height 190
click at [540, 462] on div at bounding box center [513, 406] width 940 height 563
click at [512, 405] on icon "button" at bounding box center [513, 416] width 33 height 33
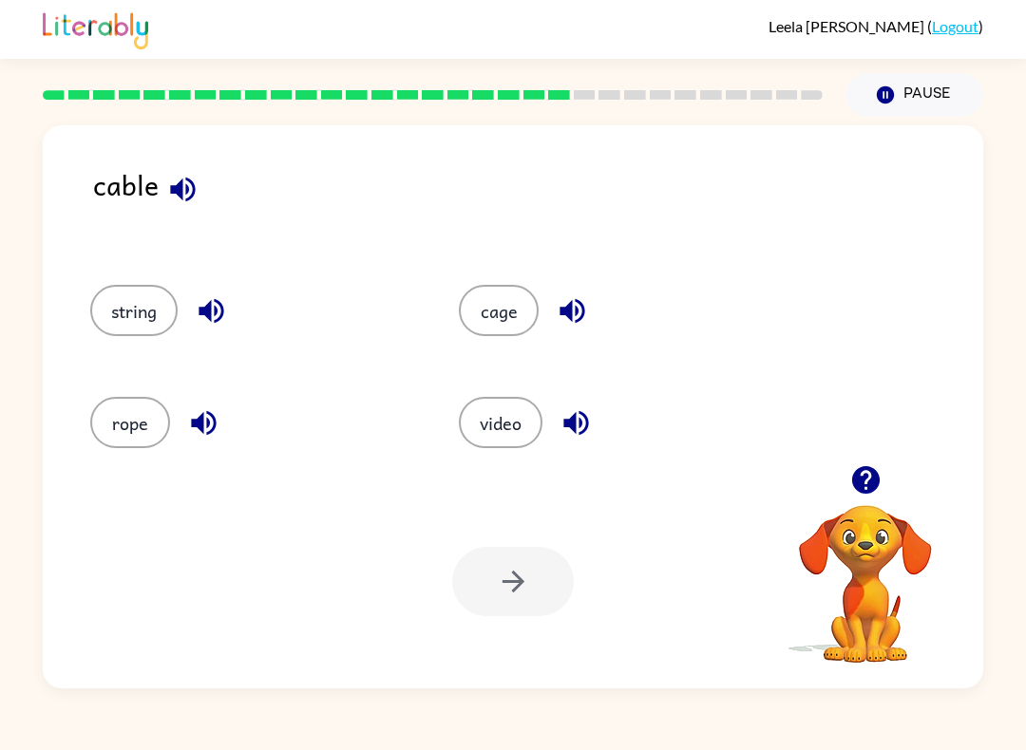
click at [125, 403] on button "rope" at bounding box center [130, 422] width 80 height 51
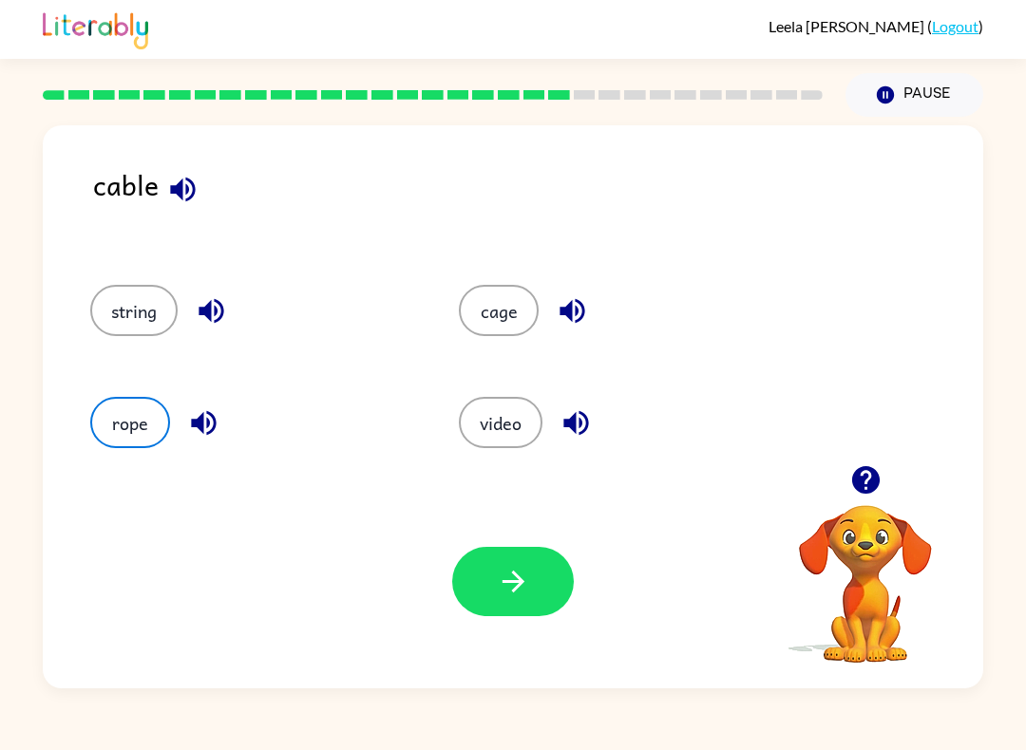
click at [501, 579] on icon "button" at bounding box center [513, 581] width 33 height 33
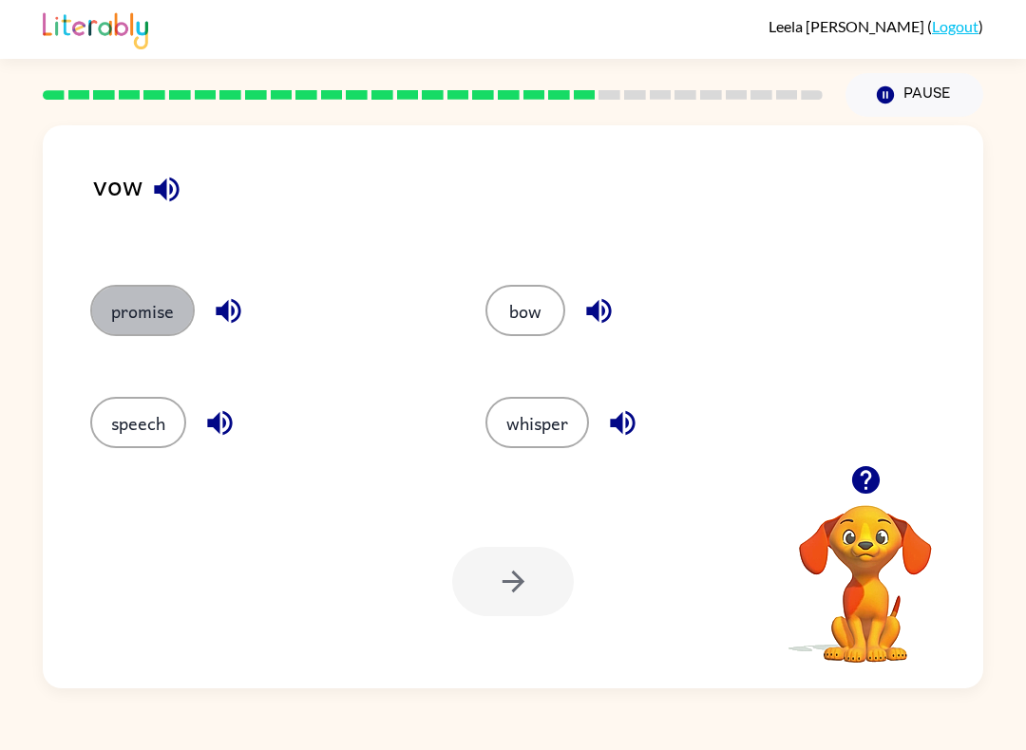
click at [111, 302] on button "promise" at bounding box center [142, 310] width 104 height 51
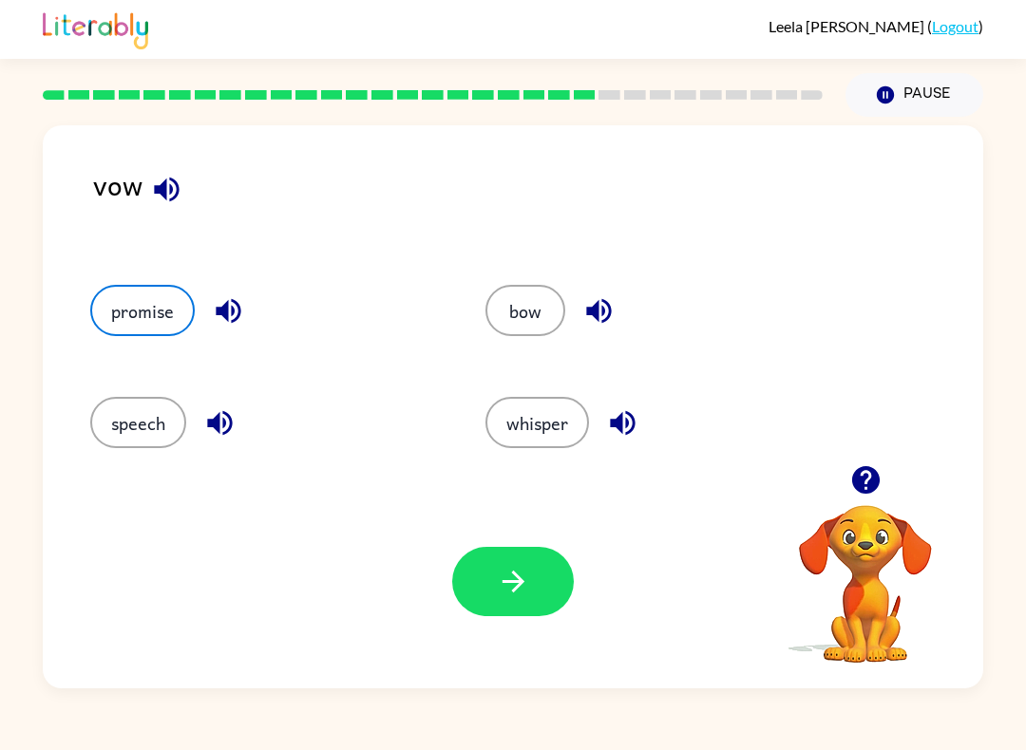
click at [510, 590] on icon "button" at bounding box center [513, 581] width 33 height 33
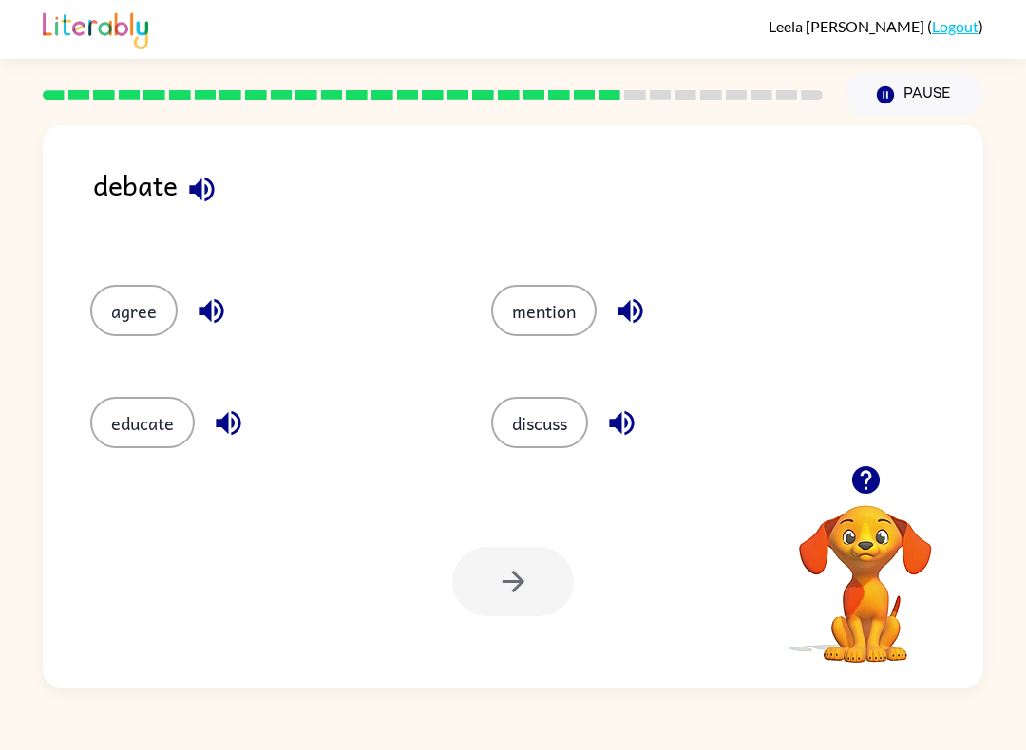
click at [546, 408] on button "discuss" at bounding box center [539, 422] width 97 height 51
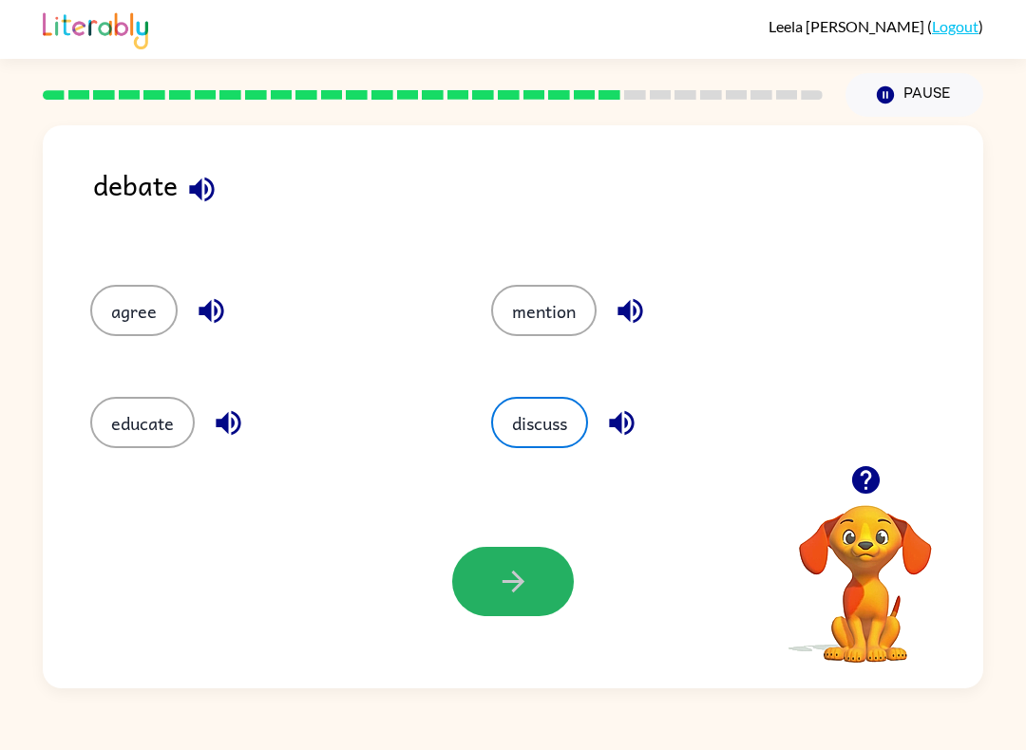
click at [504, 562] on button "button" at bounding box center [513, 581] width 122 height 69
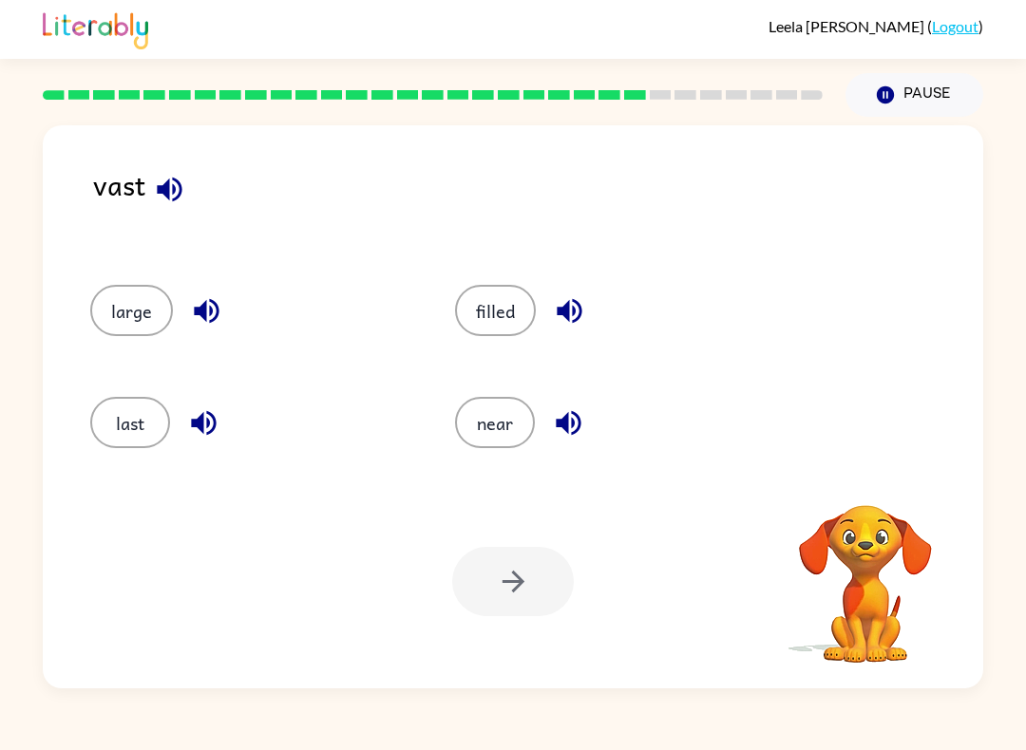
click at [90, 306] on button "large" at bounding box center [131, 310] width 83 height 51
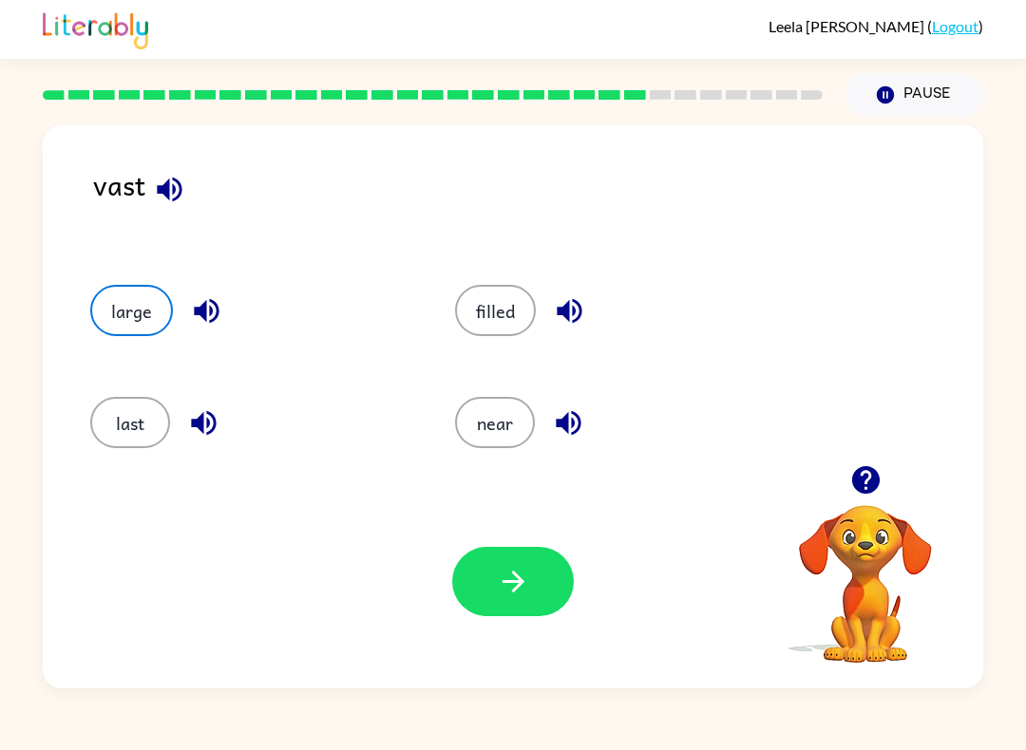
click at [553, 594] on button "button" at bounding box center [513, 581] width 122 height 69
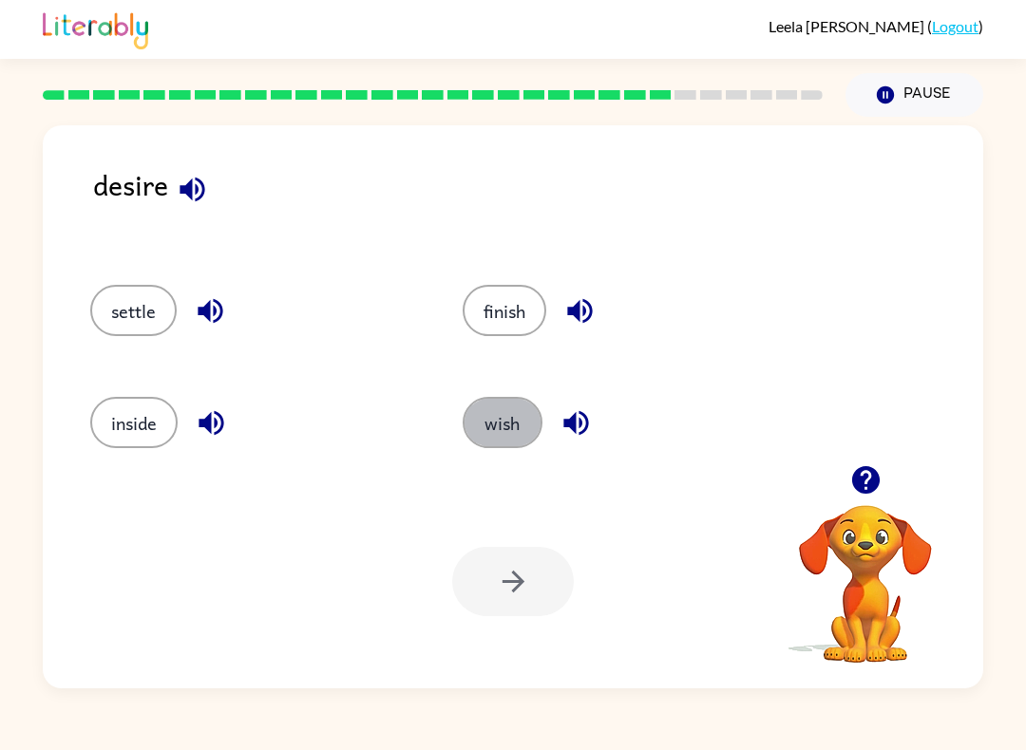
click at [499, 445] on button "wish" at bounding box center [503, 422] width 80 height 51
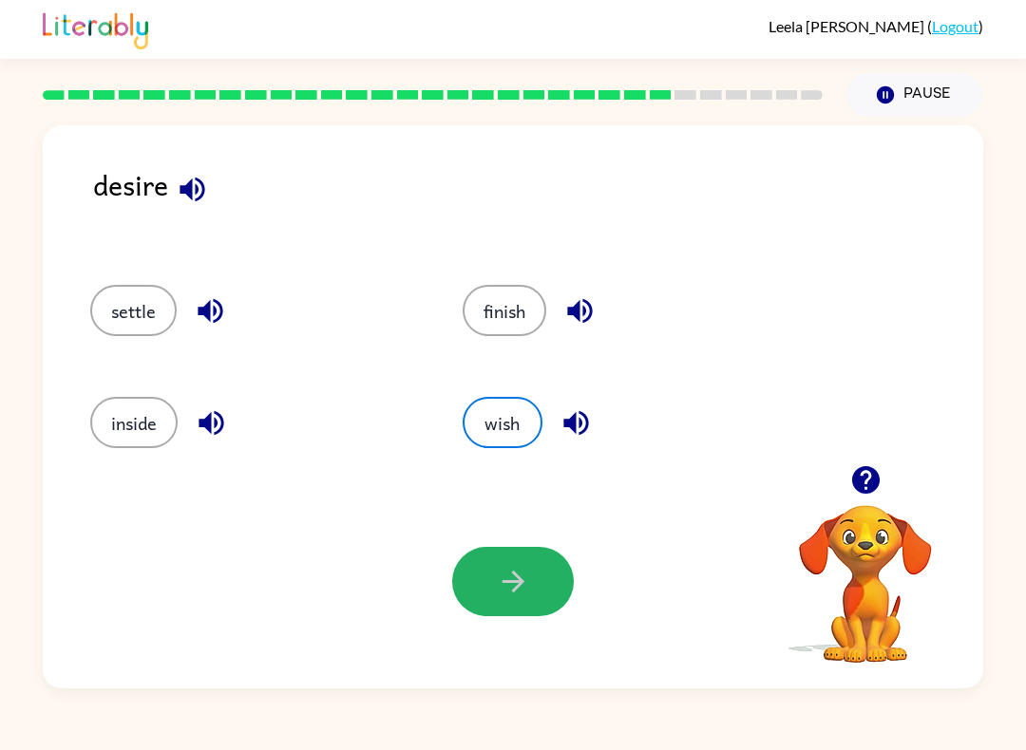
click at [507, 572] on icon "button" at bounding box center [513, 581] width 33 height 33
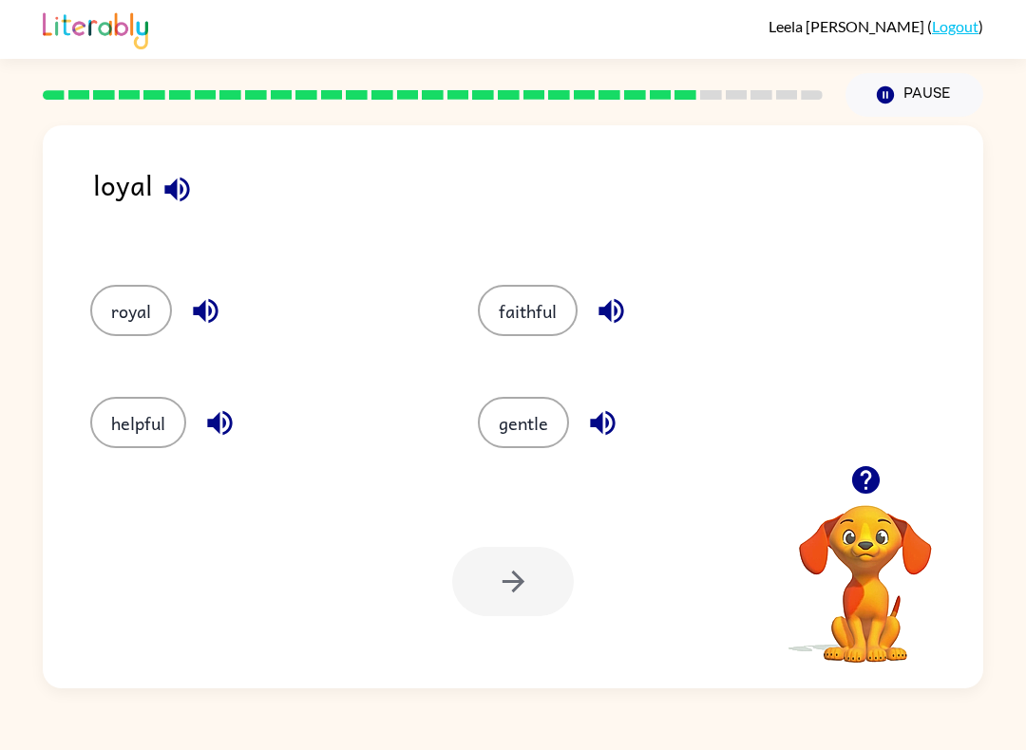
click at [515, 596] on div at bounding box center [513, 581] width 122 height 69
click at [135, 446] on button "helpful" at bounding box center [138, 422] width 96 height 51
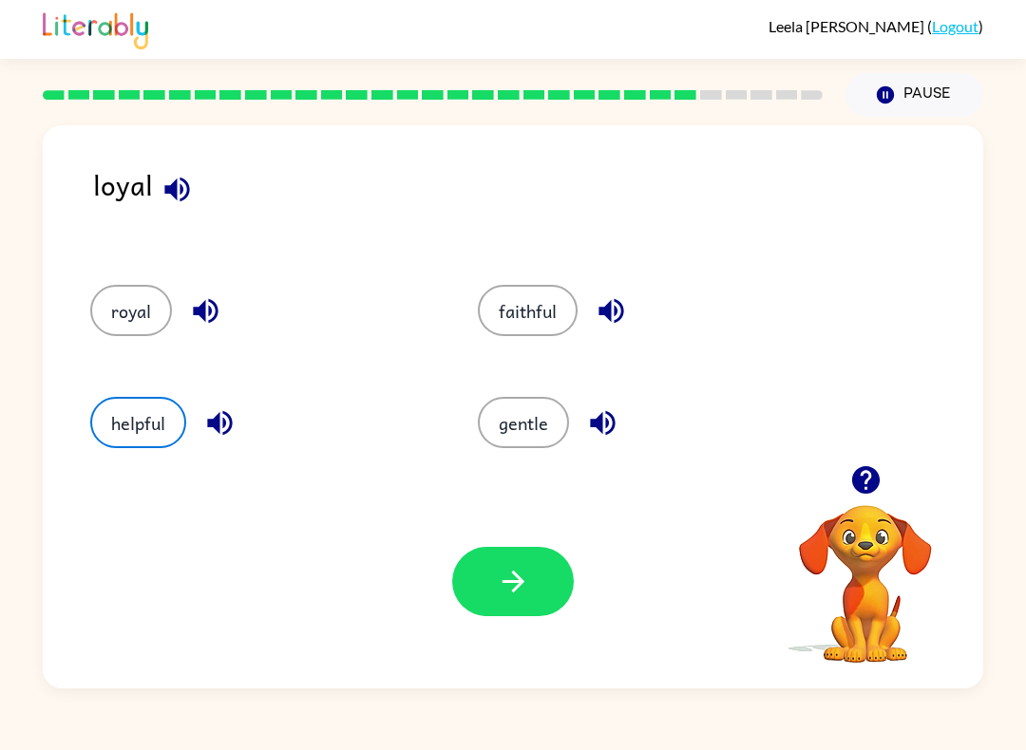
click at [511, 600] on button "button" at bounding box center [513, 581] width 122 height 69
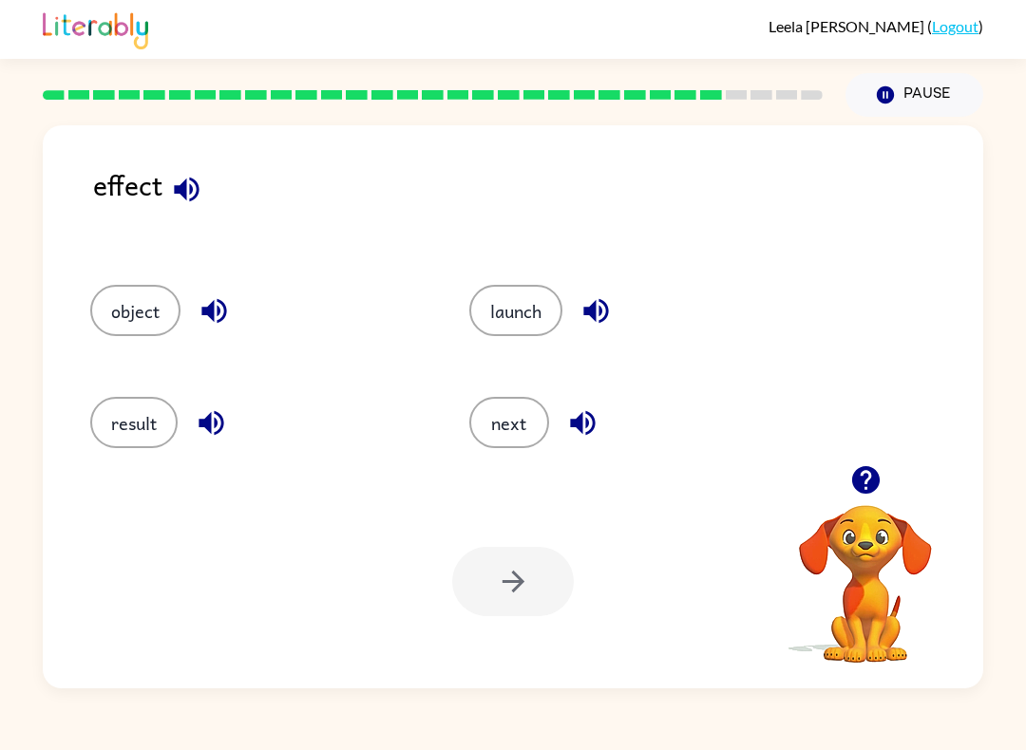
click at [134, 402] on button "result" at bounding box center [133, 422] width 87 height 51
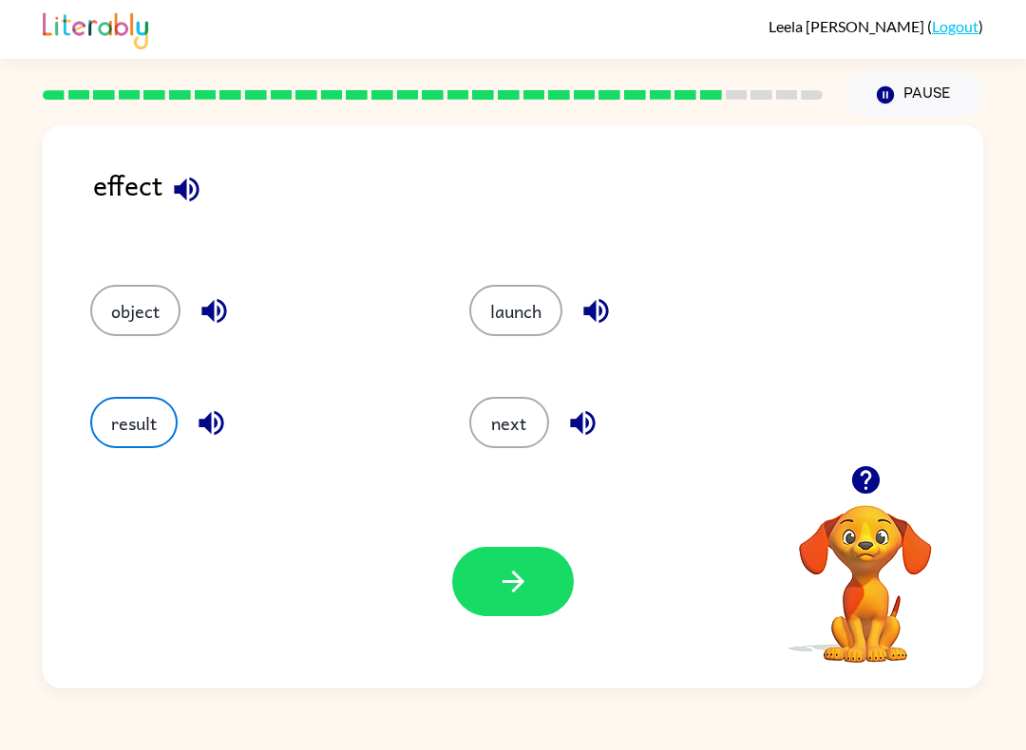
click at [559, 590] on button "button" at bounding box center [513, 581] width 122 height 69
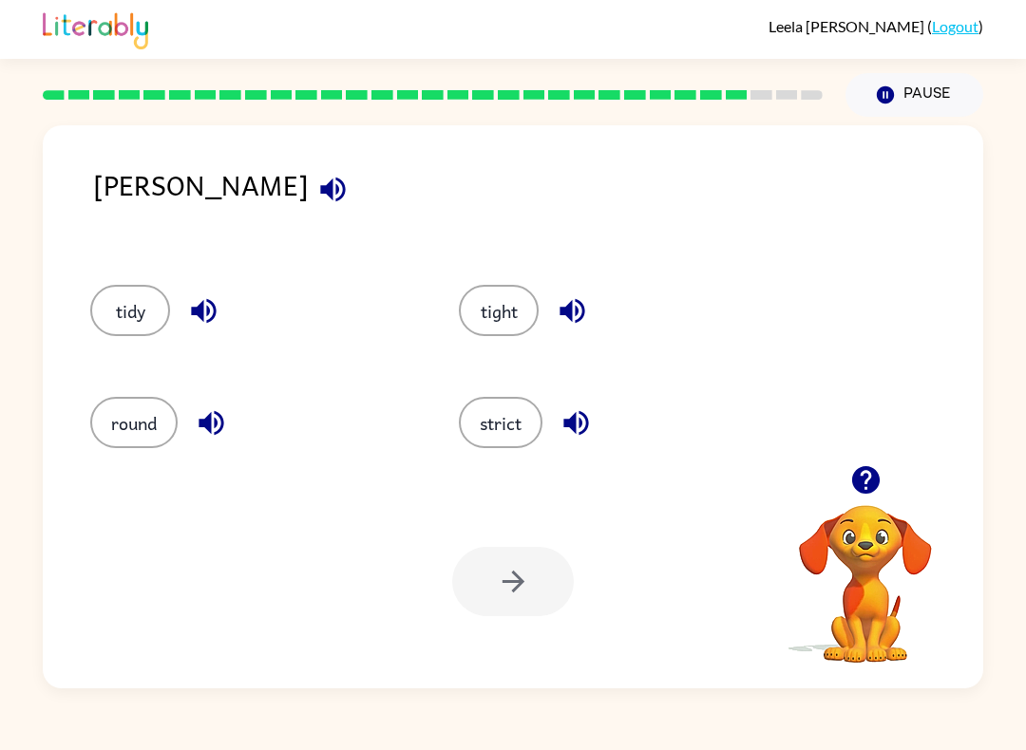
click at [498, 325] on button "tight" at bounding box center [499, 310] width 80 height 51
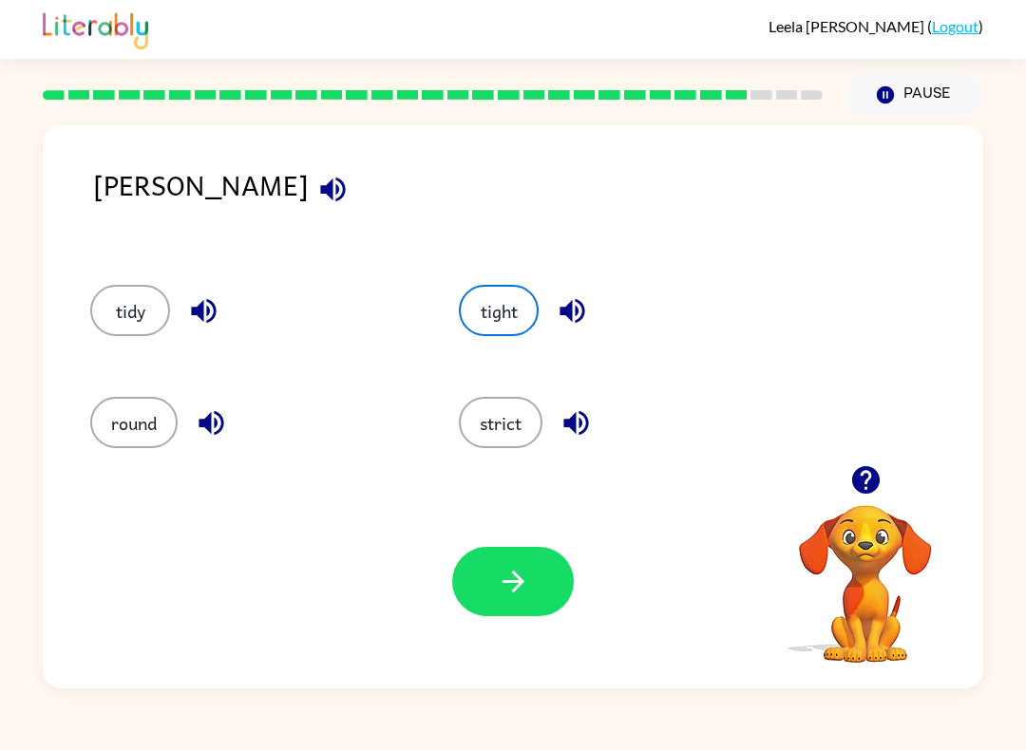
click at [535, 602] on button "button" at bounding box center [513, 581] width 122 height 69
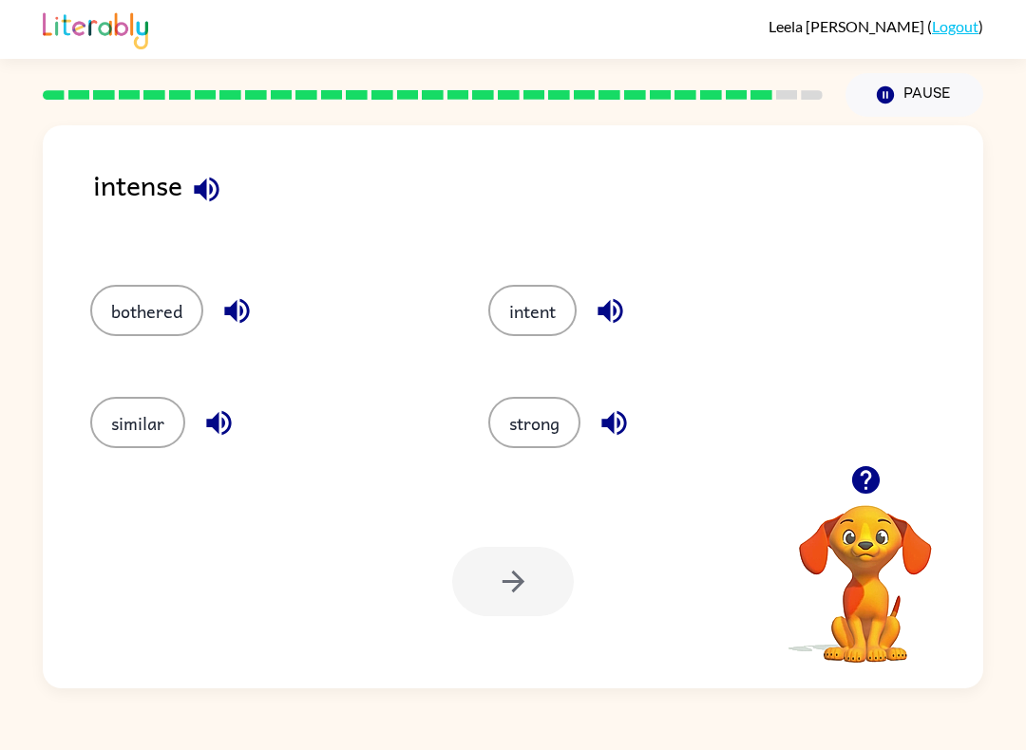
click at [160, 325] on button "bothered" at bounding box center [146, 310] width 113 height 51
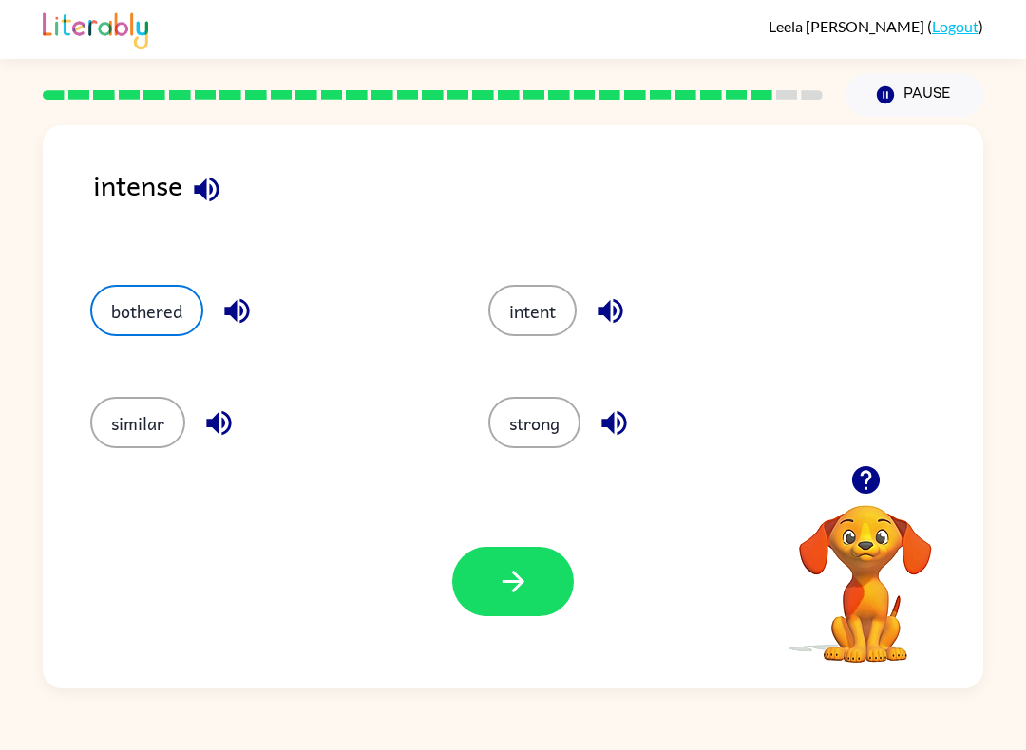
click at [540, 588] on button "button" at bounding box center [513, 581] width 122 height 69
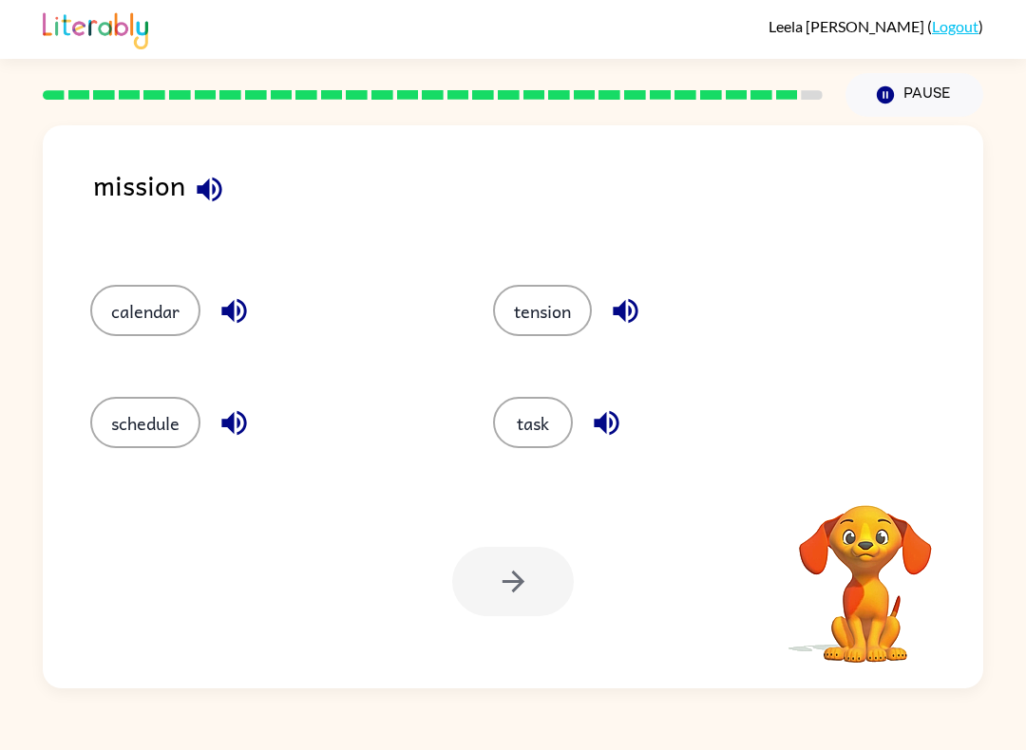
click at [549, 431] on button "task" at bounding box center [533, 422] width 80 height 51
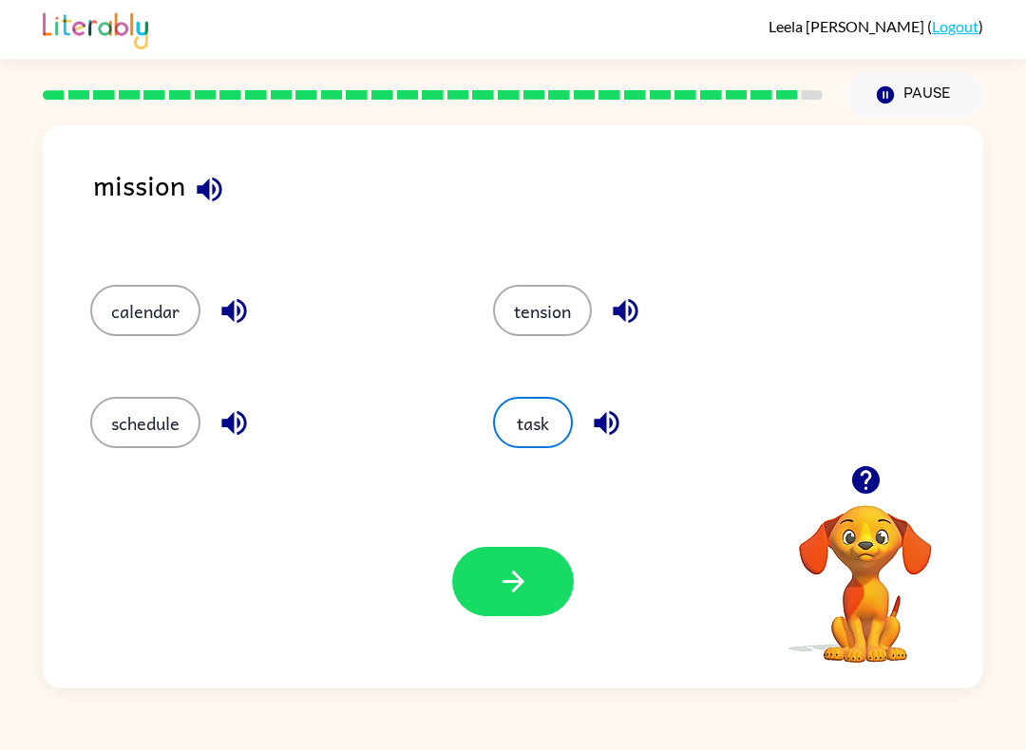
click at [533, 578] on button "button" at bounding box center [513, 581] width 122 height 69
